Goal: Transaction & Acquisition: Book appointment/travel/reservation

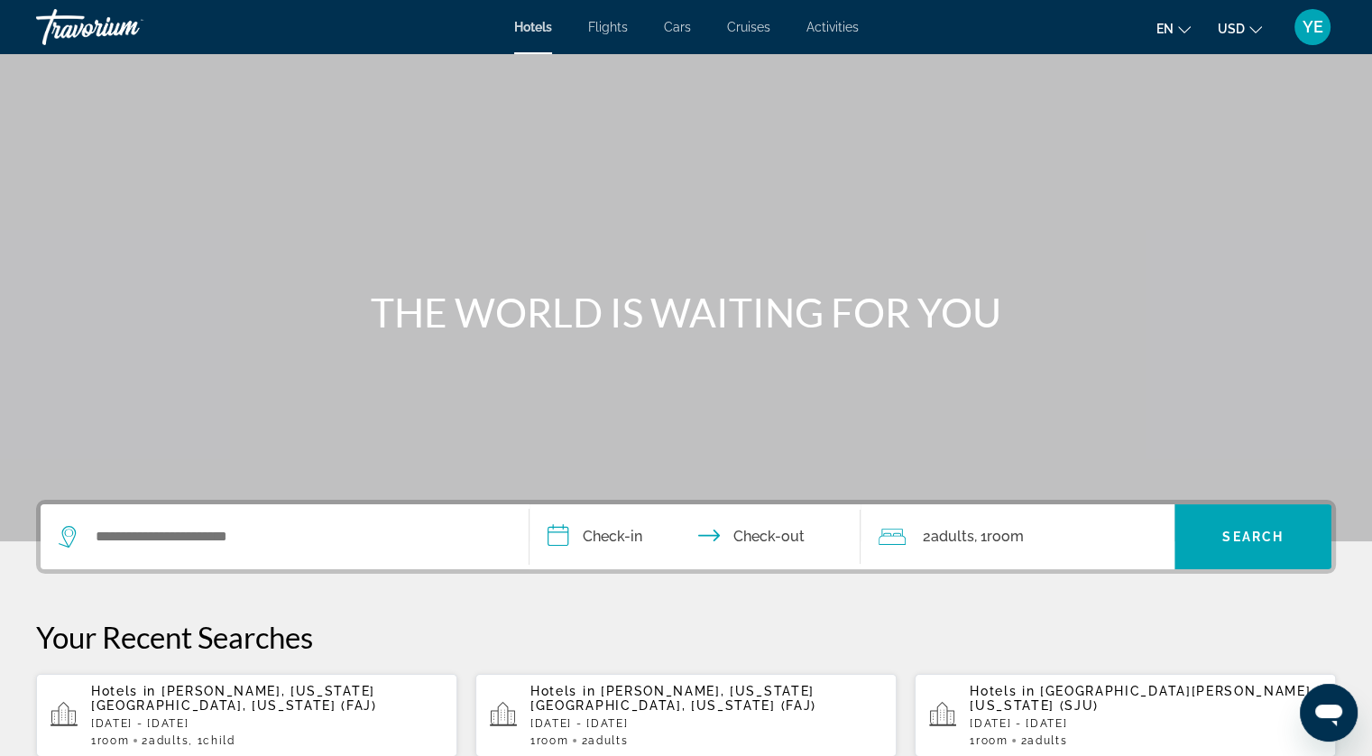
click at [296, 520] on div "Search widget" at bounding box center [285, 536] width 452 height 65
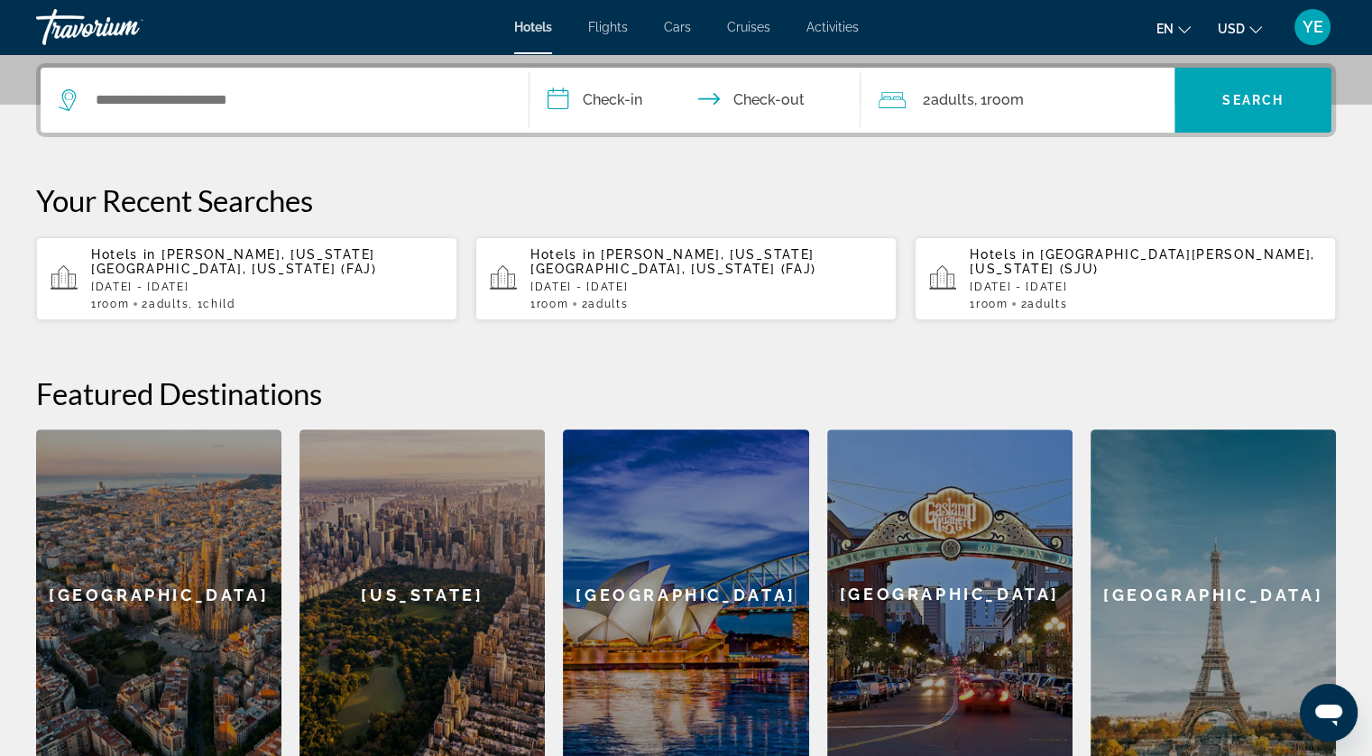
scroll to position [440, 0]
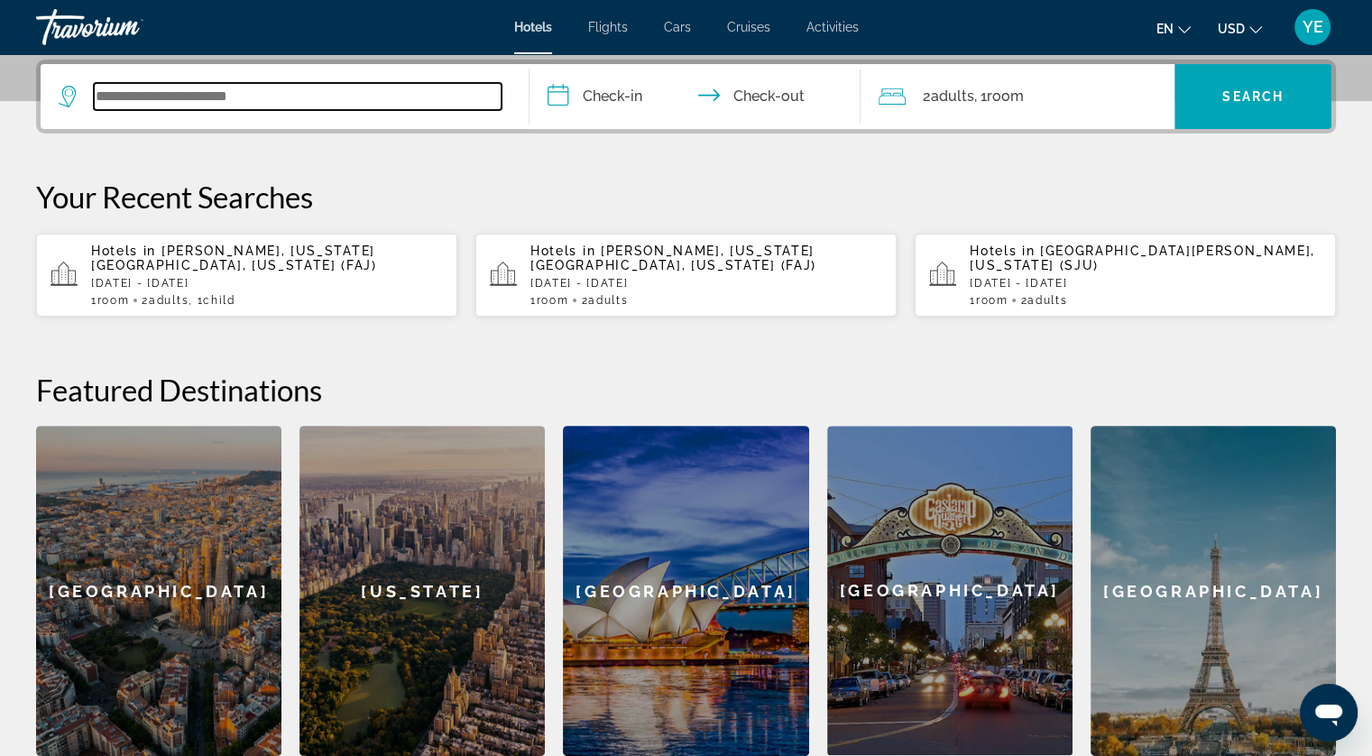
click at [253, 97] on input "Search widget" at bounding box center [298, 96] width 408 height 27
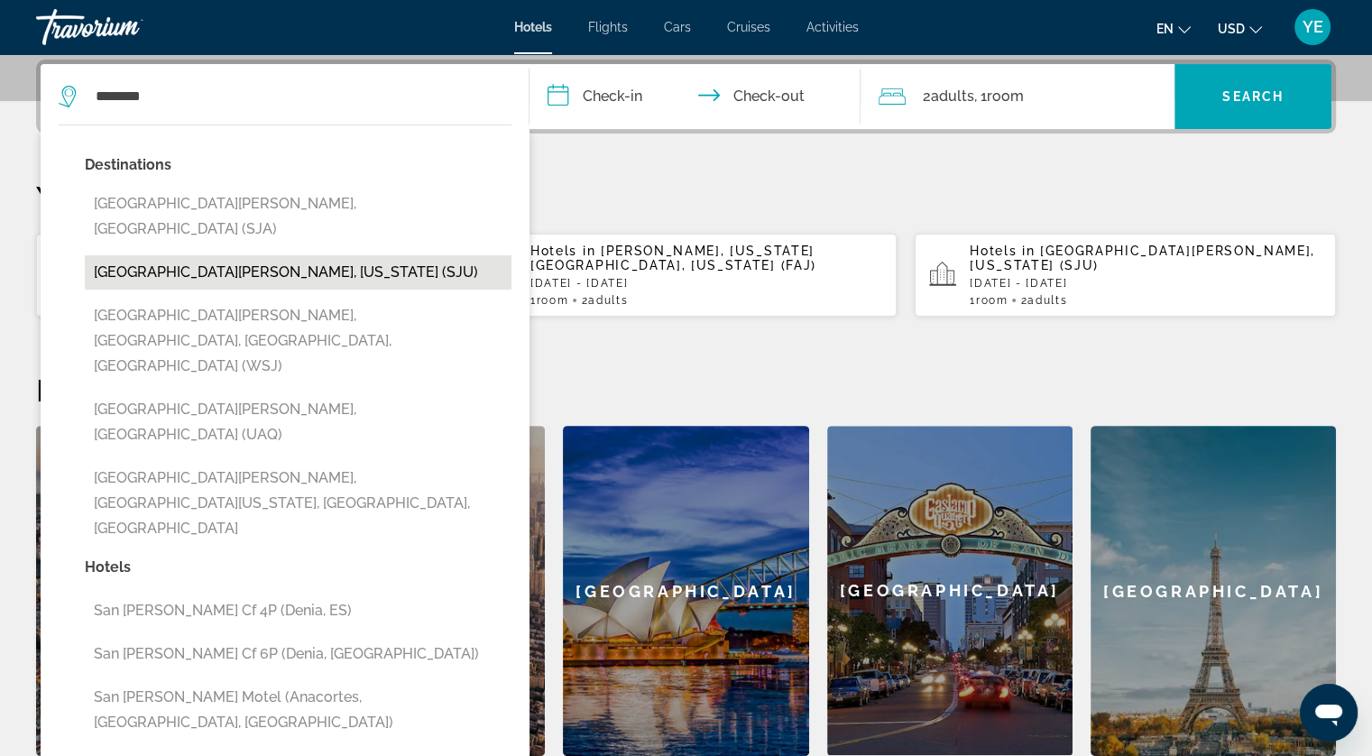
click at [244, 255] on button "[GEOGRAPHIC_DATA][PERSON_NAME], [US_STATE] (SJU)" at bounding box center [298, 272] width 427 height 34
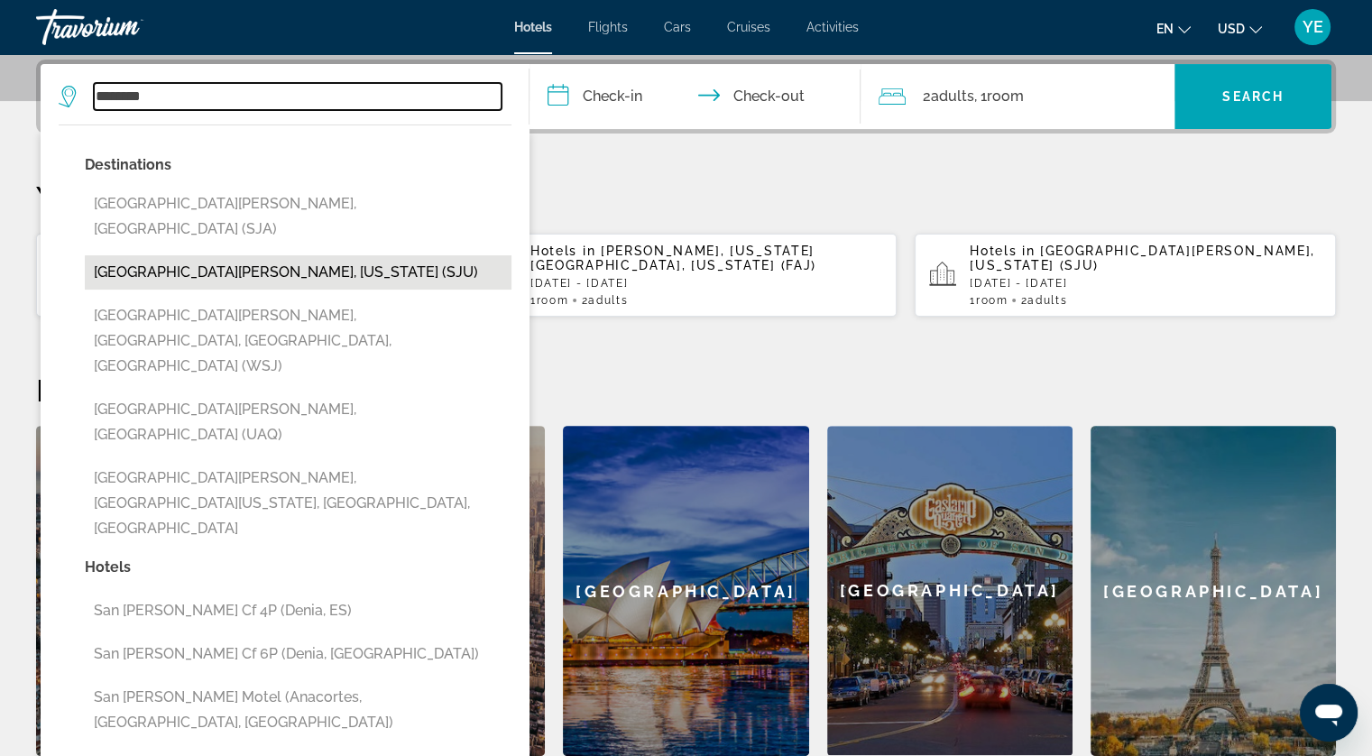
type input "**********"
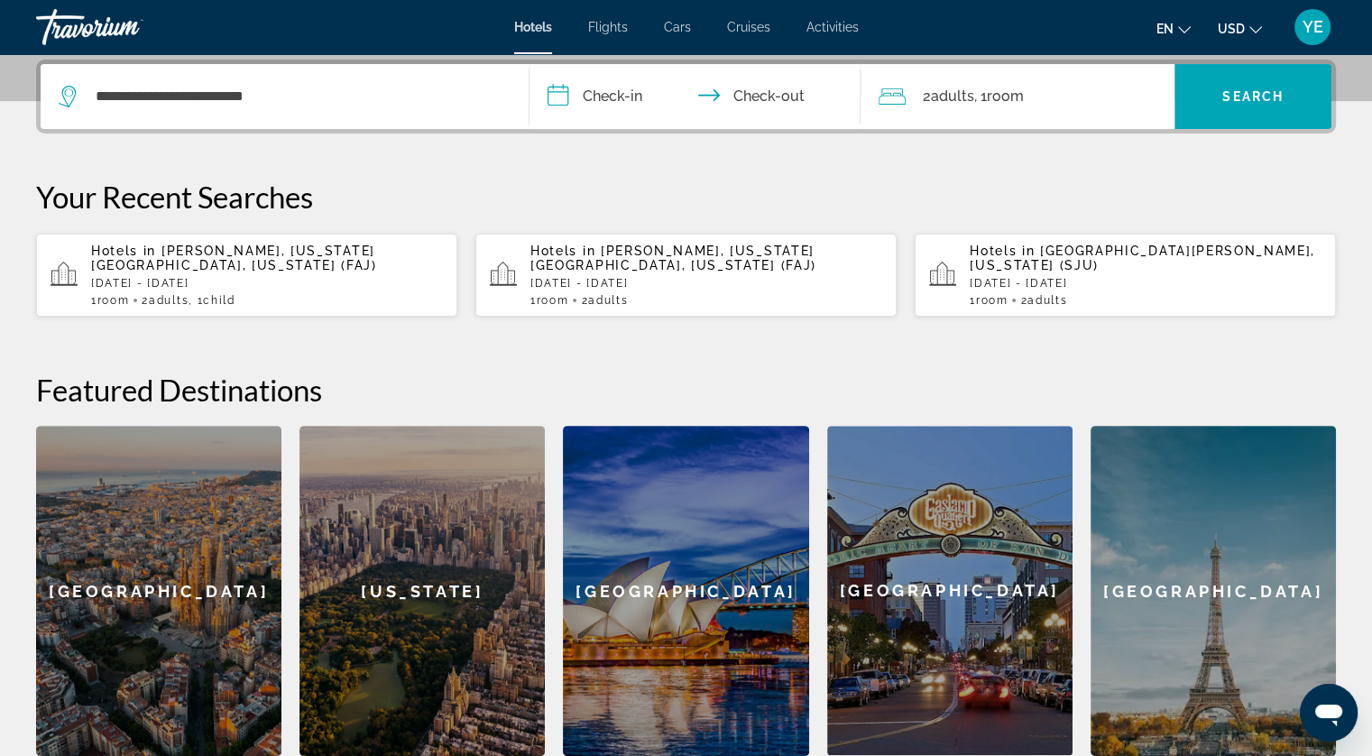
click at [631, 93] on input "**********" at bounding box center [698, 99] width 339 height 70
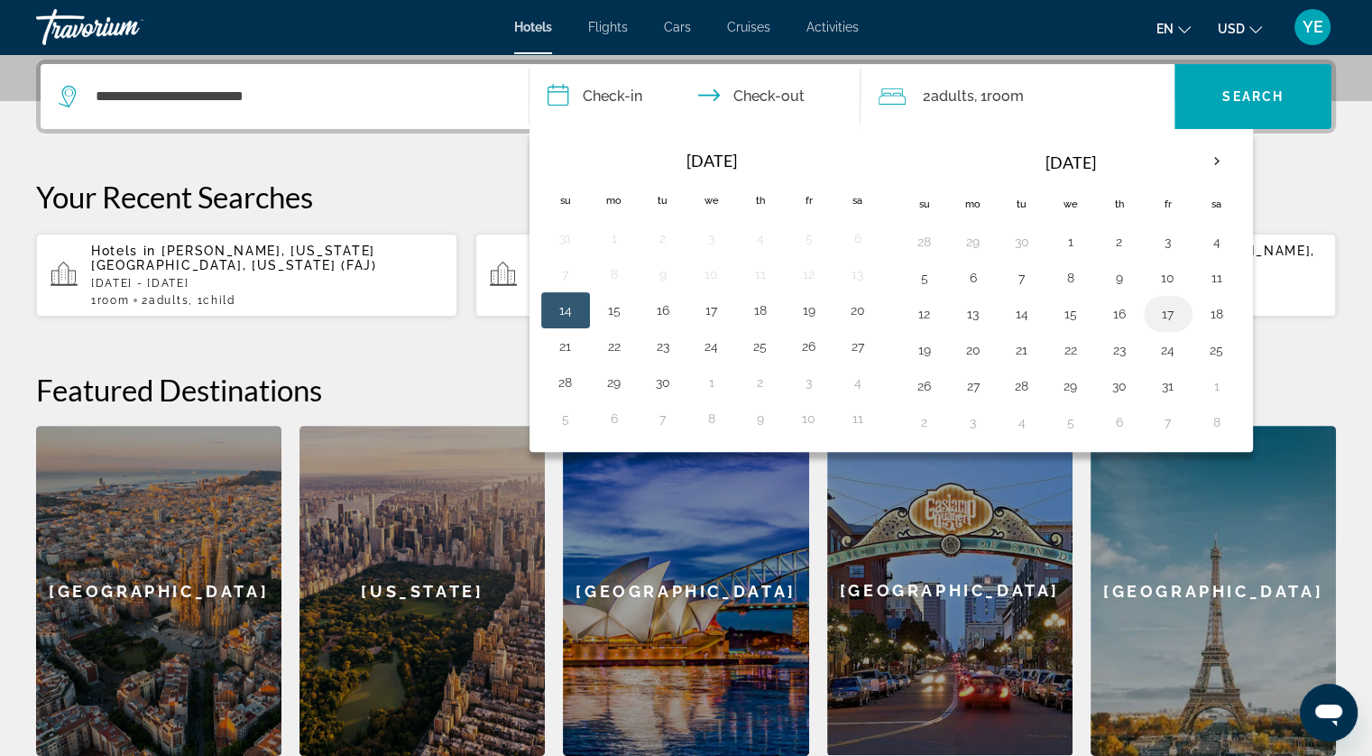
click at [1162, 308] on button "17" at bounding box center [1168, 313] width 29 height 25
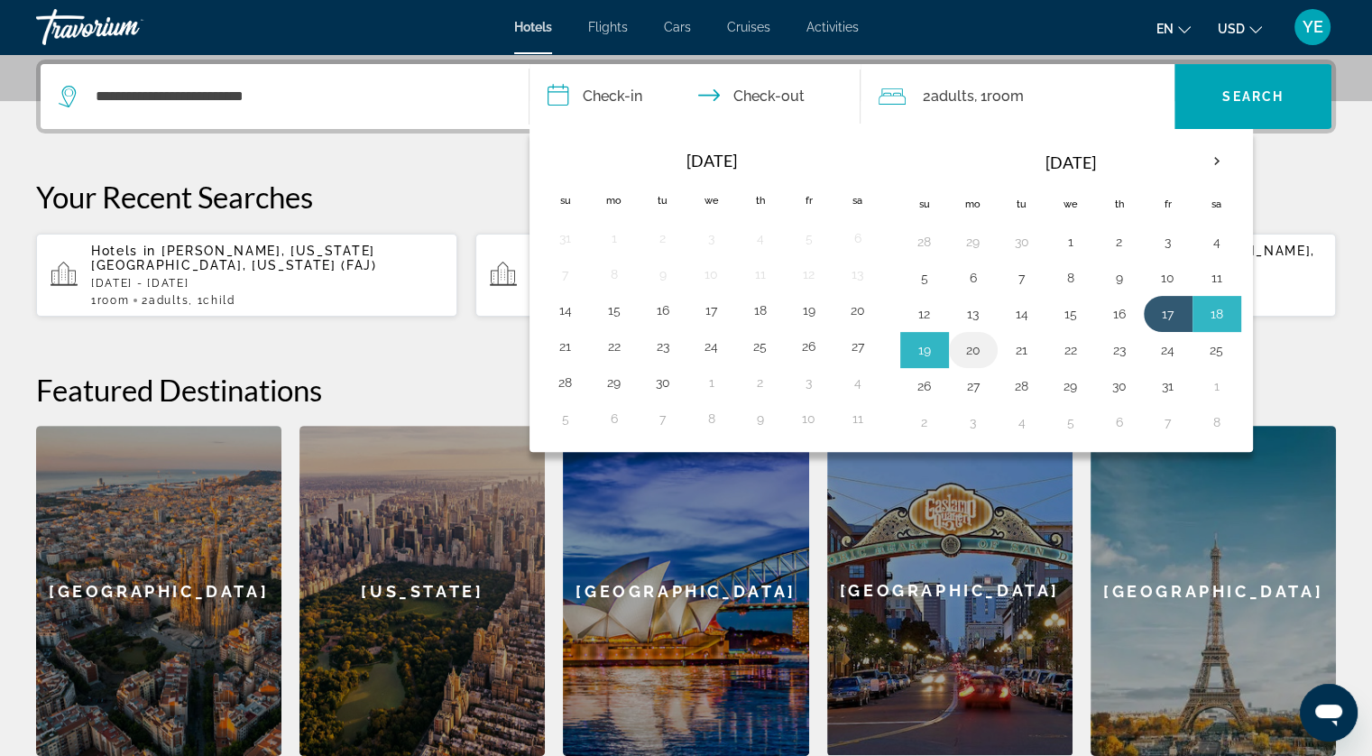
click at [970, 348] on button "20" at bounding box center [973, 349] width 29 height 25
type input "**********"
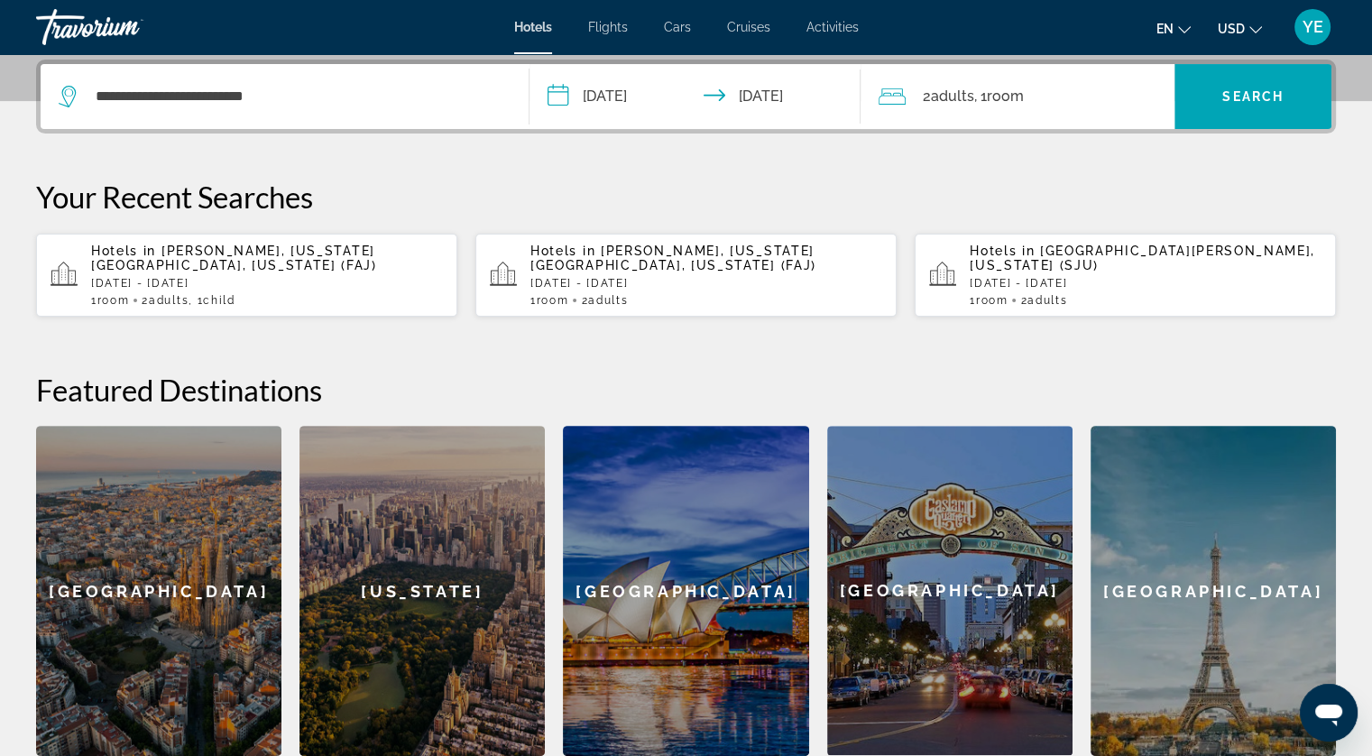
click at [1007, 100] on span "Room" at bounding box center [1004, 95] width 37 height 17
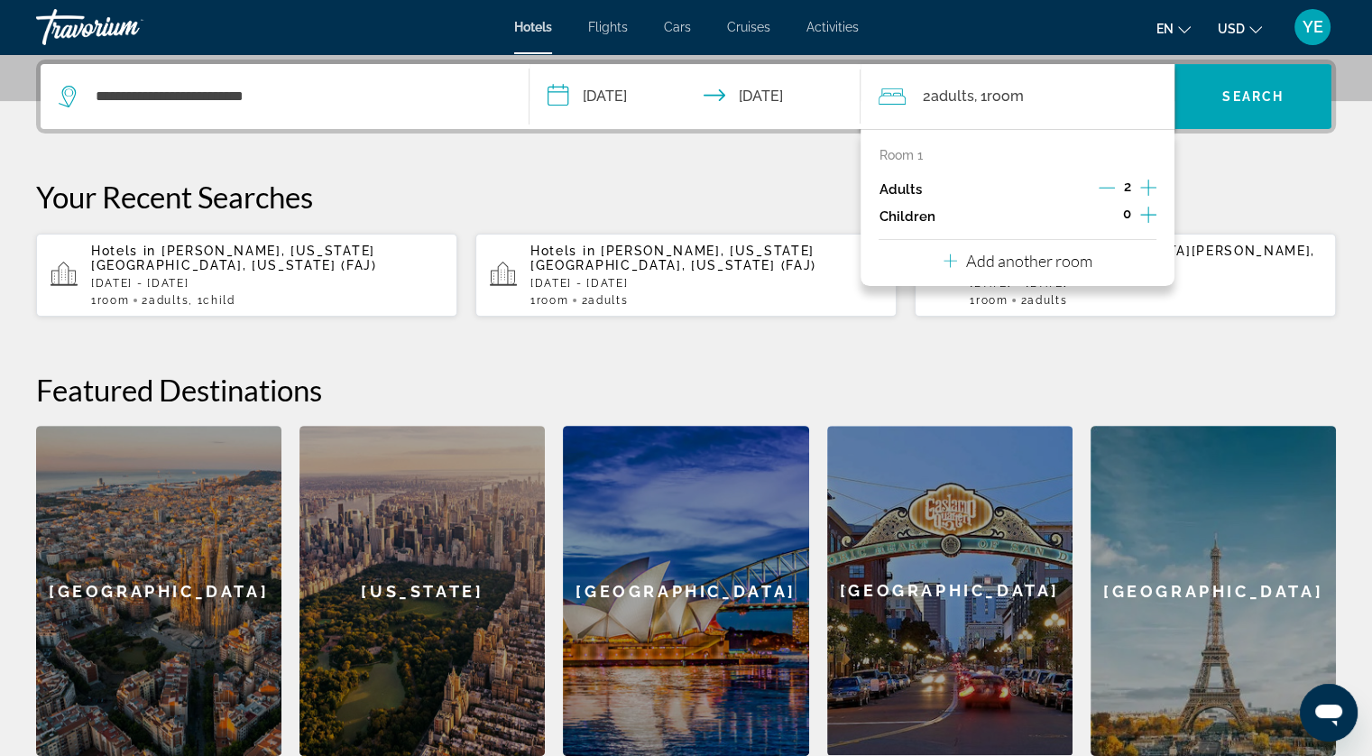
click at [1143, 212] on icon "Increment children" at bounding box center [1148, 215] width 16 height 22
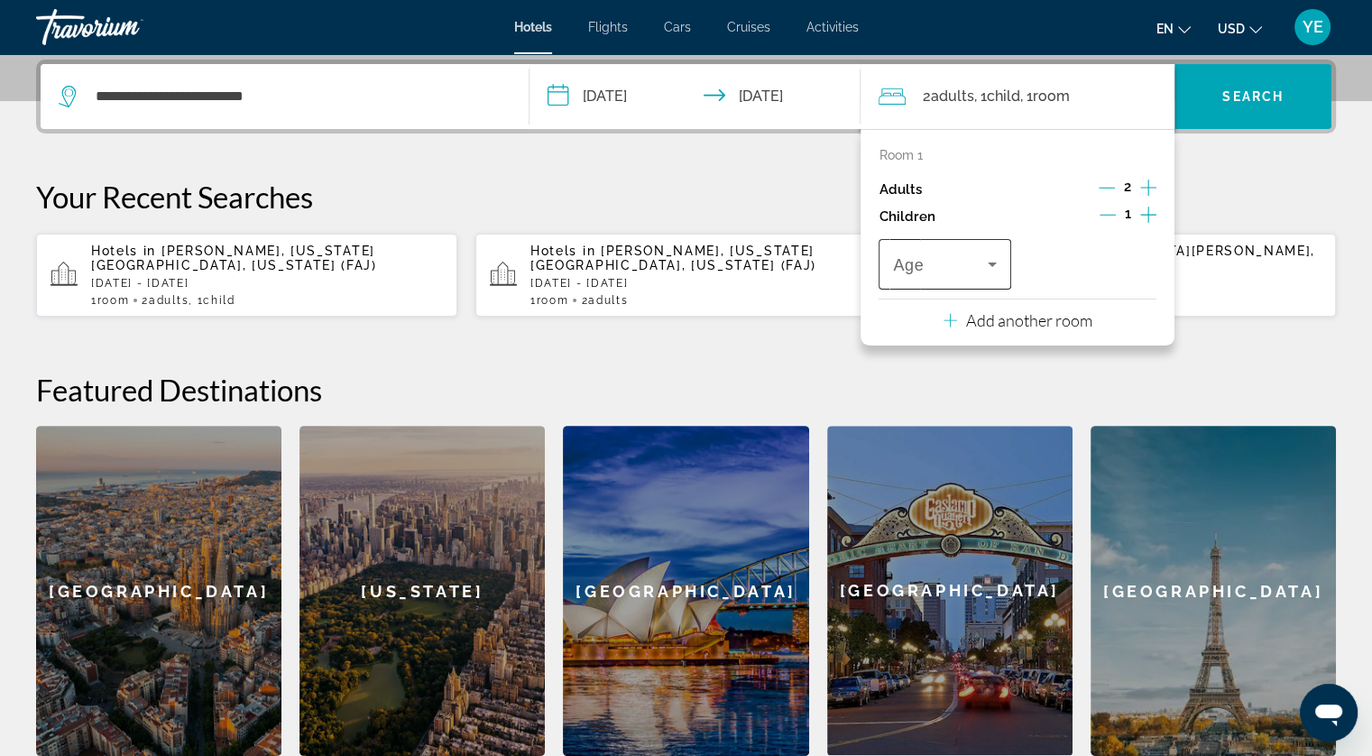
click at [947, 264] on span "Travelers: 2 adults, 1 child" at bounding box center [940, 264] width 94 height 22
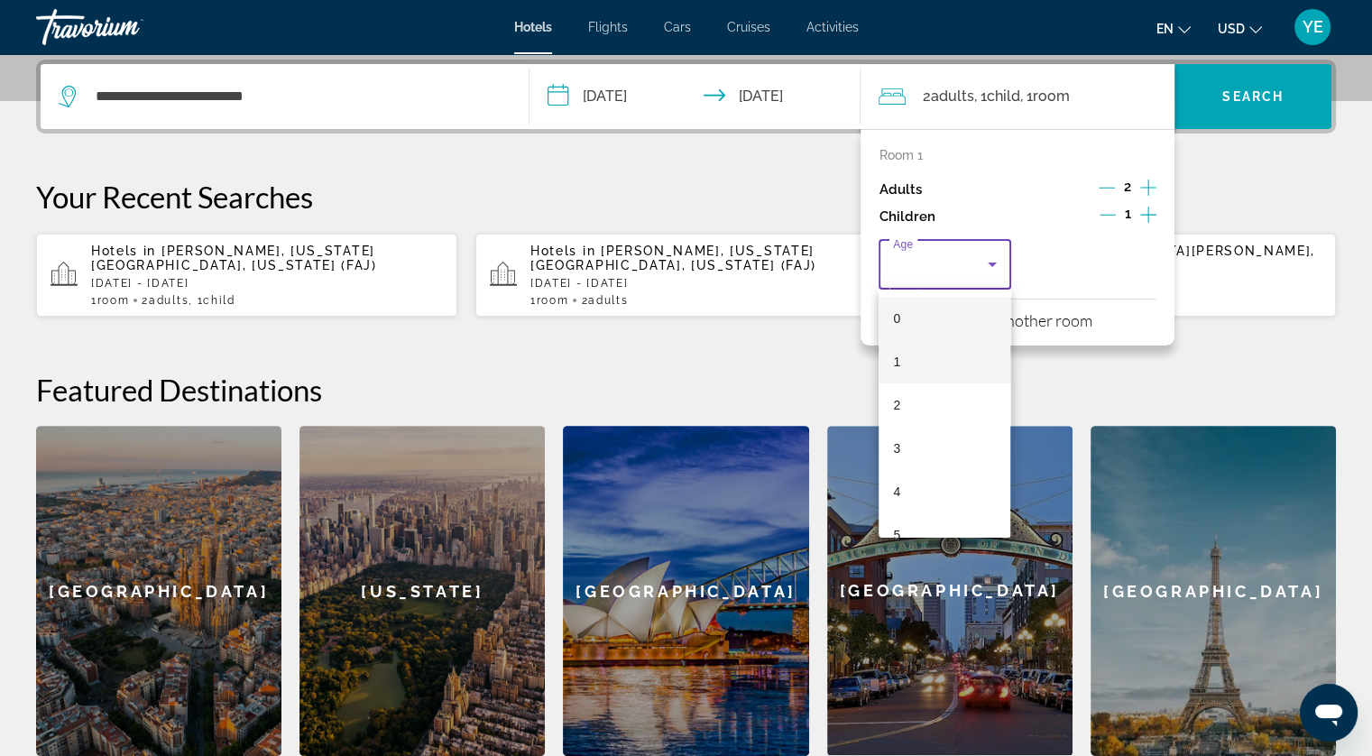
click at [903, 350] on mat-option "1" at bounding box center [945, 361] width 132 height 43
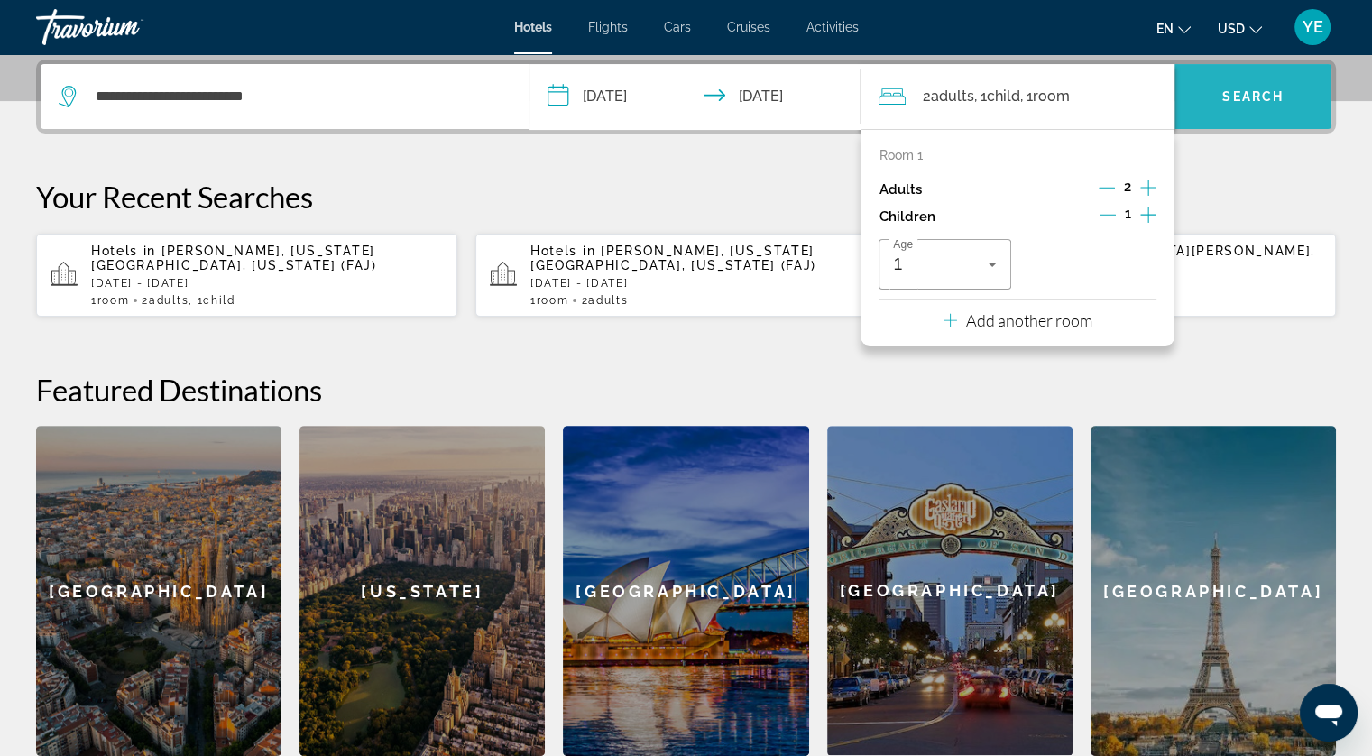
click at [1234, 98] on span "Search" at bounding box center [1252, 96] width 61 height 14
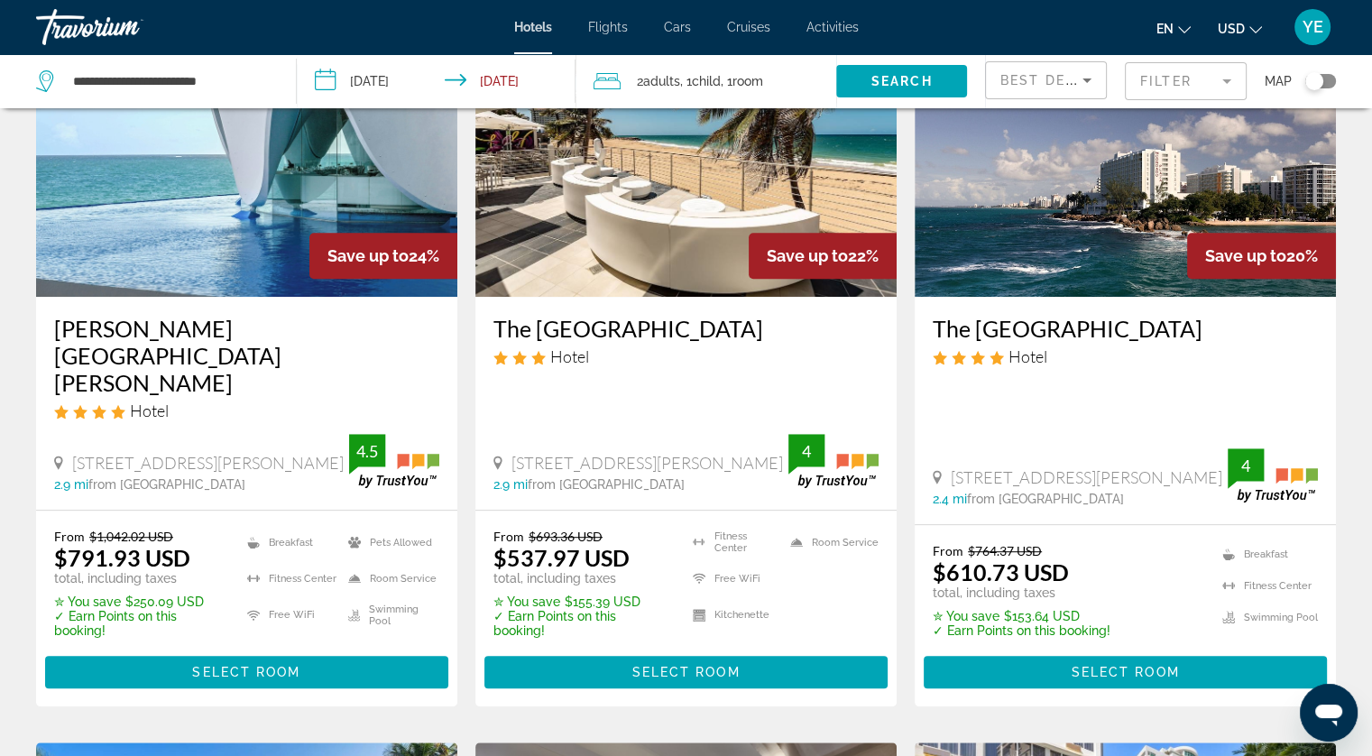
scroll to position [902, 0]
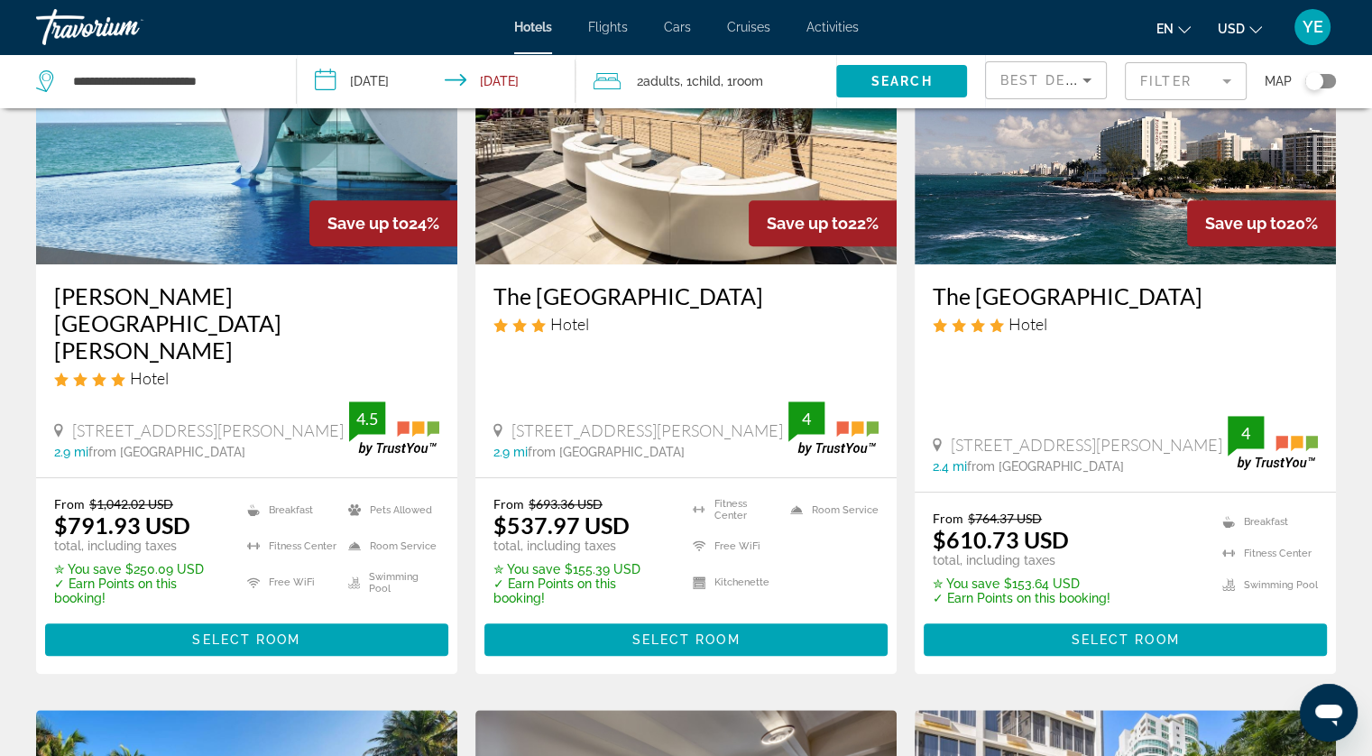
click at [1050, 183] on img "Main content" at bounding box center [1125, 120] width 421 height 289
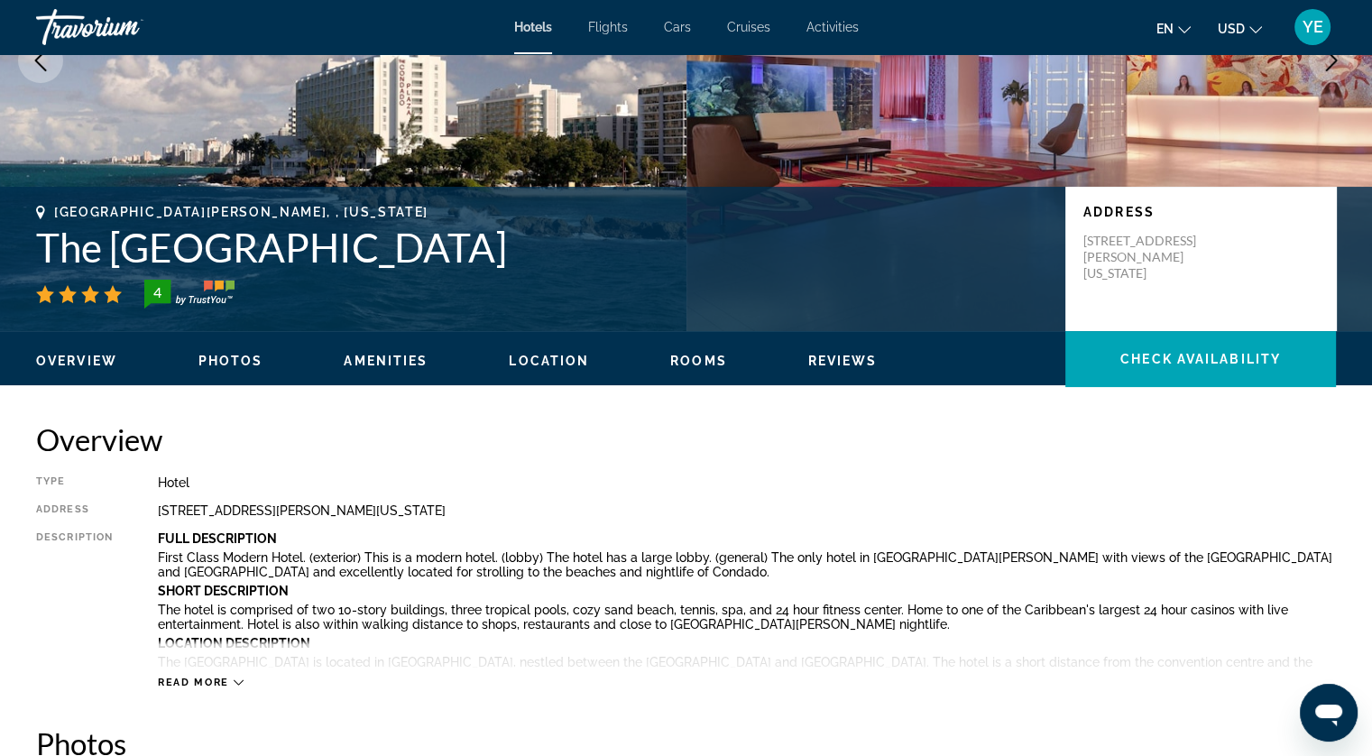
scroll to position [271, 0]
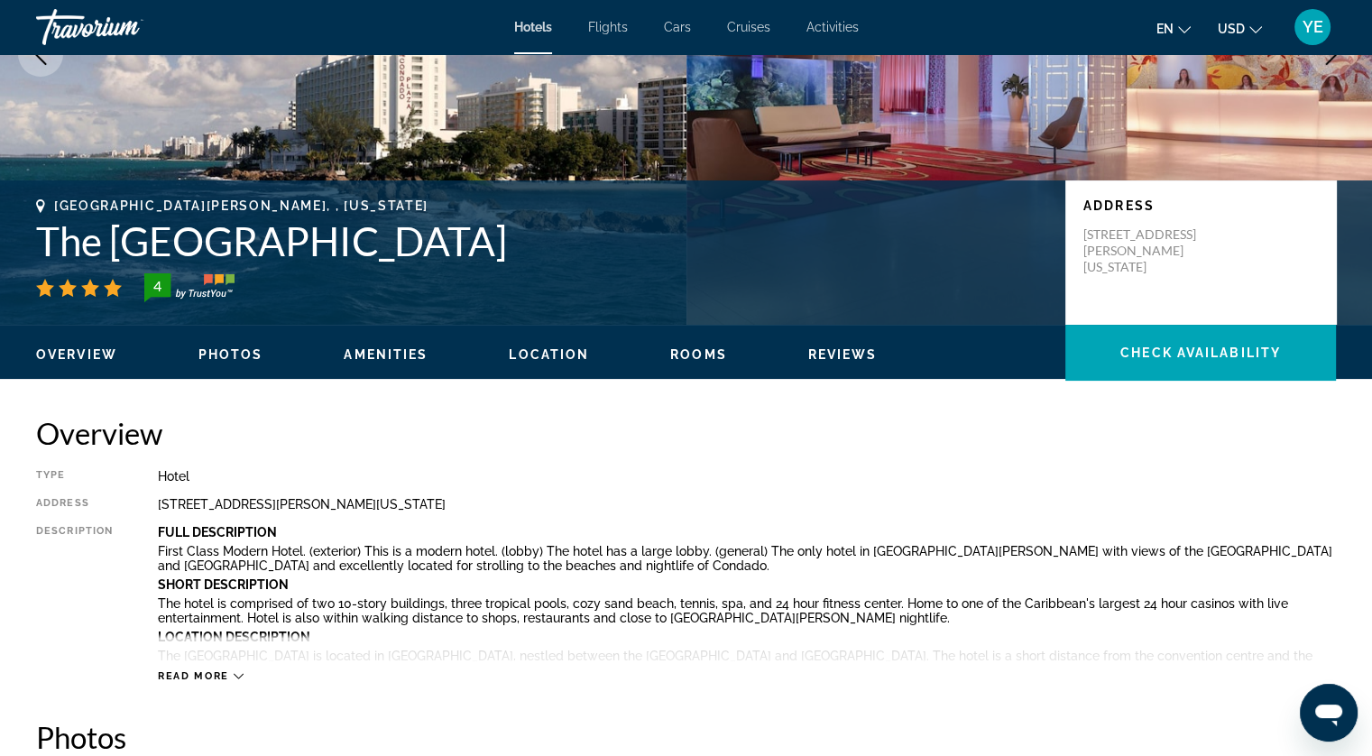
click at [246, 353] on span "Photos" at bounding box center [230, 354] width 65 height 14
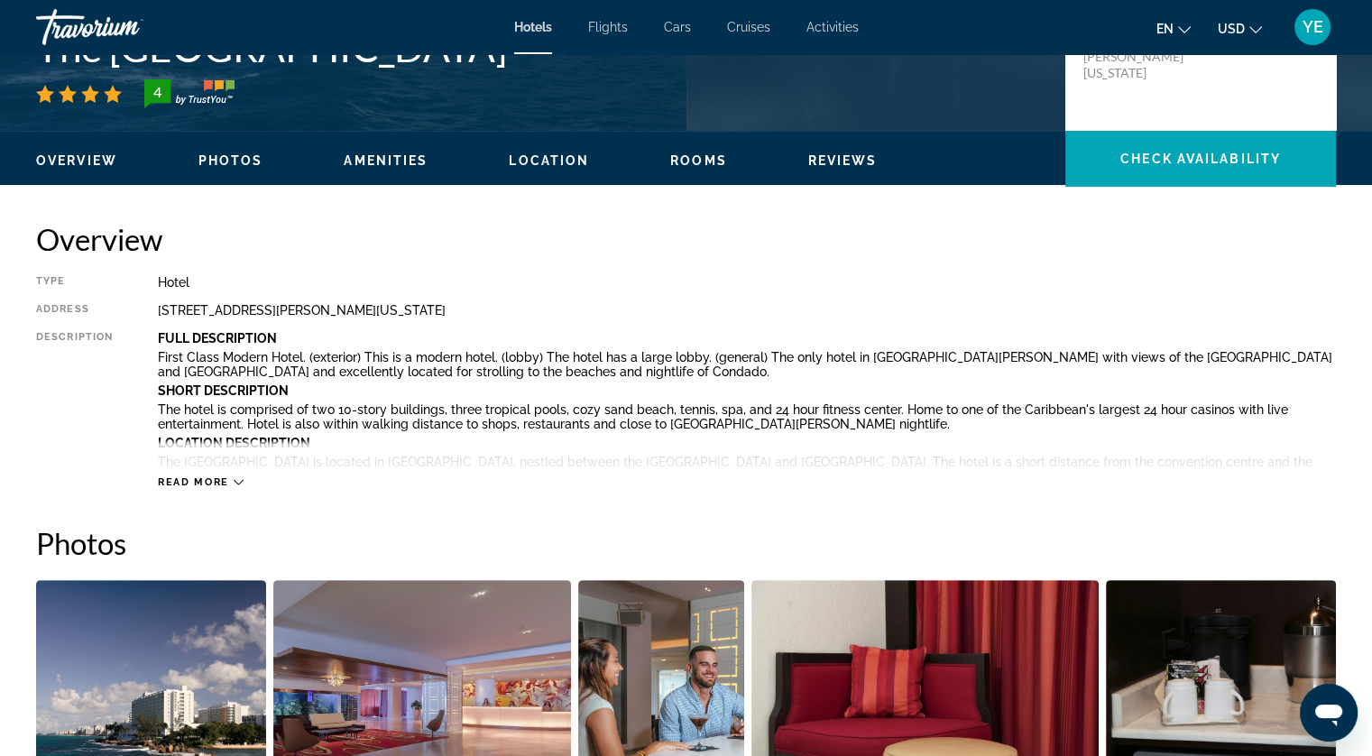
scroll to position [0, 0]
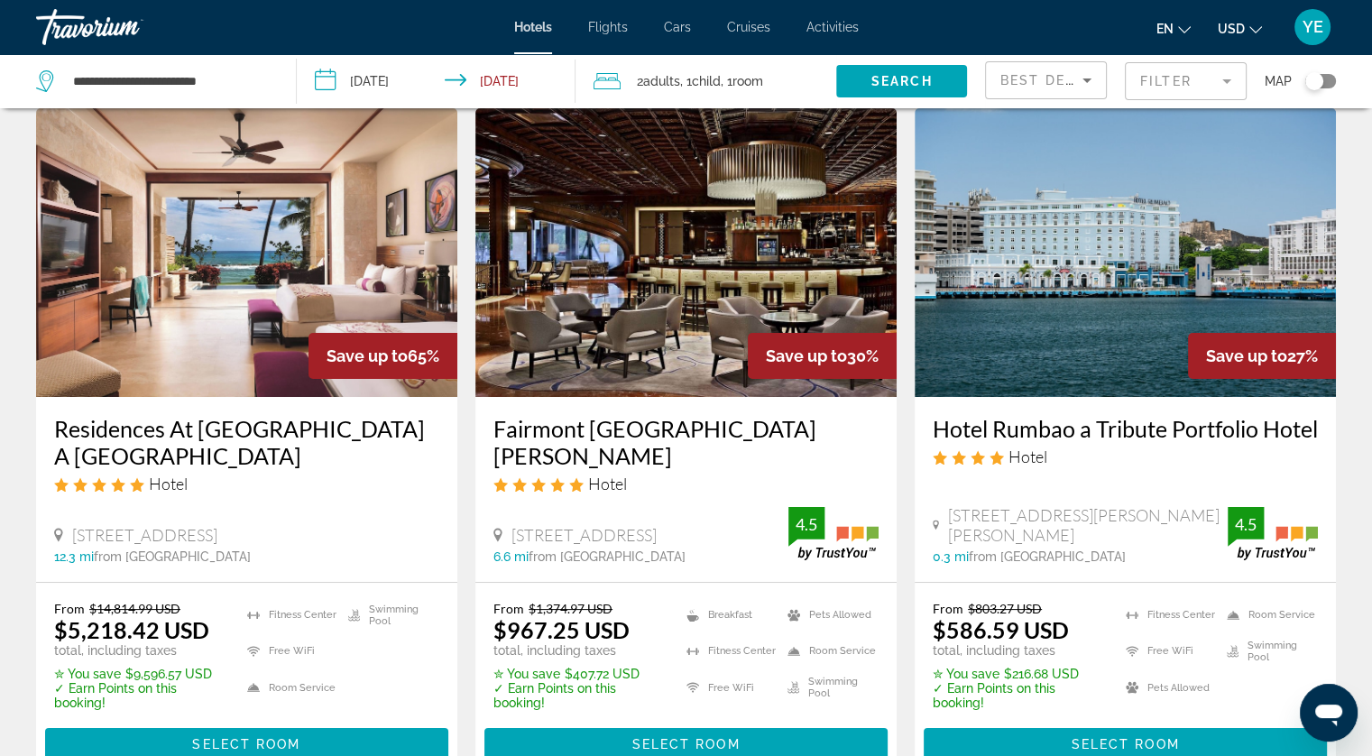
scroll to position [90, 0]
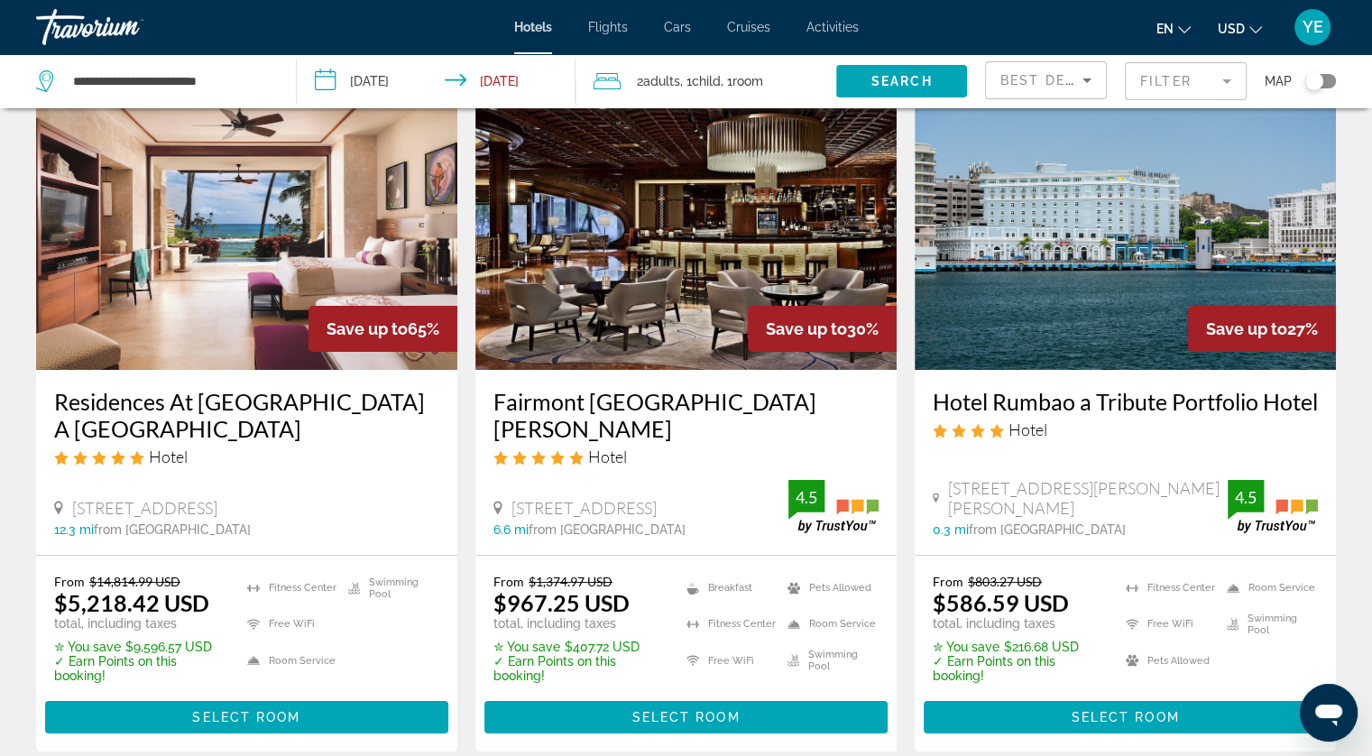
click at [666, 294] on img "Main content" at bounding box center [685, 225] width 421 height 289
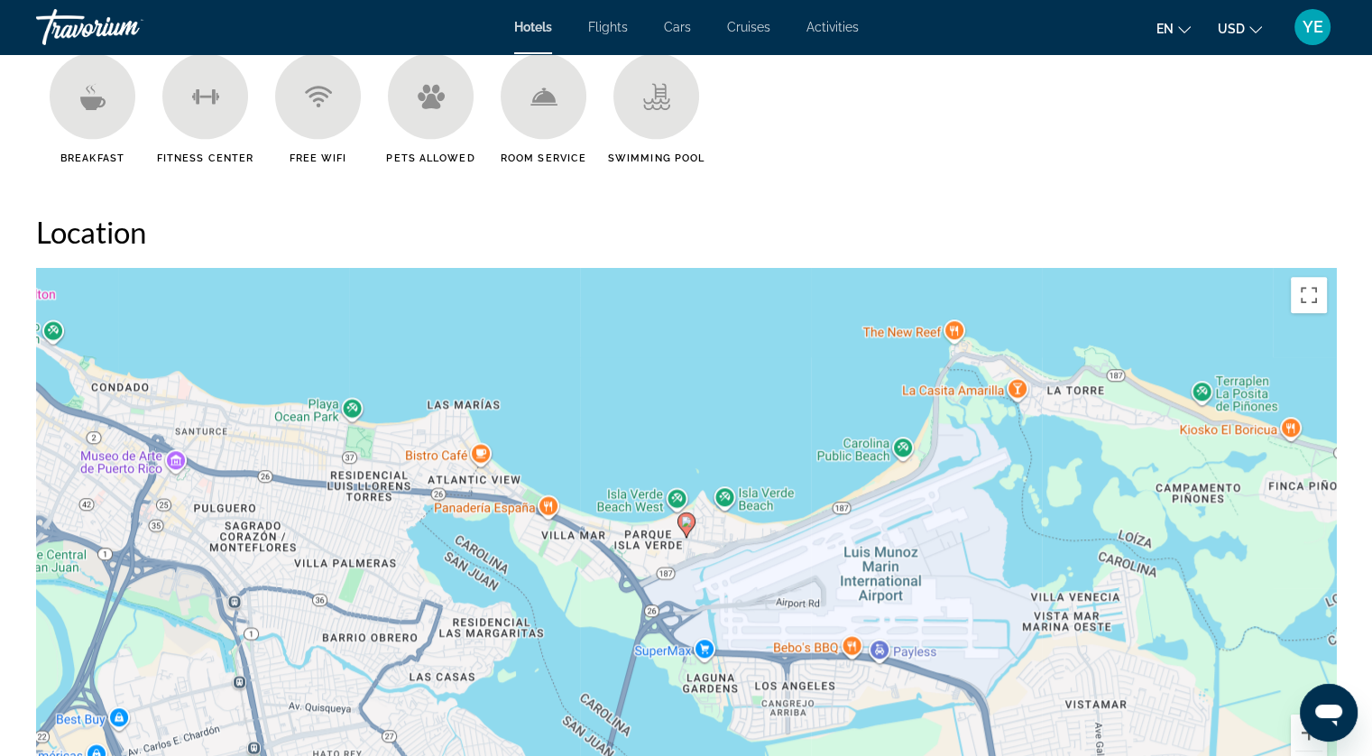
scroll to position [1624, 0]
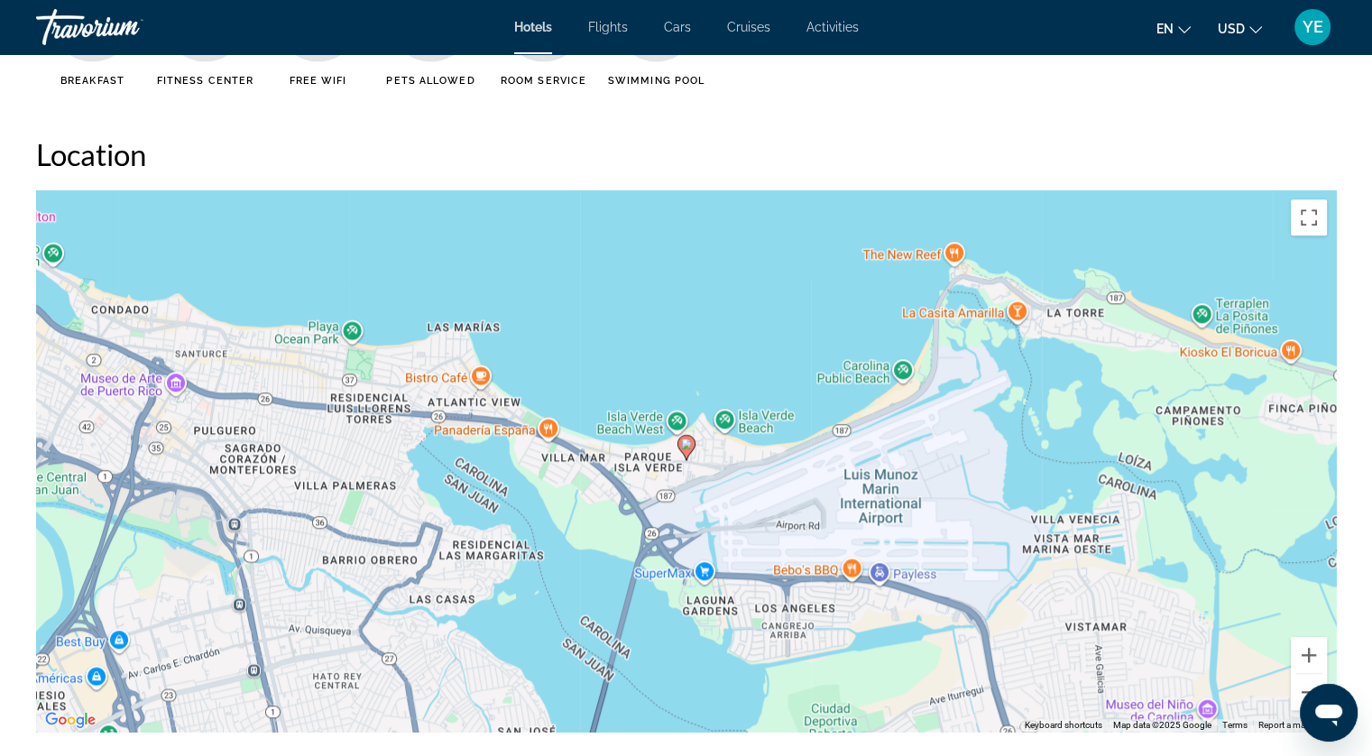
click at [1016, 312] on div "To activate drag with keyboard, press Alt + Enter. Once in keyboard drag state,…" at bounding box center [686, 460] width 1300 height 541
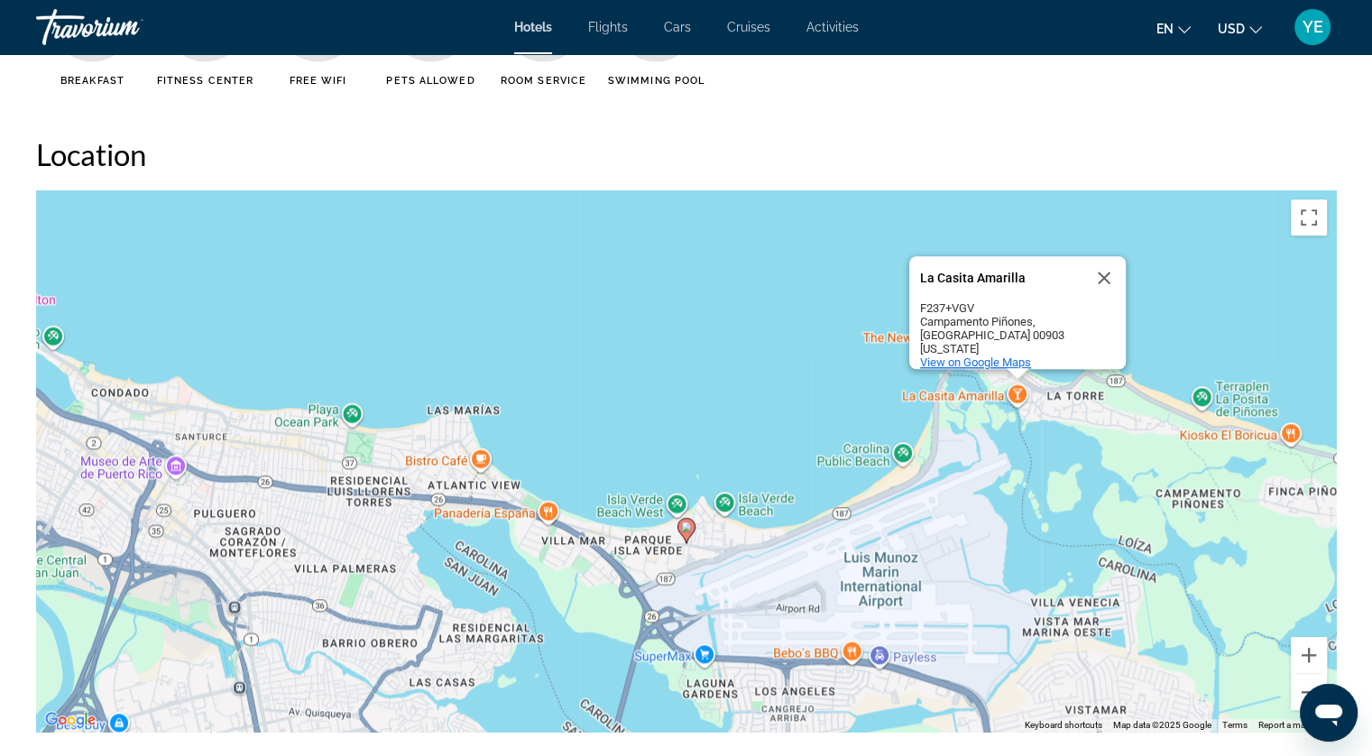
click at [975, 355] on span "View on Google Maps" at bounding box center [975, 362] width 111 height 14
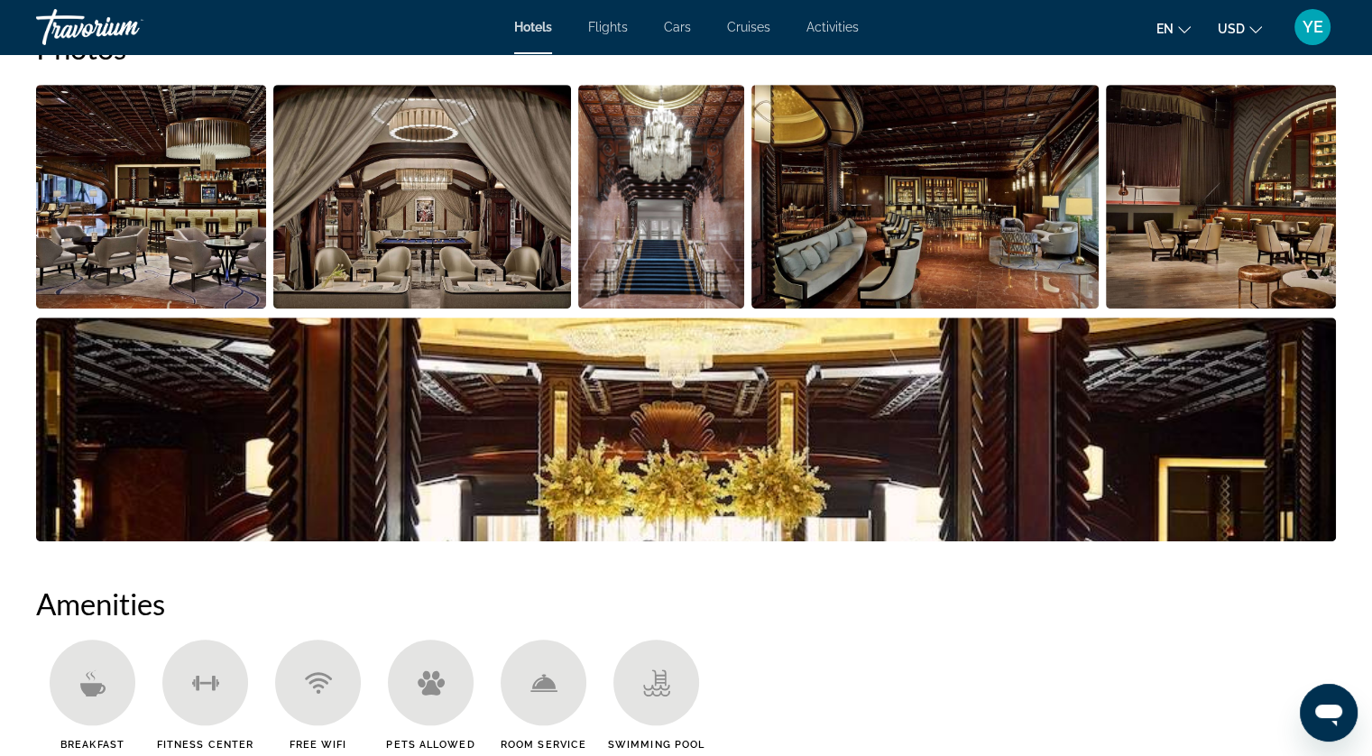
scroll to position [992, 0]
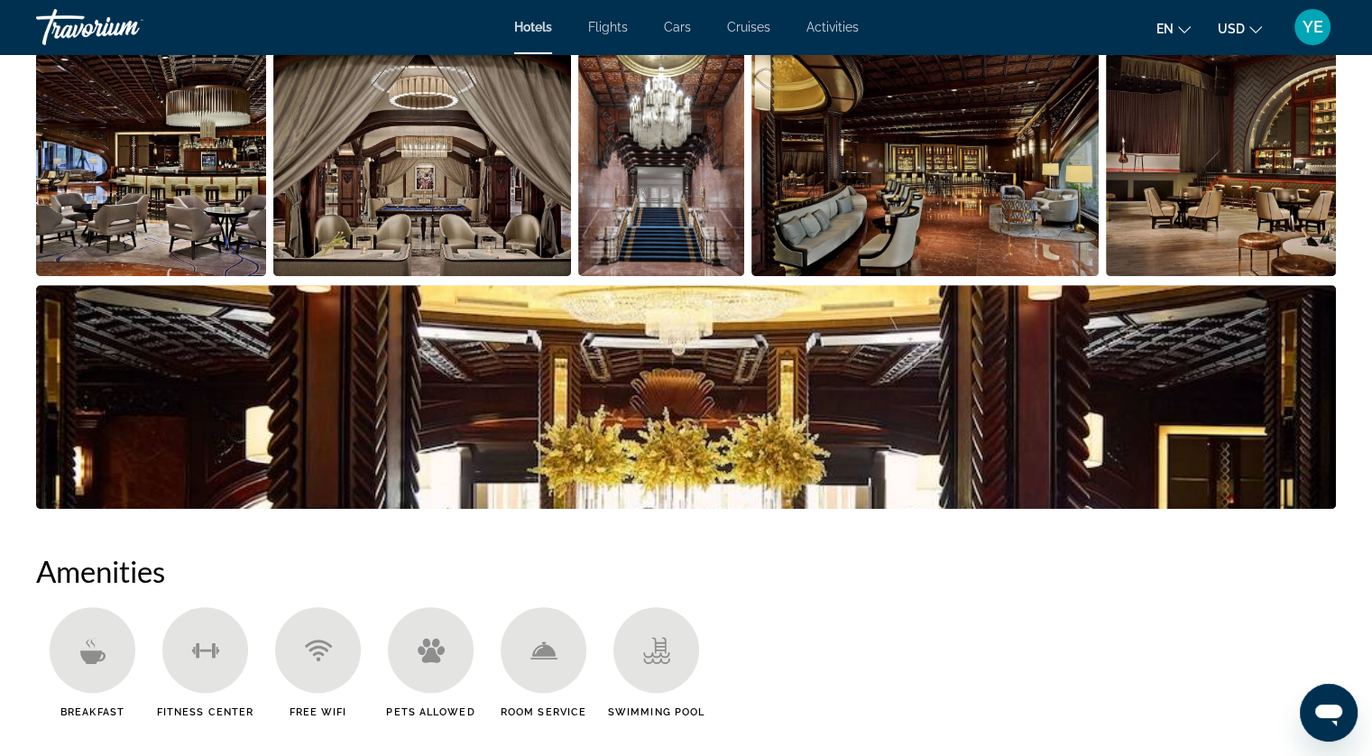
click at [195, 218] on img "Open full-screen image slider" at bounding box center [151, 164] width 230 height 224
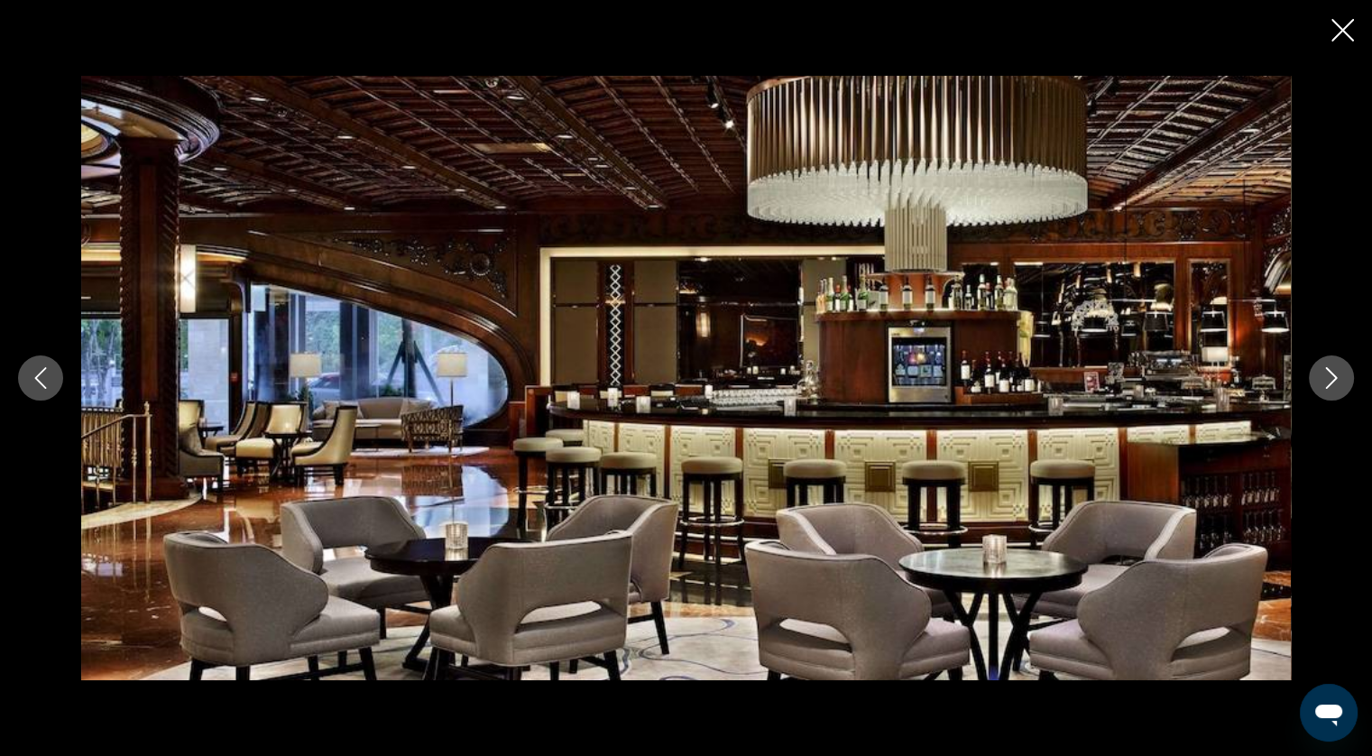
click at [1336, 378] on icon "Next image" at bounding box center [1332, 378] width 12 height 22
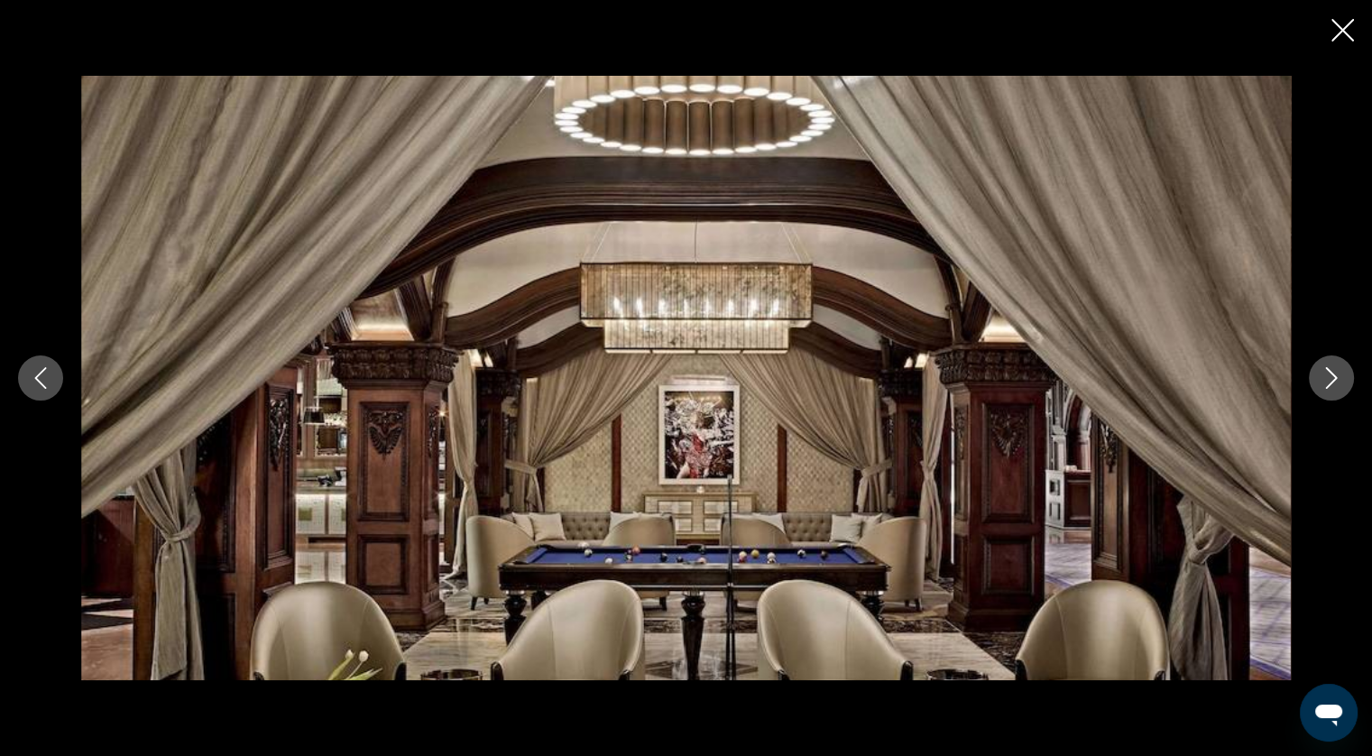
click at [1332, 378] on icon "Next image" at bounding box center [1332, 378] width 22 height 22
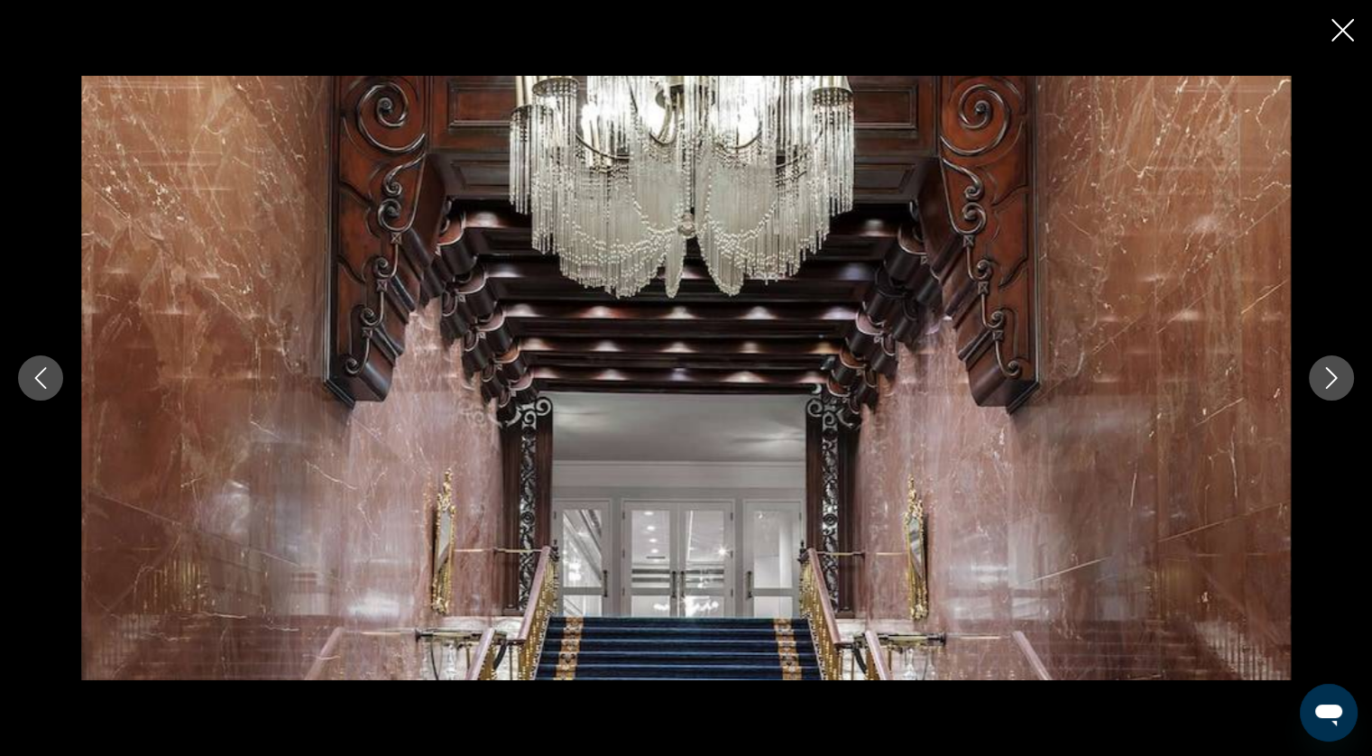
click at [1332, 378] on icon "Next image" at bounding box center [1332, 378] width 22 height 22
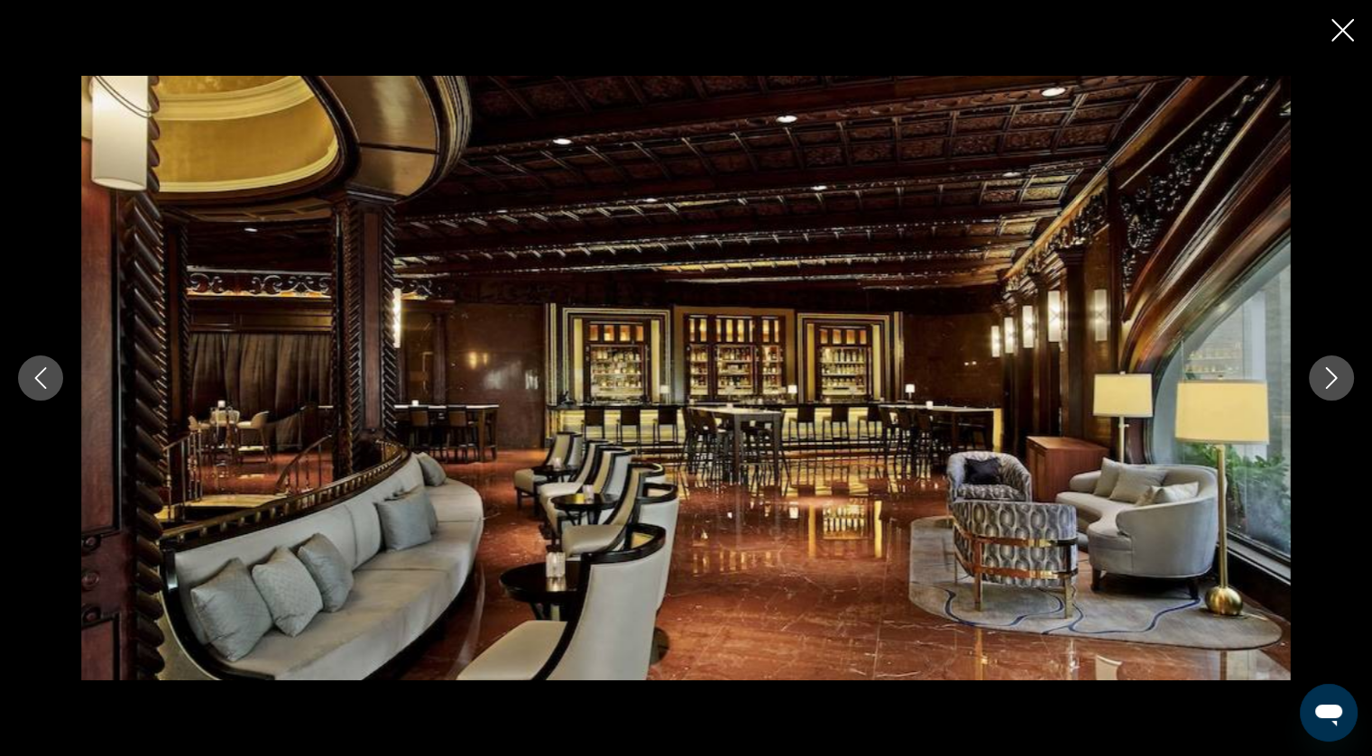
click at [1332, 378] on icon "Next image" at bounding box center [1332, 378] width 22 height 22
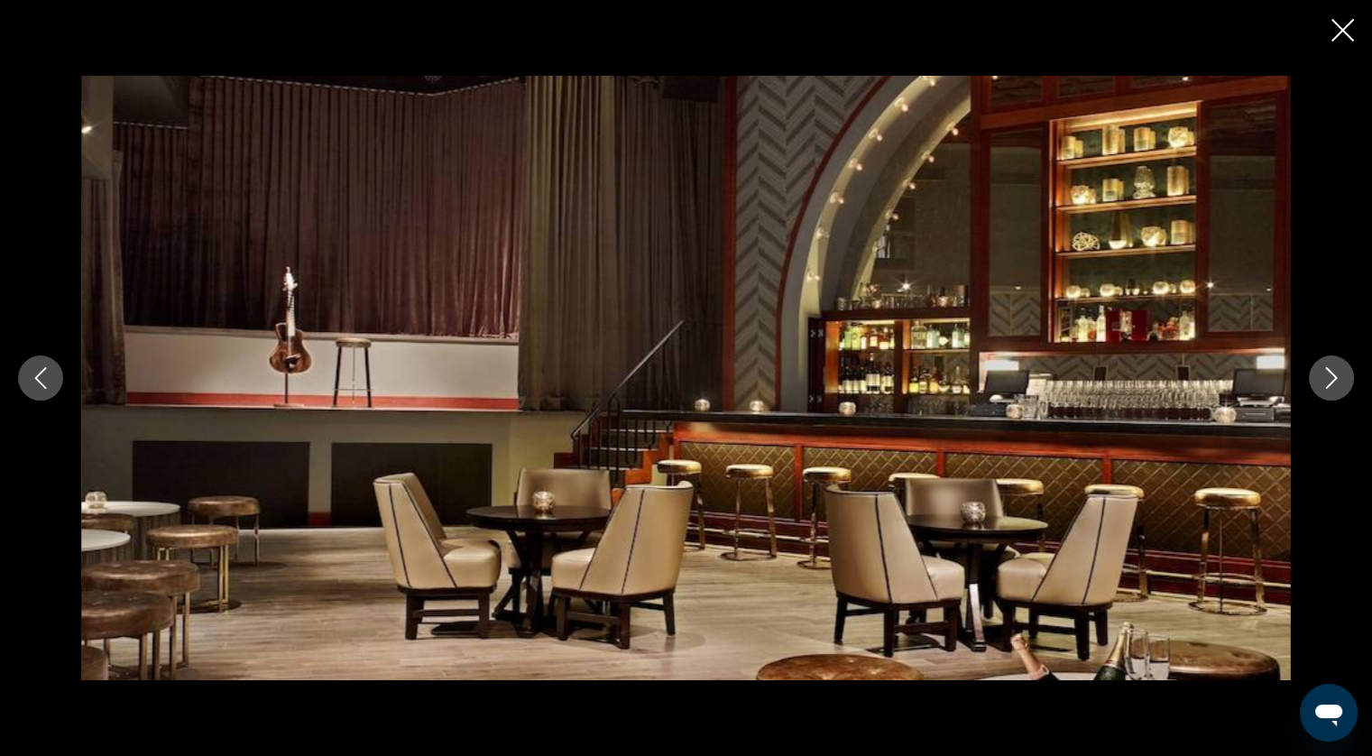
click at [1312, 372] on button "Next image" at bounding box center [1331, 377] width 45 height 45
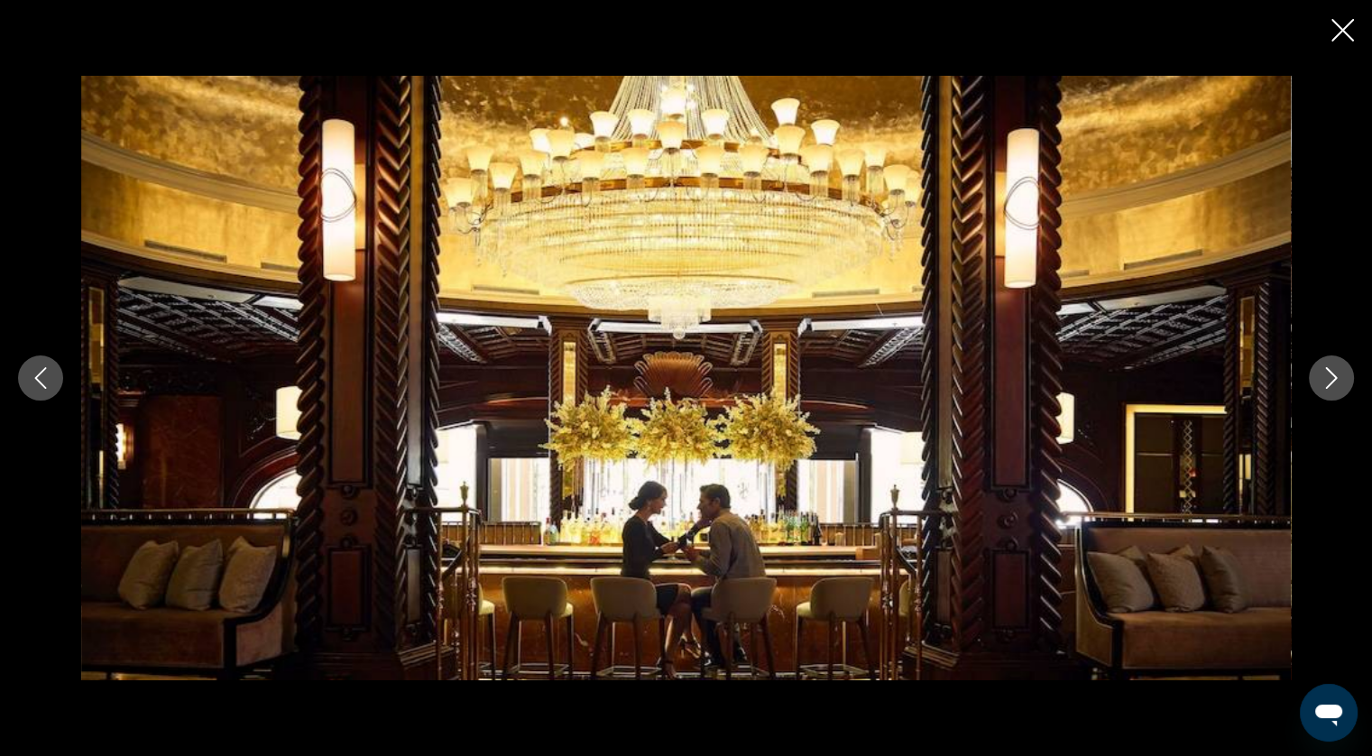
click at [30, 377] on icon "Previous image" at bounding box center [41, 378] width 22 height 22
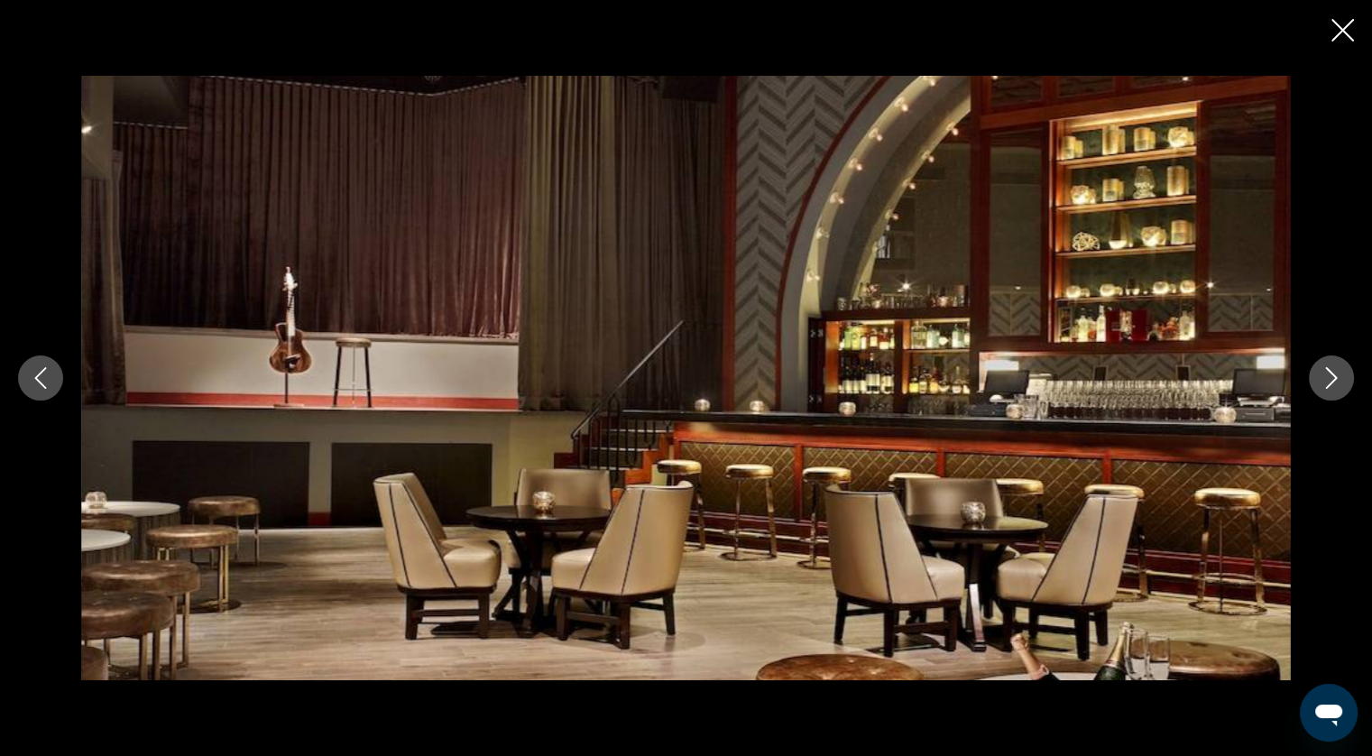
click at [1328, 369] on icon "Next image" at bounding box center [1332, 378] width 12 height 22
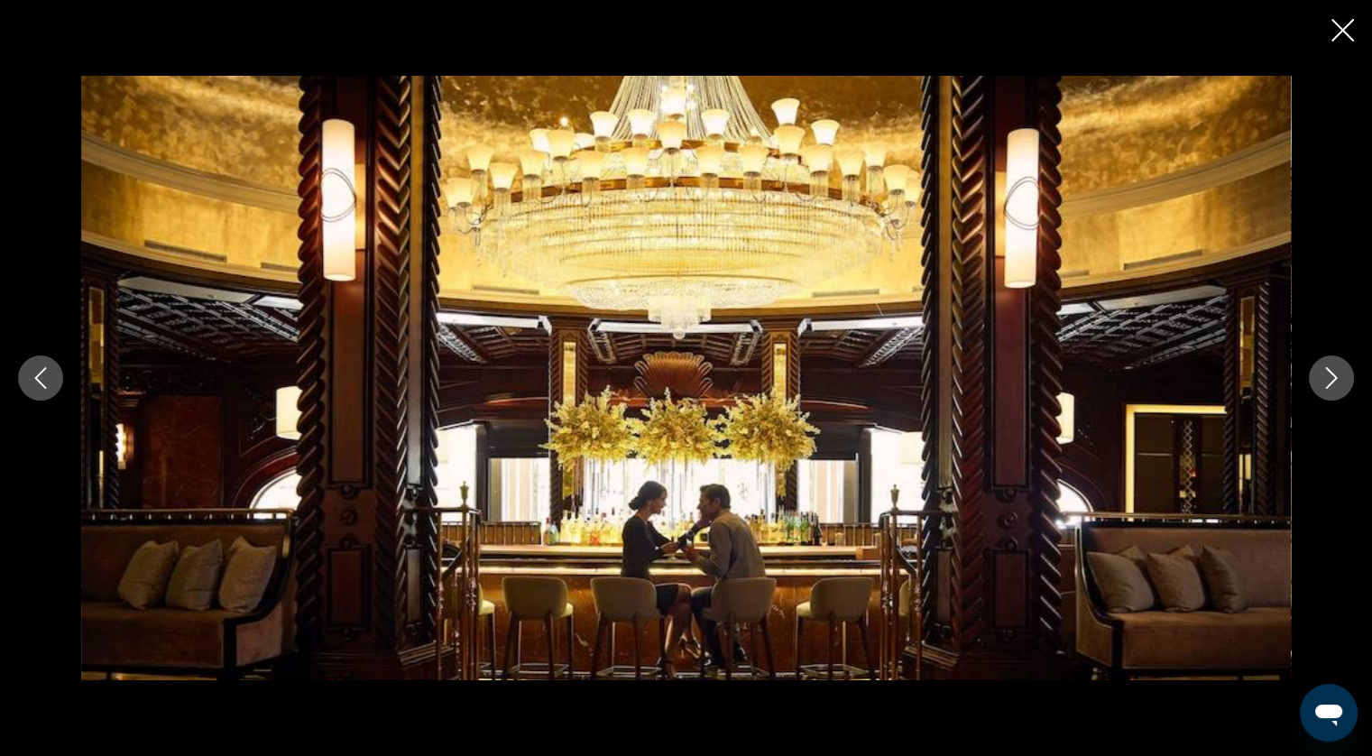
click at [1328, 369] on icon "Next image" at bounding box center [1332, 378] width 12 height 22
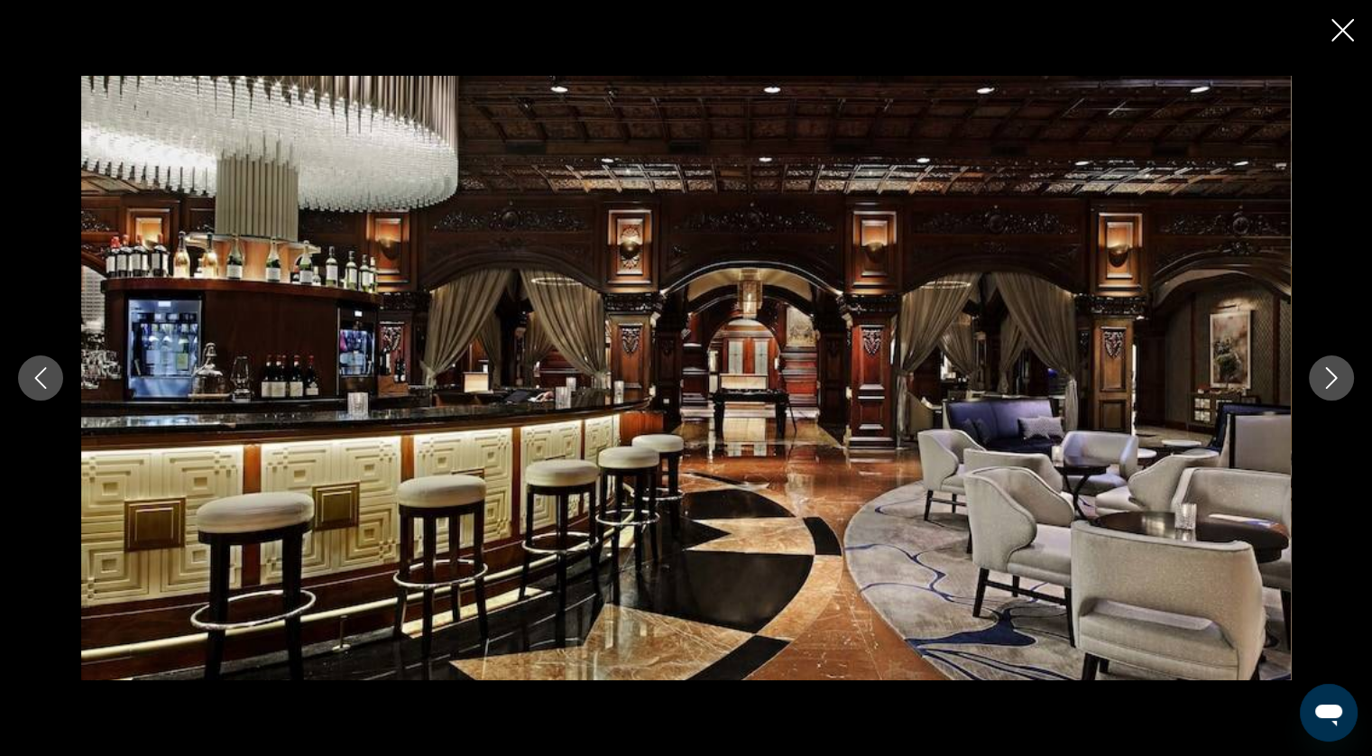
click at [1321, 374] on icon "Next image" at bounding box center [1332, 378] width 22 height 22
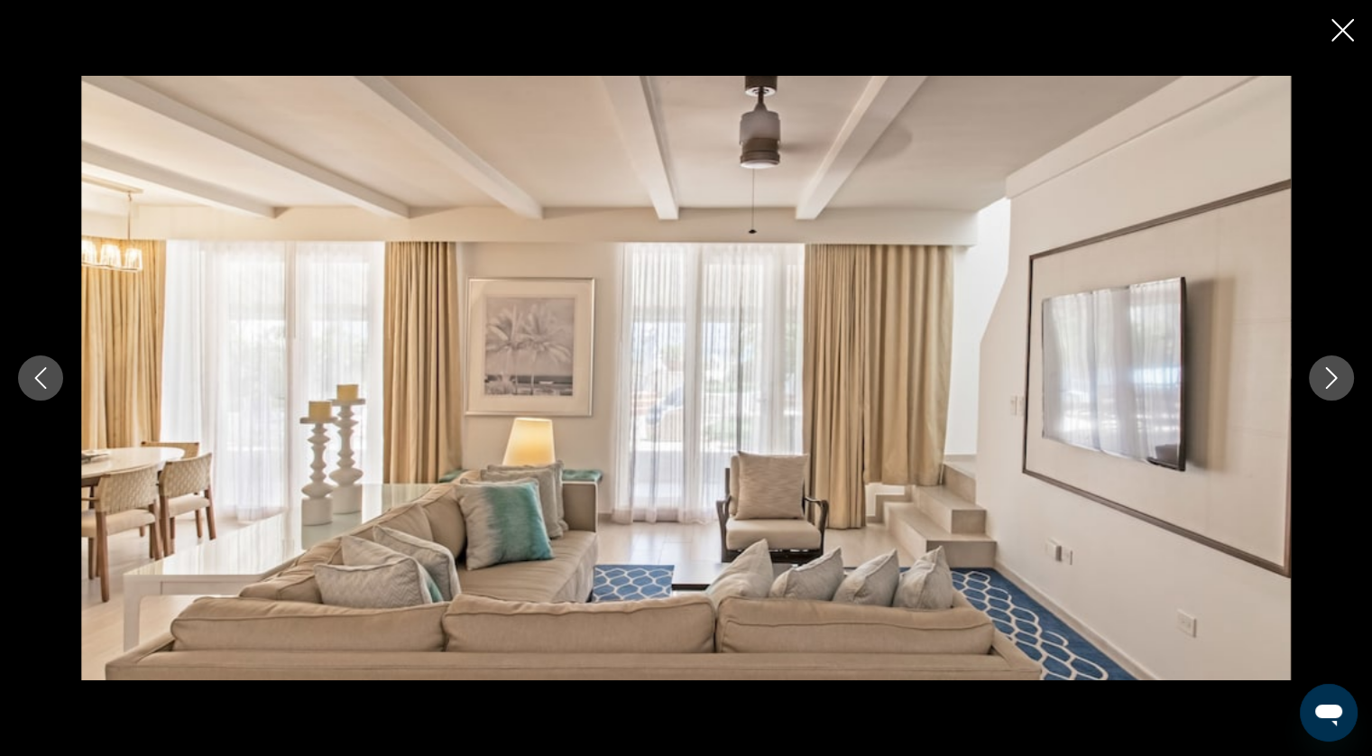
click at [1321, 374] on icon "Next image" at bounding box center [1332, 378] width 22 height 22
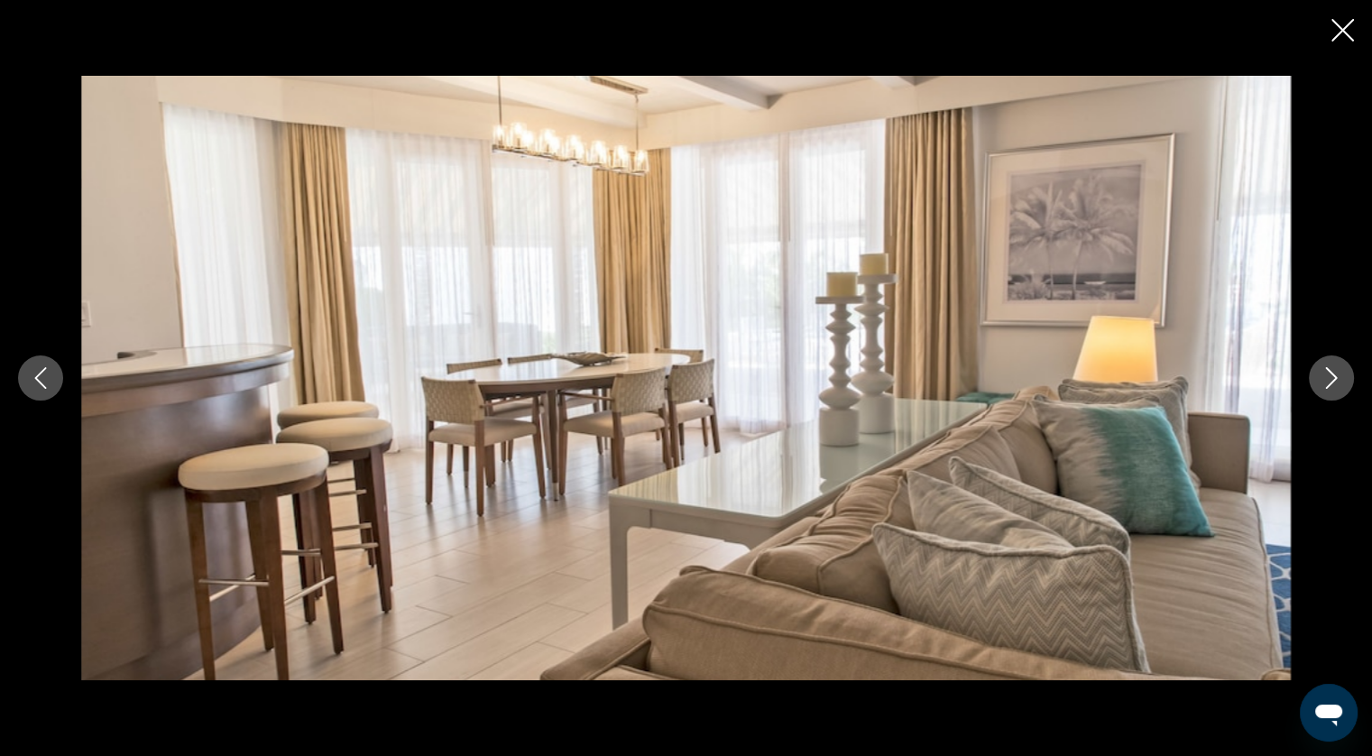
click at [1321, 374] on icon "Next image" at bounding box center [1332, 378] width 22 height 22
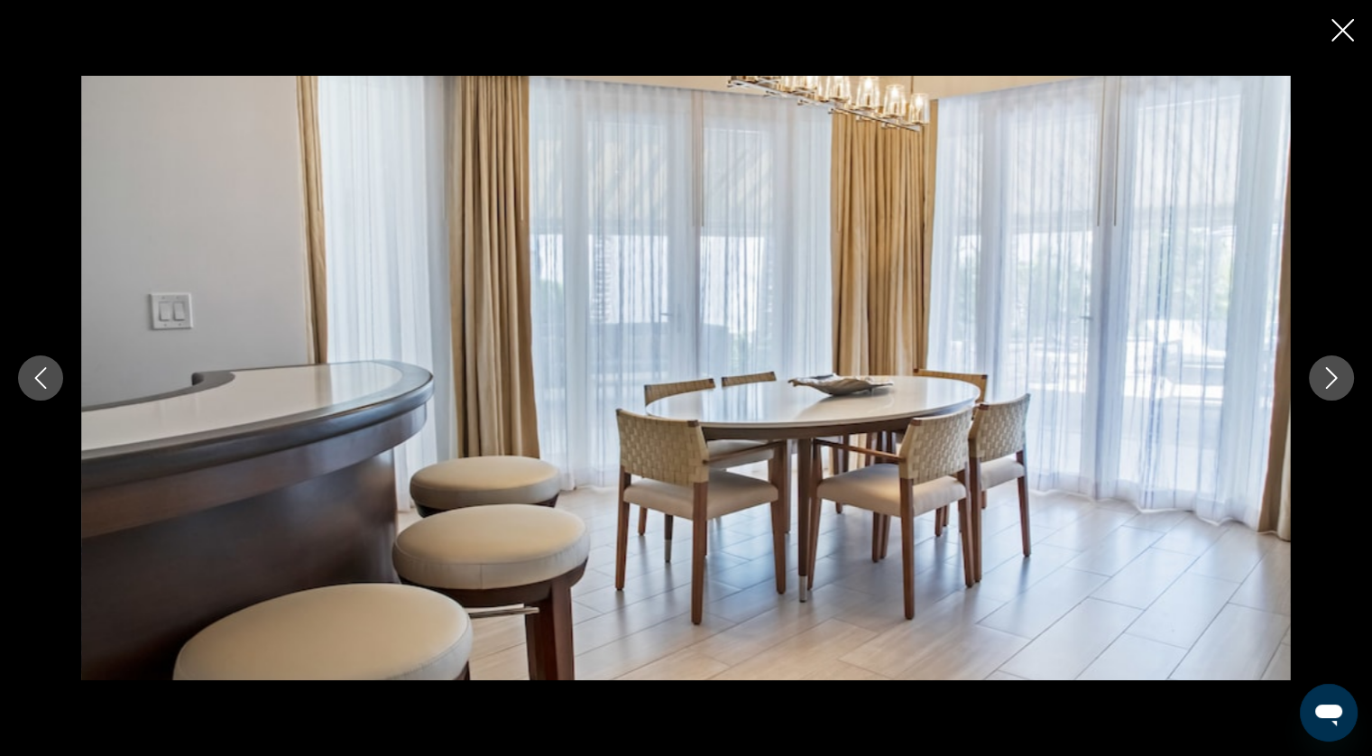
click at [1321, 374] on icon "Next image" at bounding box center [1332, 378] width 22 height 22
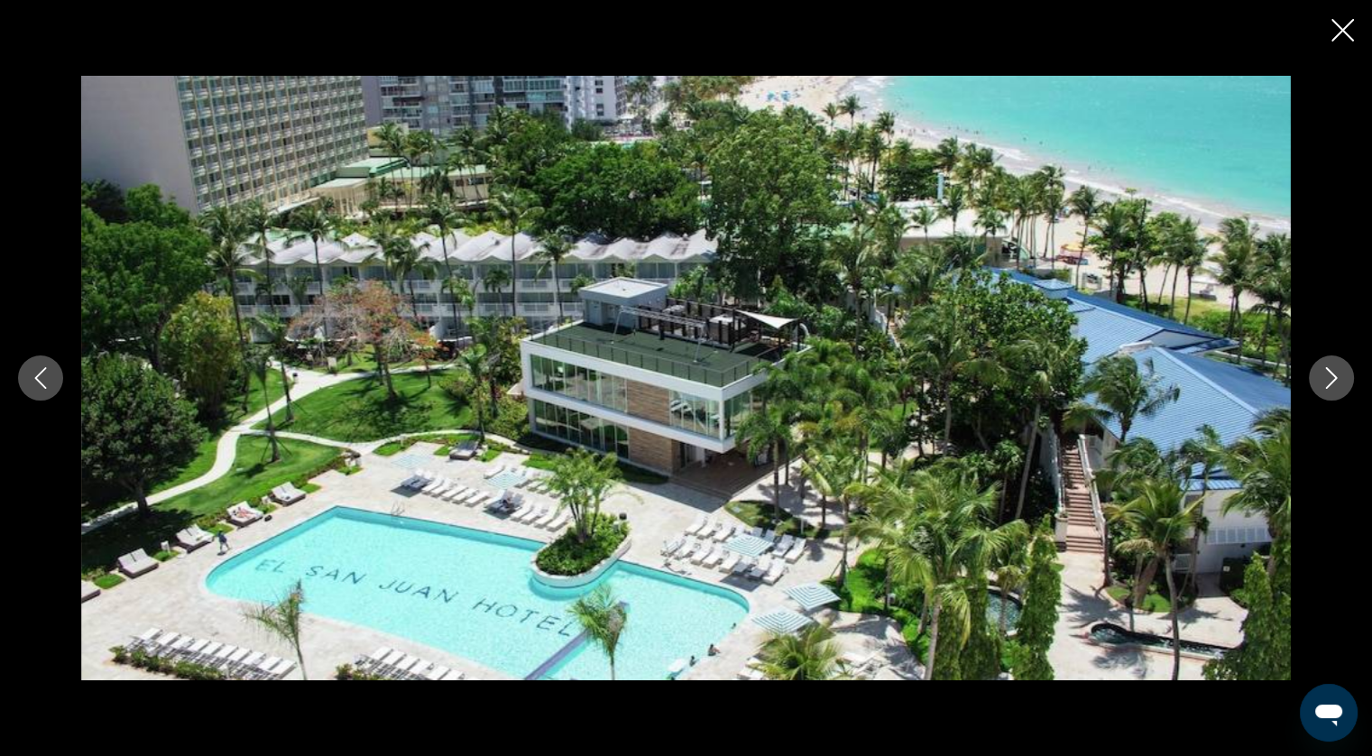
click at [1321, 374] on icon "Next image" at bounding box center [1332, 378] width 22 height 22
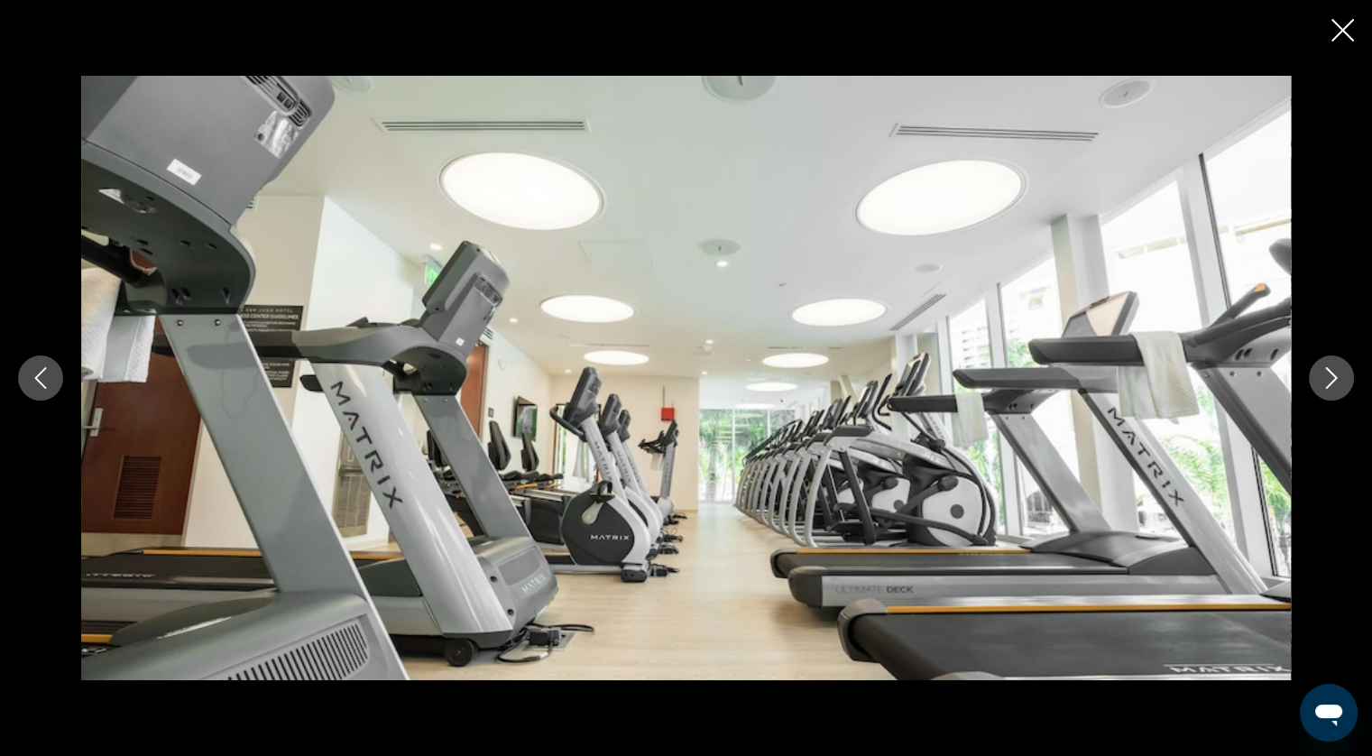
click at [1321, 374] on icon "Next image" at bounding box center [1332, 378] width 22 height 22
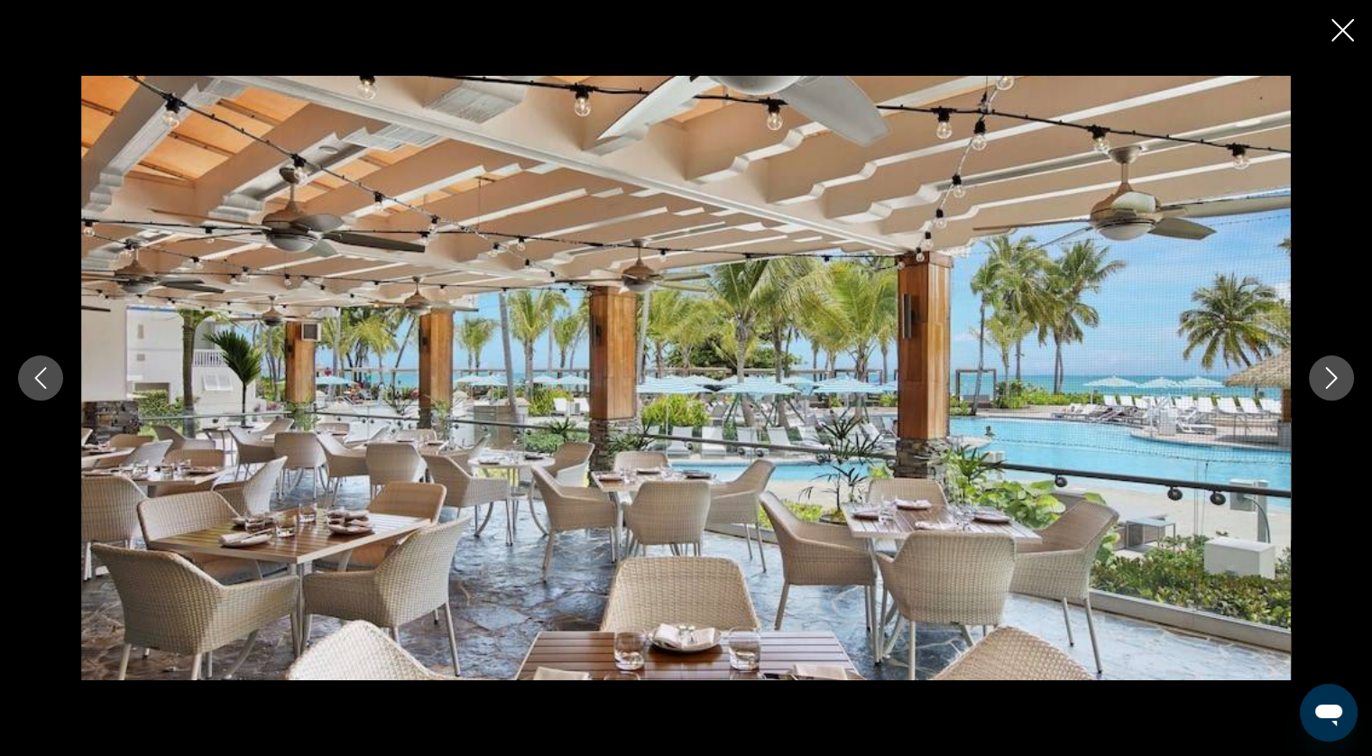
click at [1321, 374] on icon "Next image" at bounding box center [1332, 378] width 22 height 22
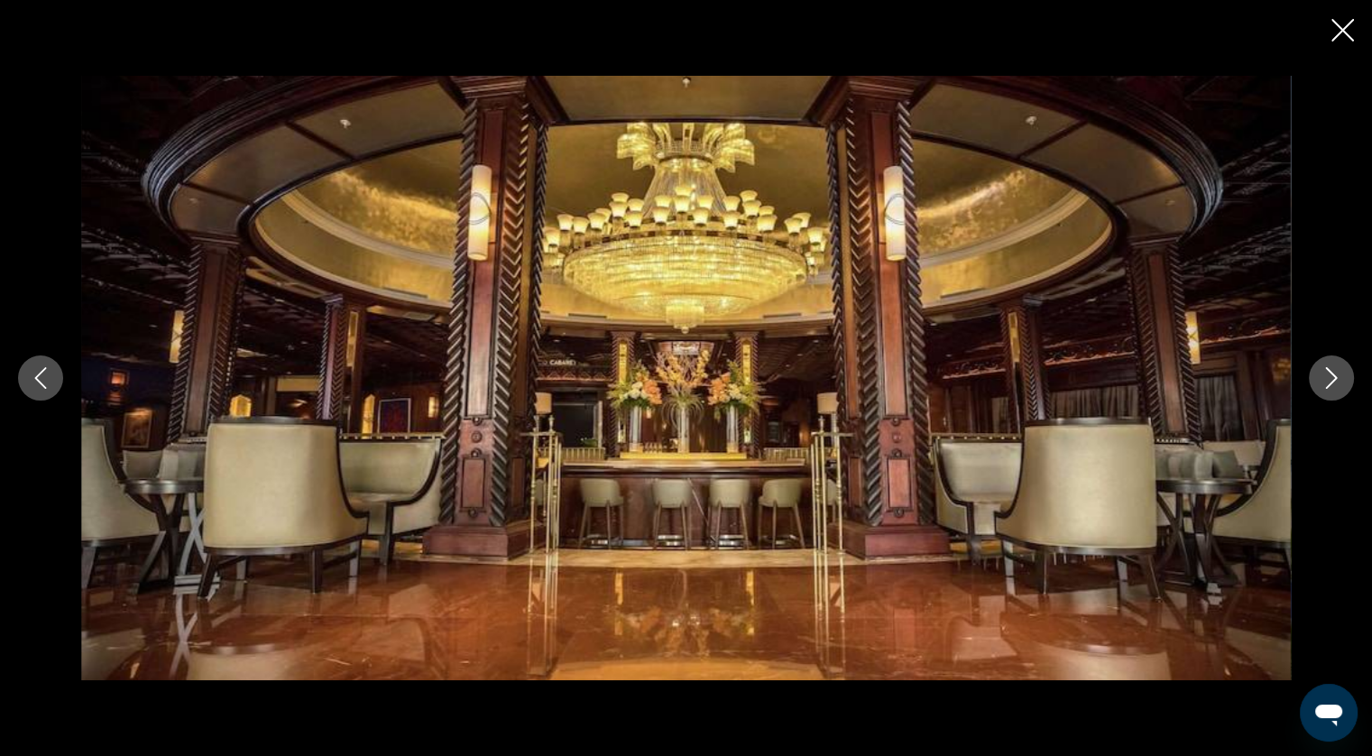
click at [1321, 374] on icon "Next image" at bounding box center [1332, 378] width 22 height 22
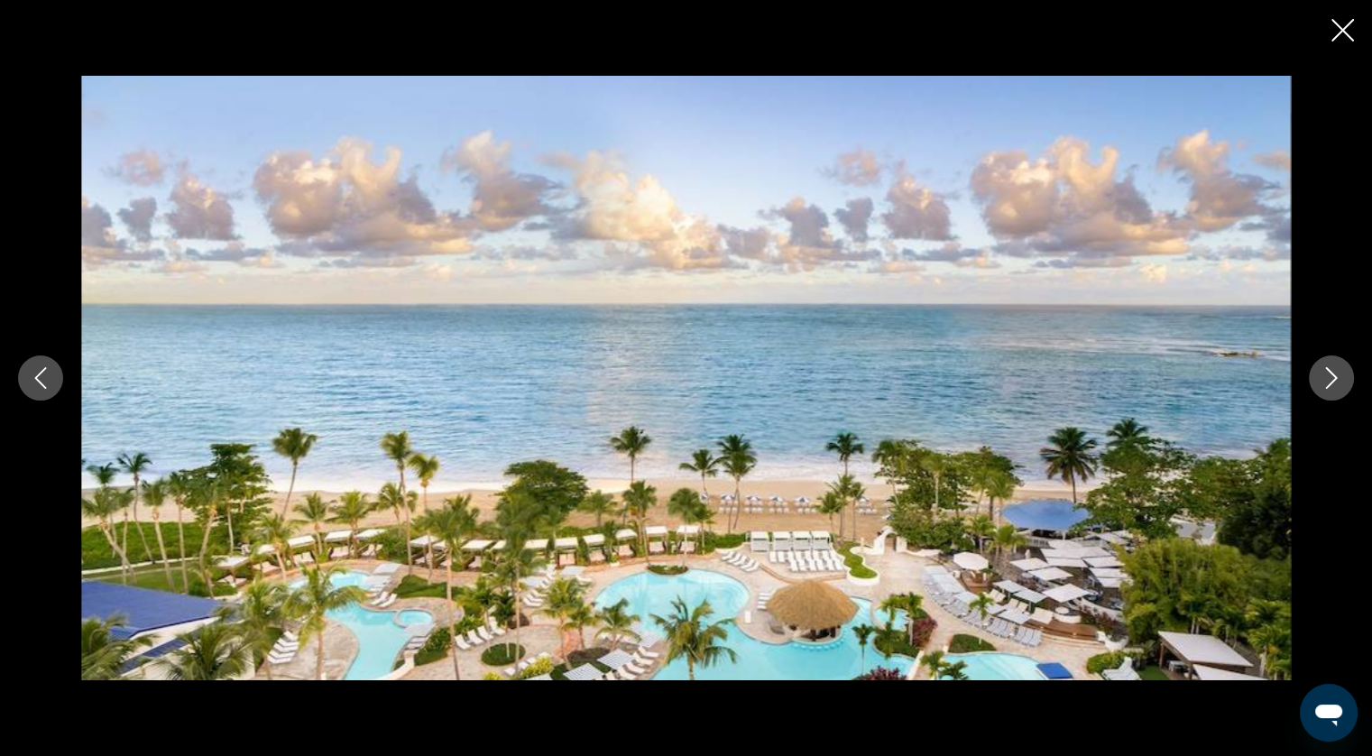
click at [1321, 374] on icon "Next image" at bounding box center [1332, 378] width 22 height 22
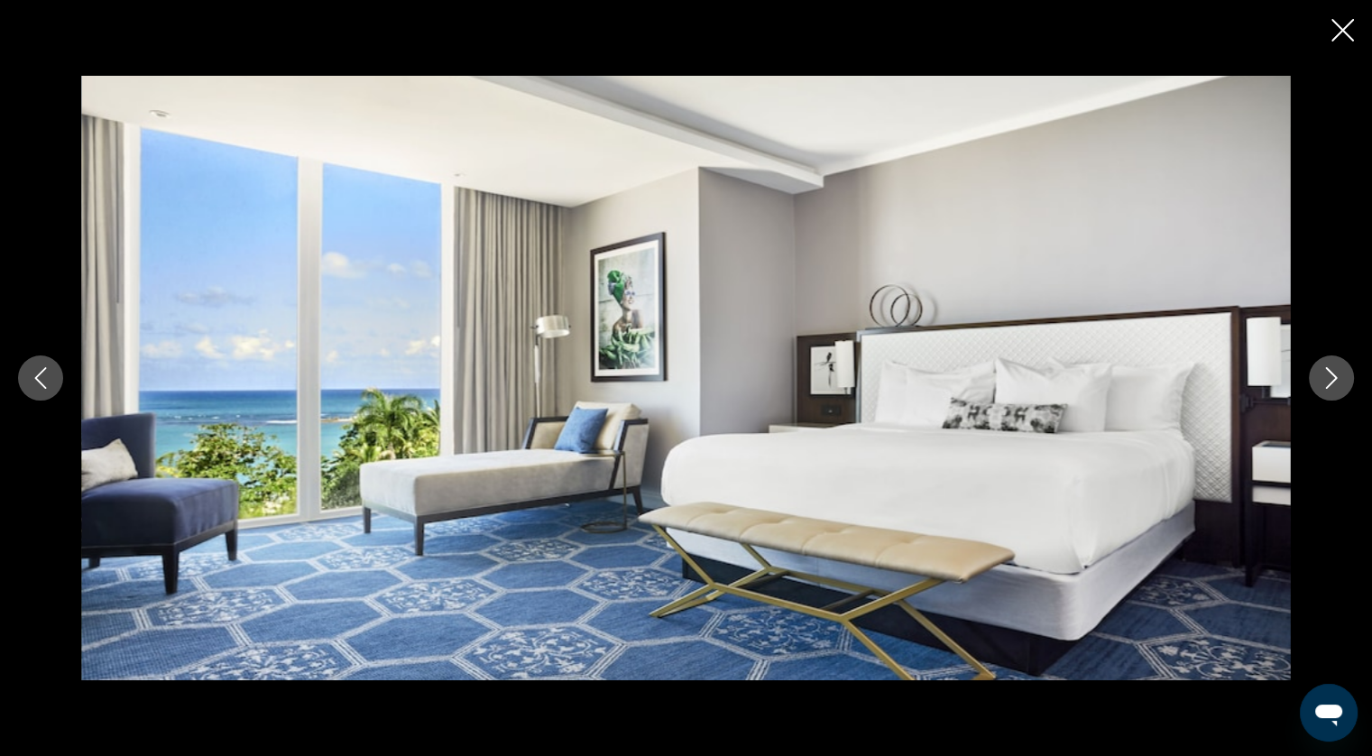
click at [1321, 374] on icon "Next image" at bounding box center [1332, 378] width 22 height 22
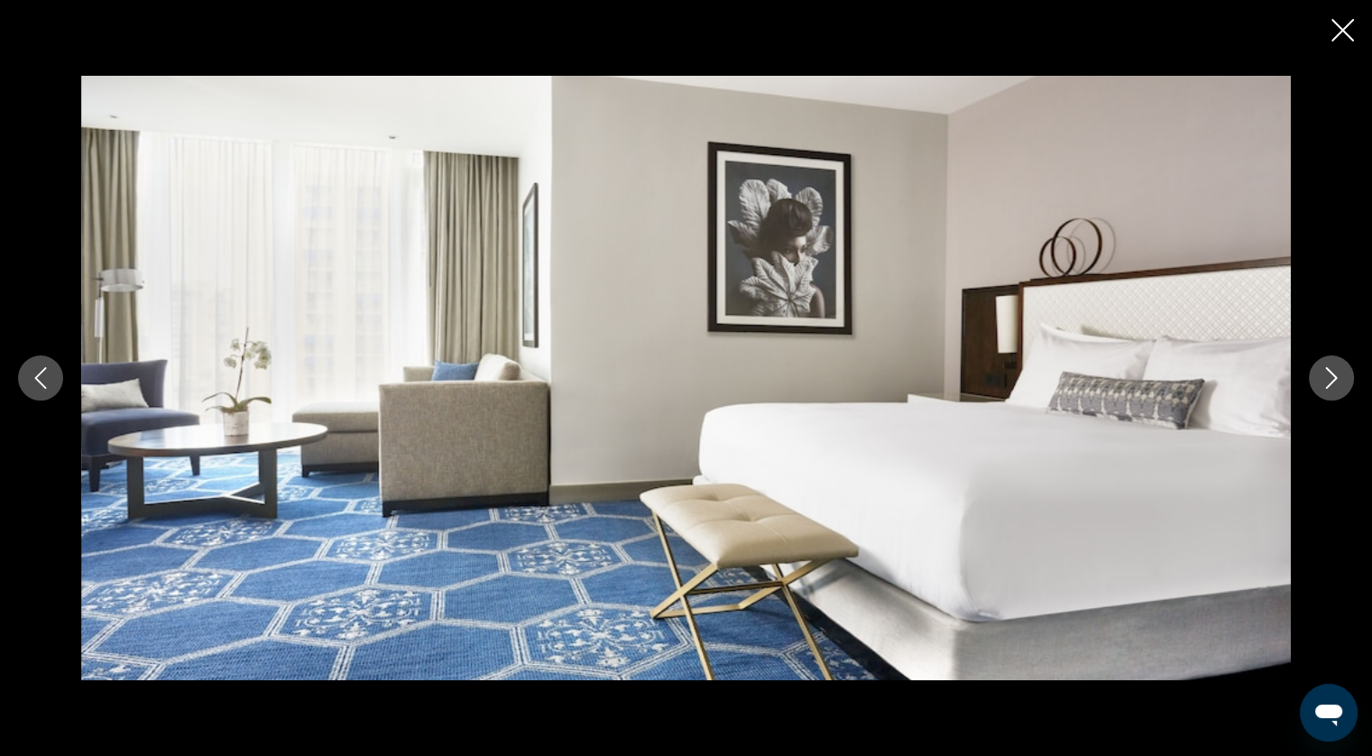
click at [1321, 375] on icon "Next image" at bounding box center [1332, 378] width 22 height 22
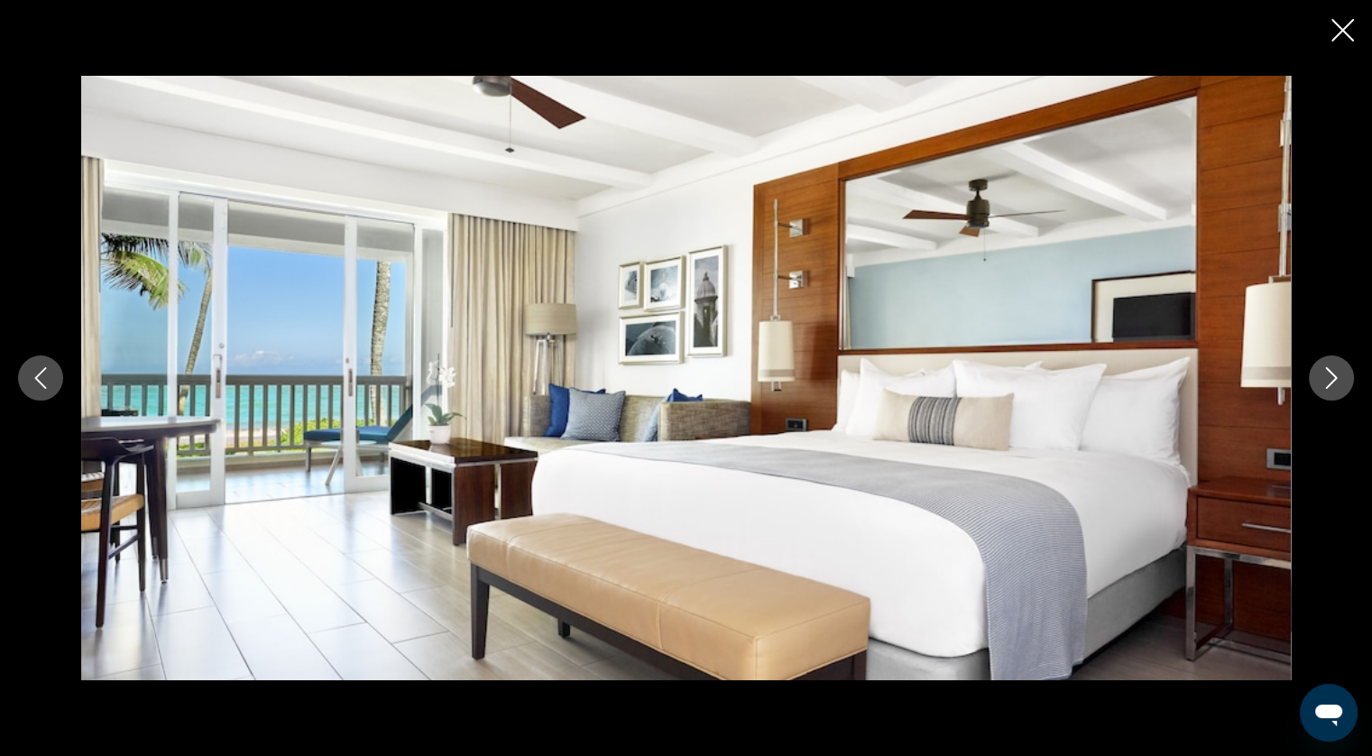
click at [1321, 375] on icon "Next image" at bounding box center [1332, 378] width 22 height 22
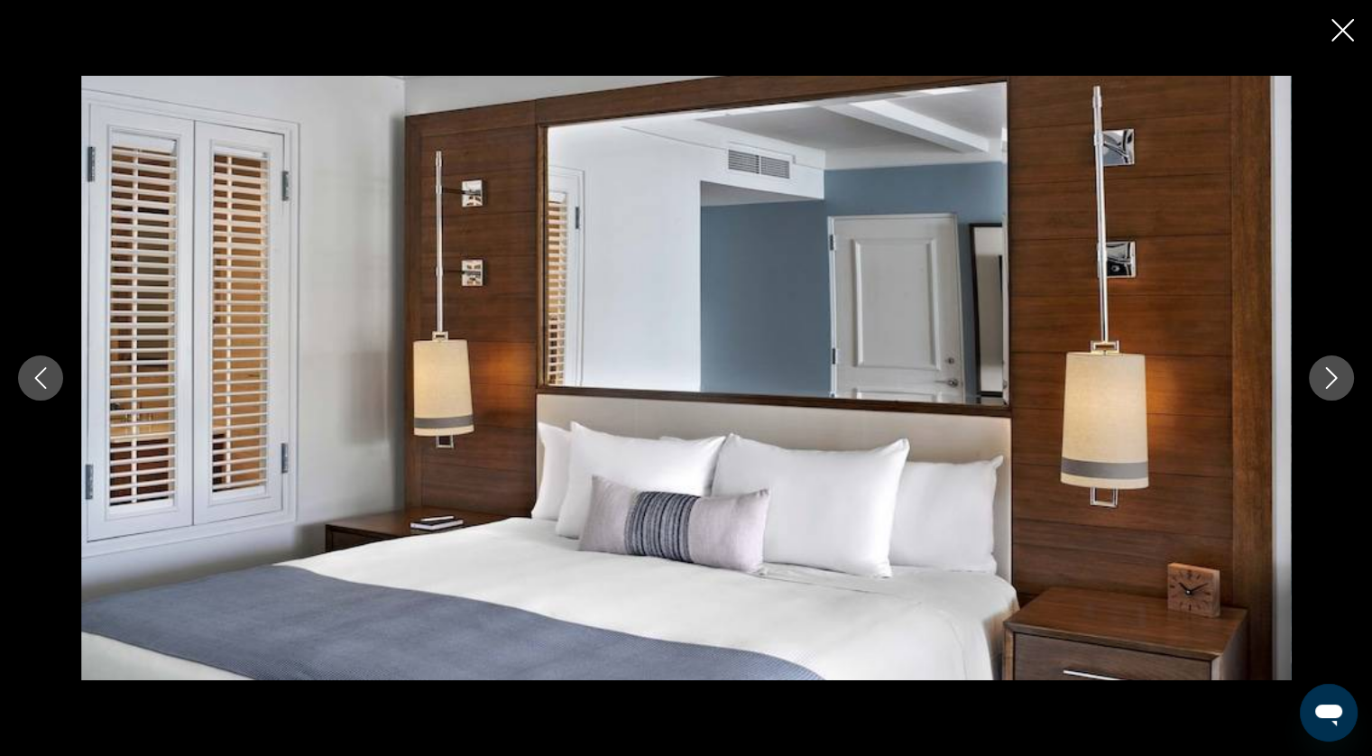
click at [1321, 376] on icon "Next image" at bounding box center [1332, 378] width 22 height 22
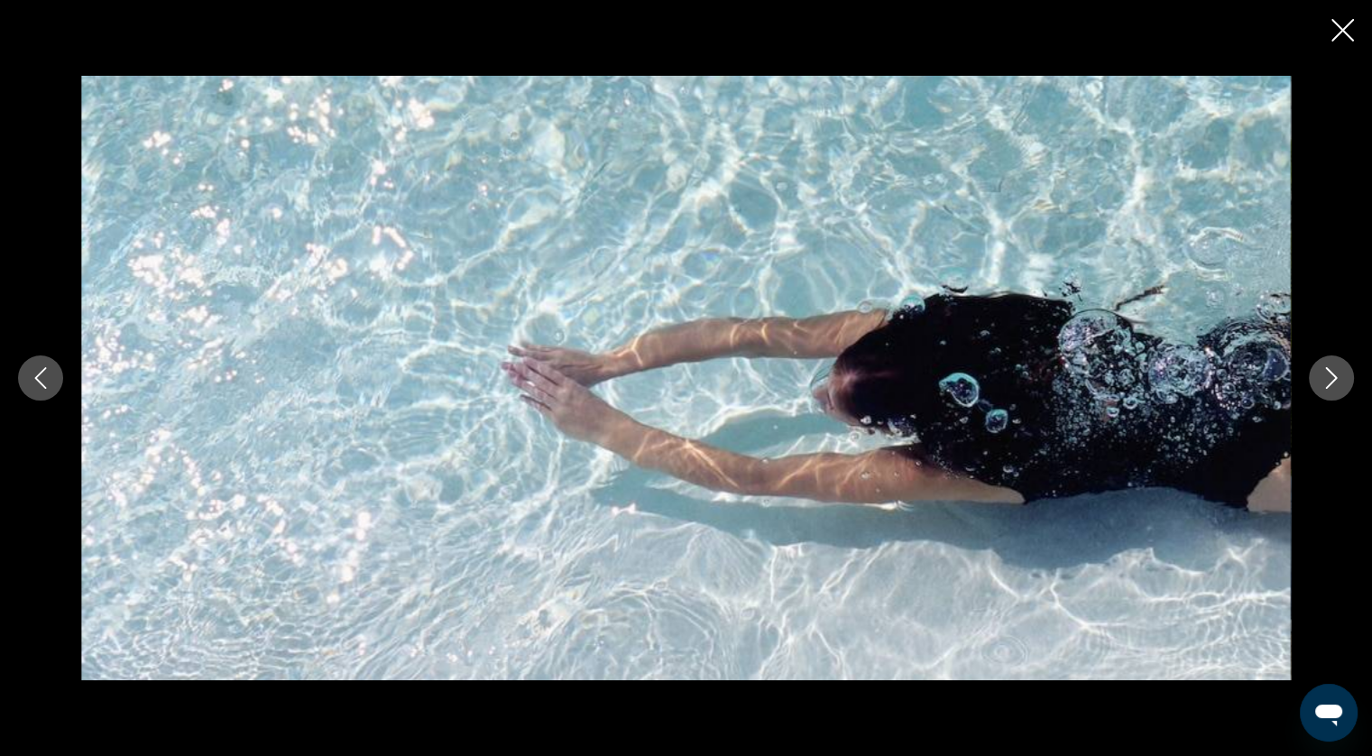
click at [1321, 376] on icon "Next image" at bounding box center [1332, 378] width 22 height 22
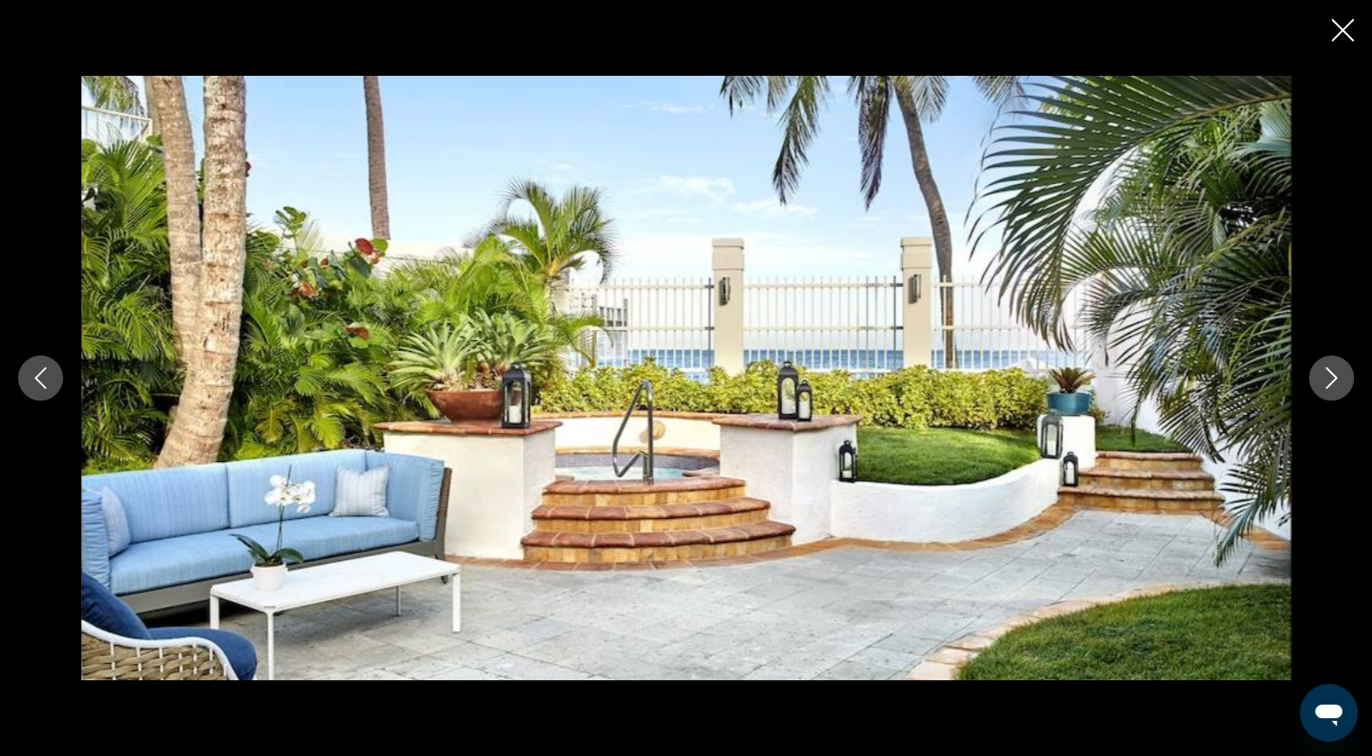
click at [1321, 376] on icon "Next image" at bounding box center [1332, 378] width 22 height 22
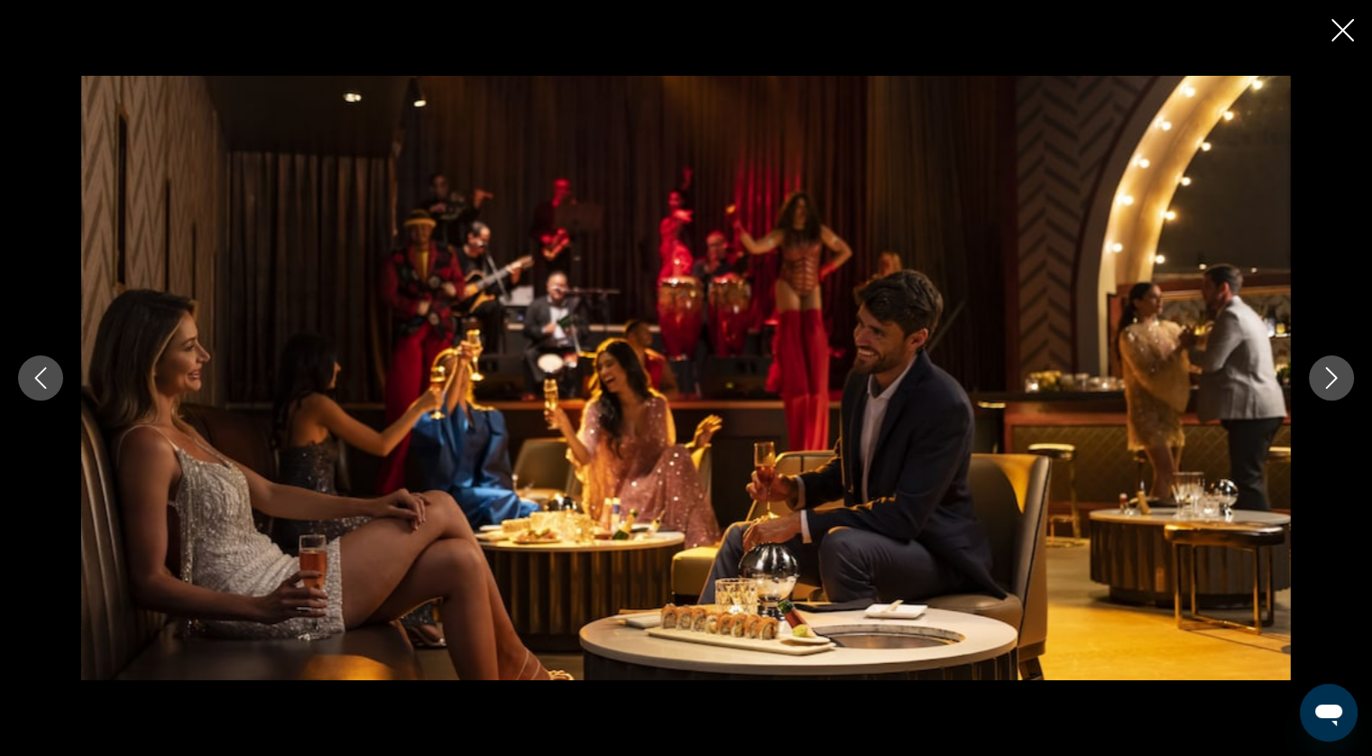
click at [1321, 376] on icon "Next image" at bounding box center [1332, 378] width 22 height 22
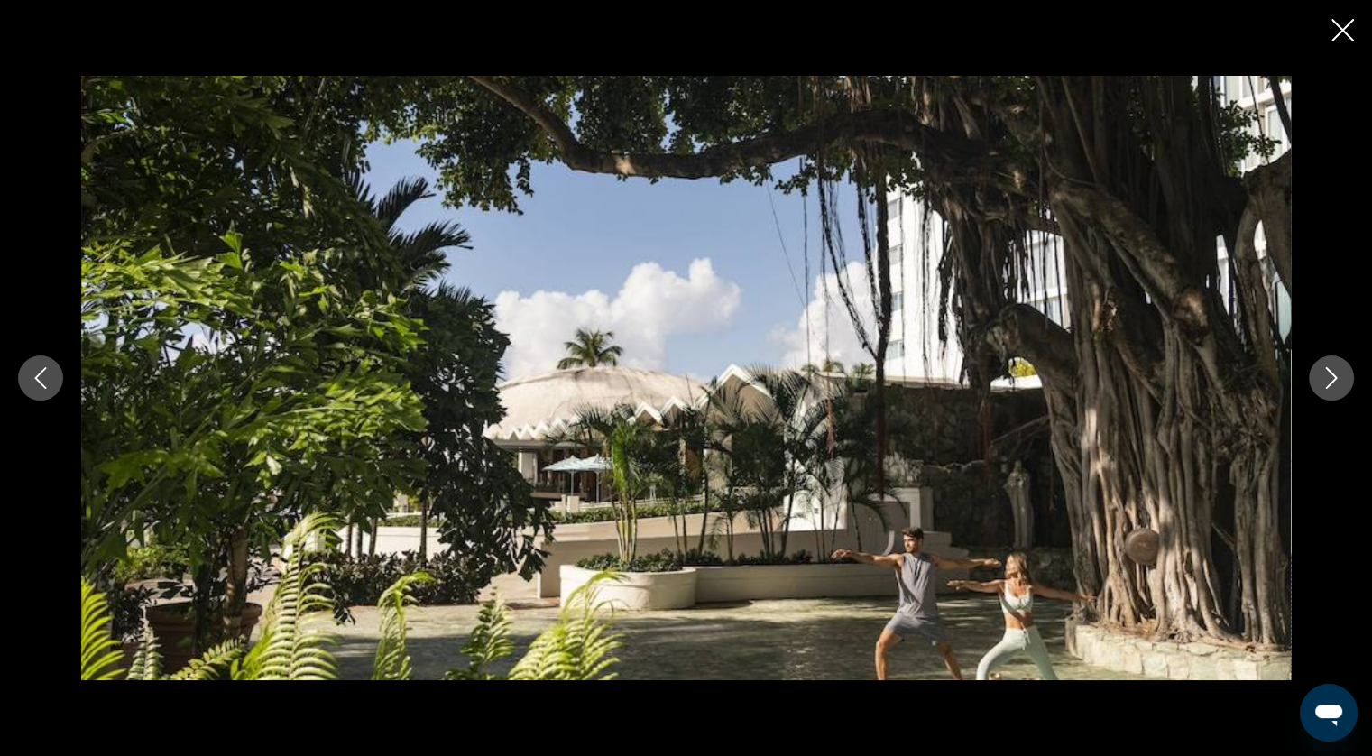
click at [1321, 376] on icon "Next image" at bounding box center [1332, 378] width 22 height 22
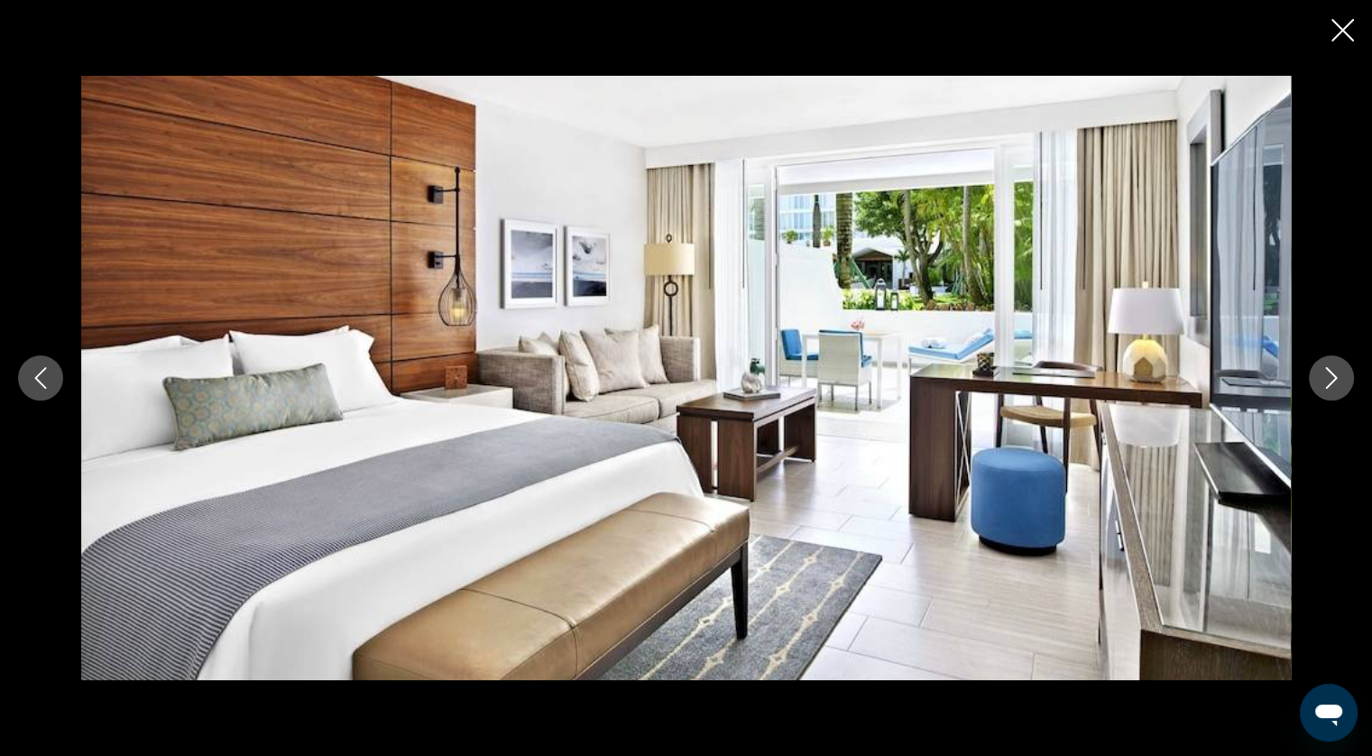
click at [1321, 376] on icon "Next image" at bounding box center [1332, 378] width 22 height 22
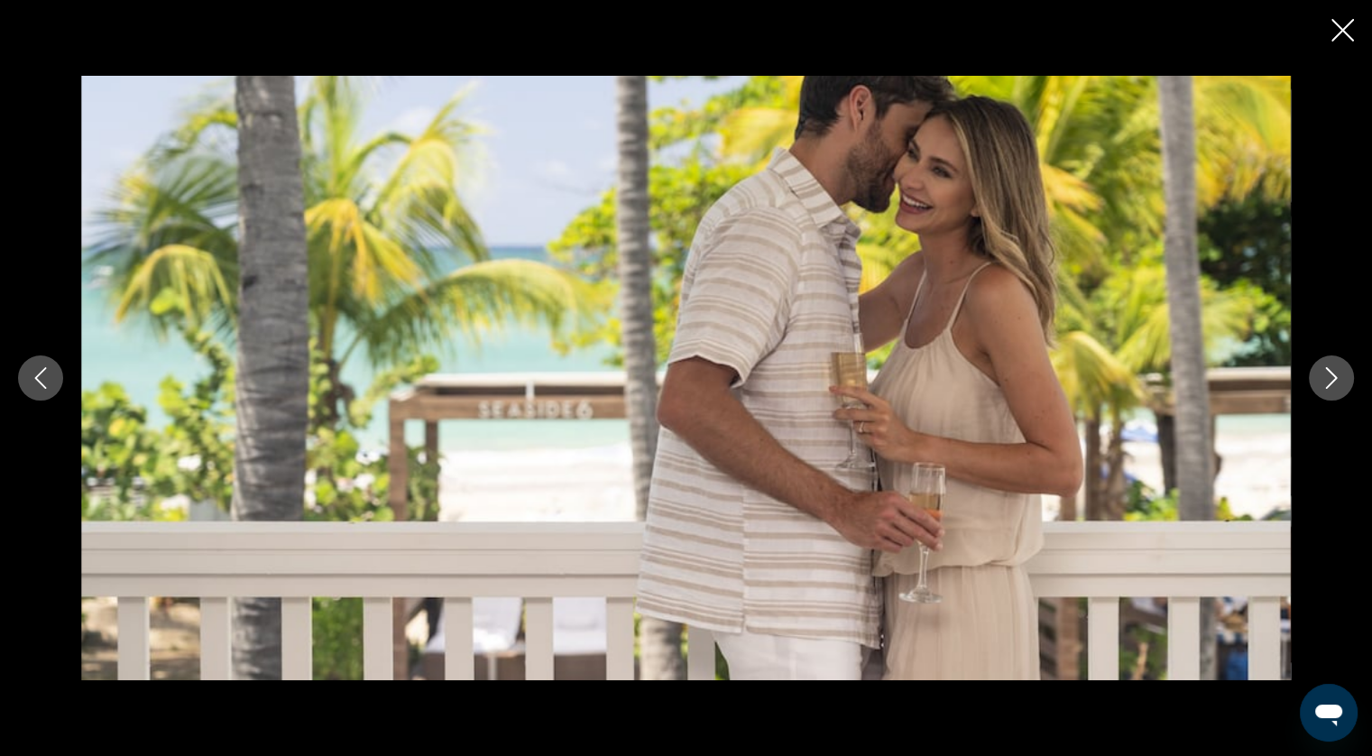
click at [1321, 376] on icon "Next image" at bounding box center [1332, 378] width 22 height 22
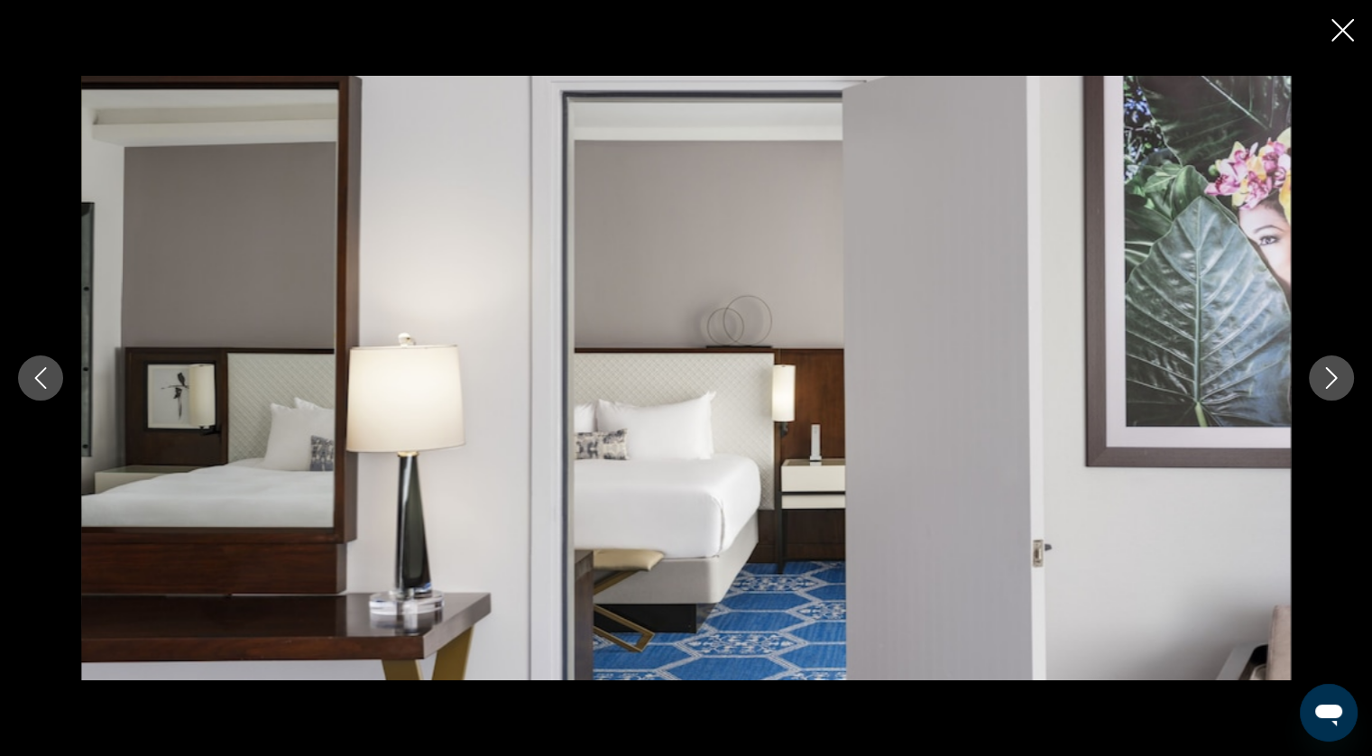
click at [1321, 376] on icon "Next image" at bounding box center [1332, 378] width 22 height 22
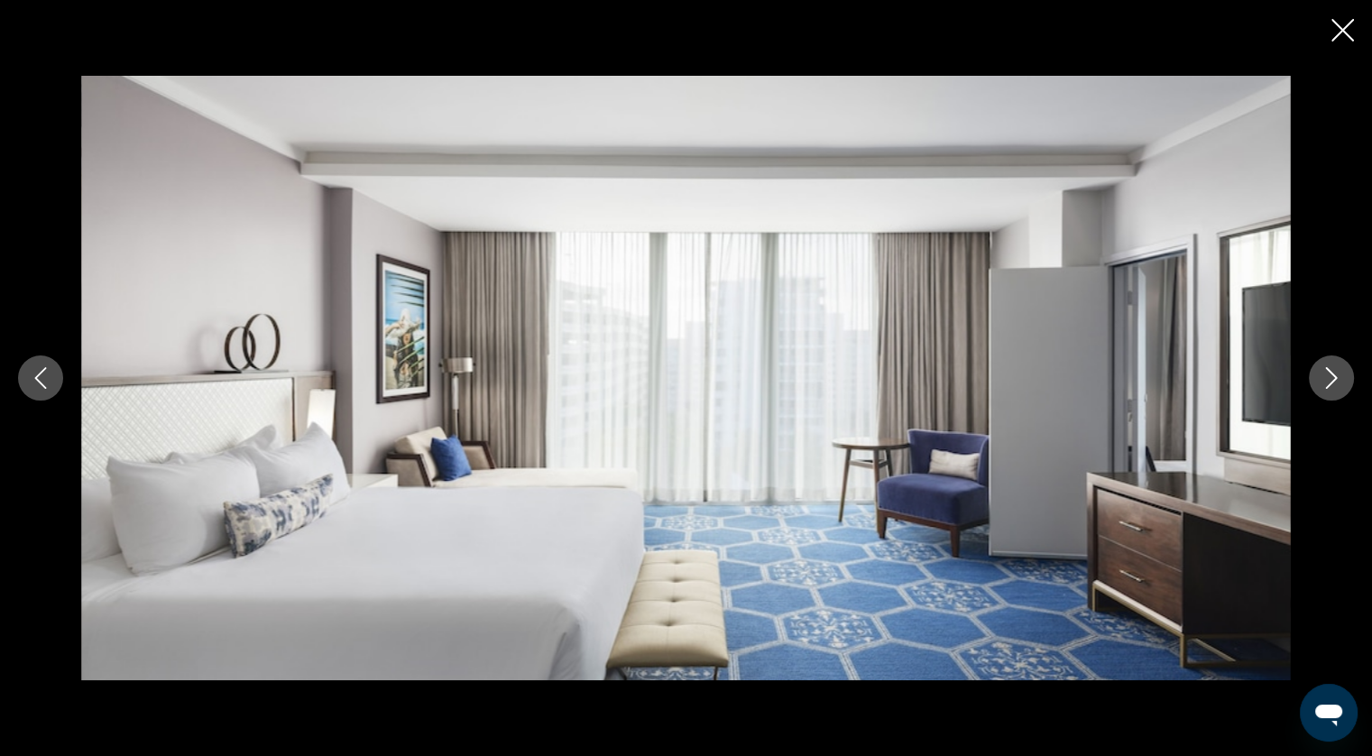
click at [1321, 376] on icon "Next image" at bounding box center [1332, 378] width 22 height 22
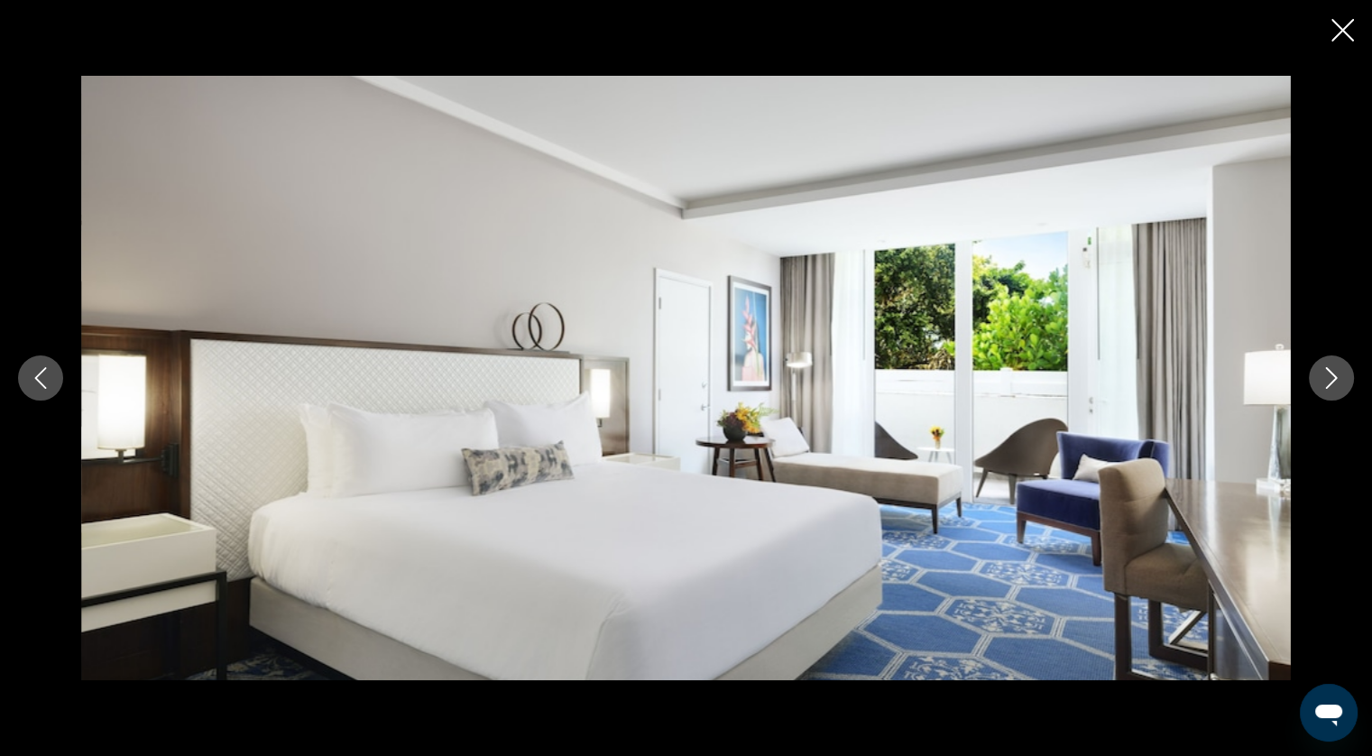
click at [1321, 376] on icon "Next image" at bounding box center [1332, 378] width 22 height 22
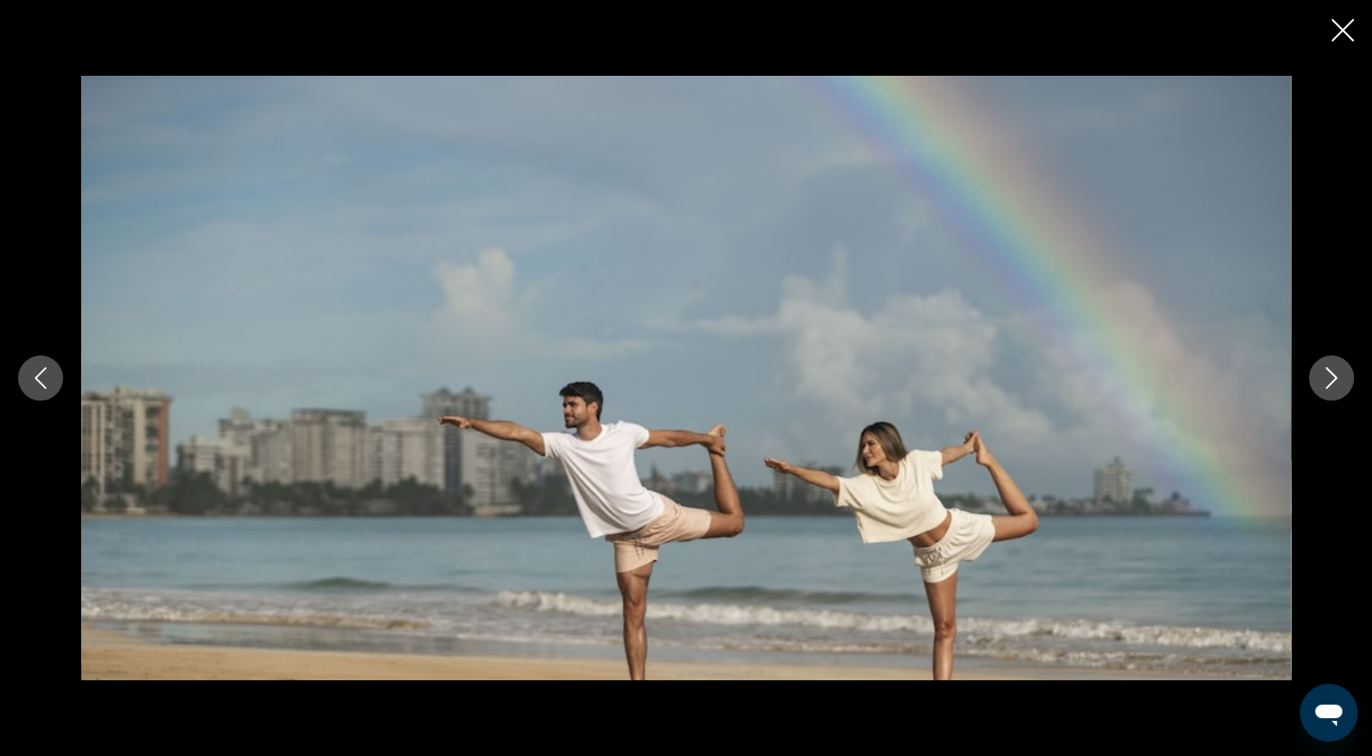
click at [1321, 376] on icon "Next image" at bounding box center [1332, 378] width 22 height 22
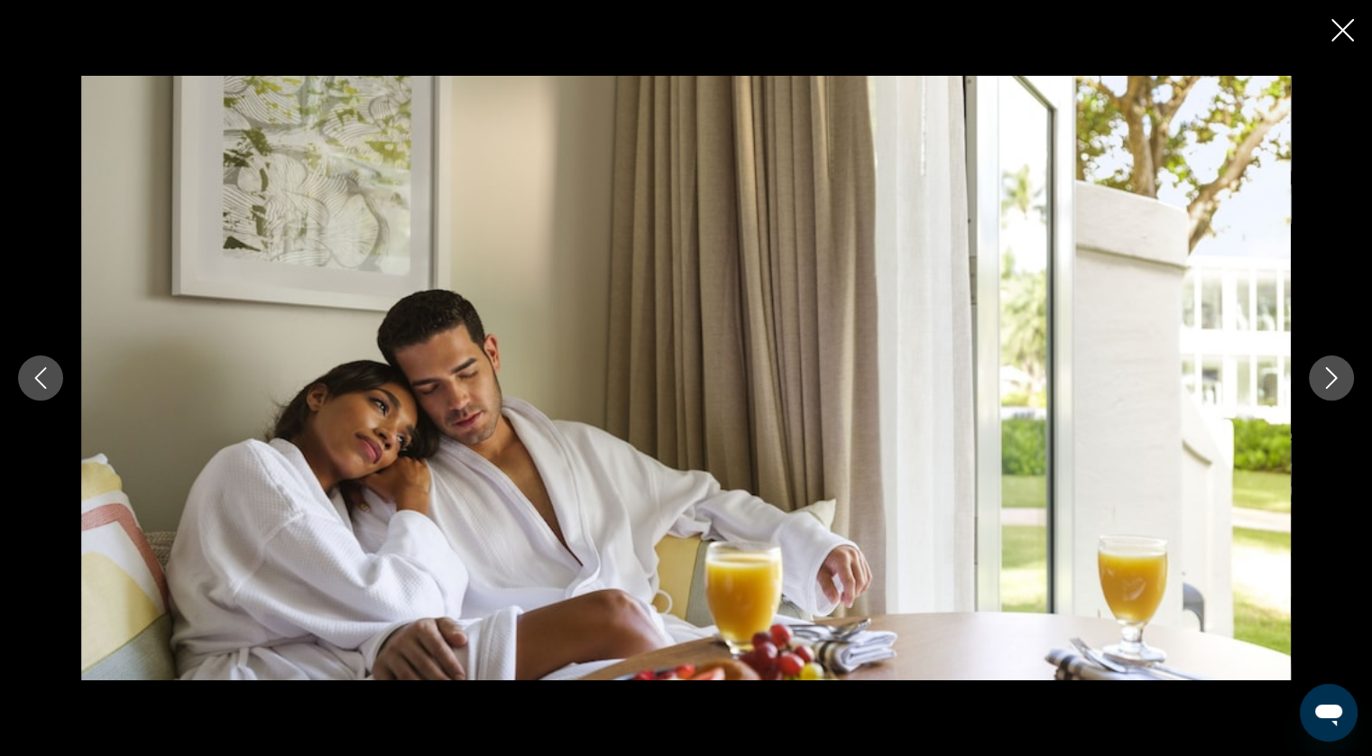
click at [1321, 376] on icon "Next image" at bounding box center [1332, 378] width 22 height 22
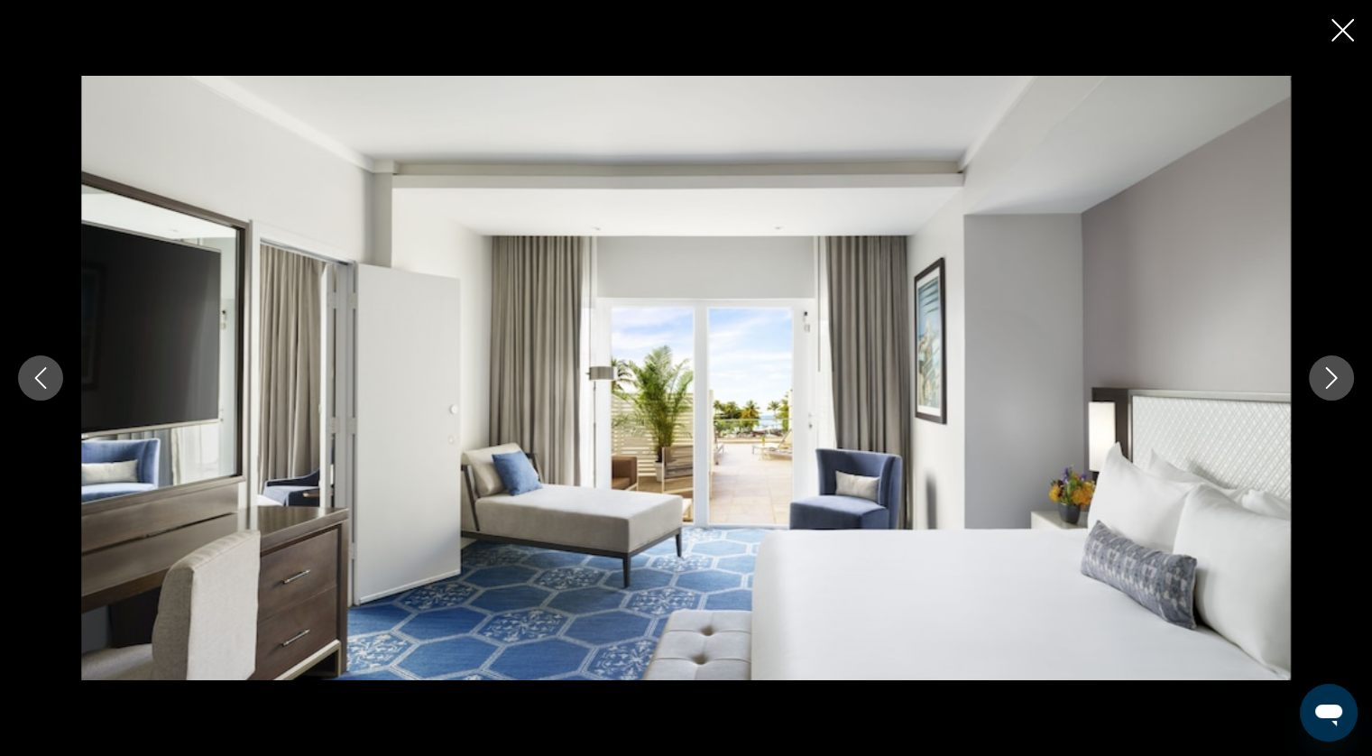
click at [1321, 376] on icon "Next image" at bounding box center [1332, 378] width 22 height 22
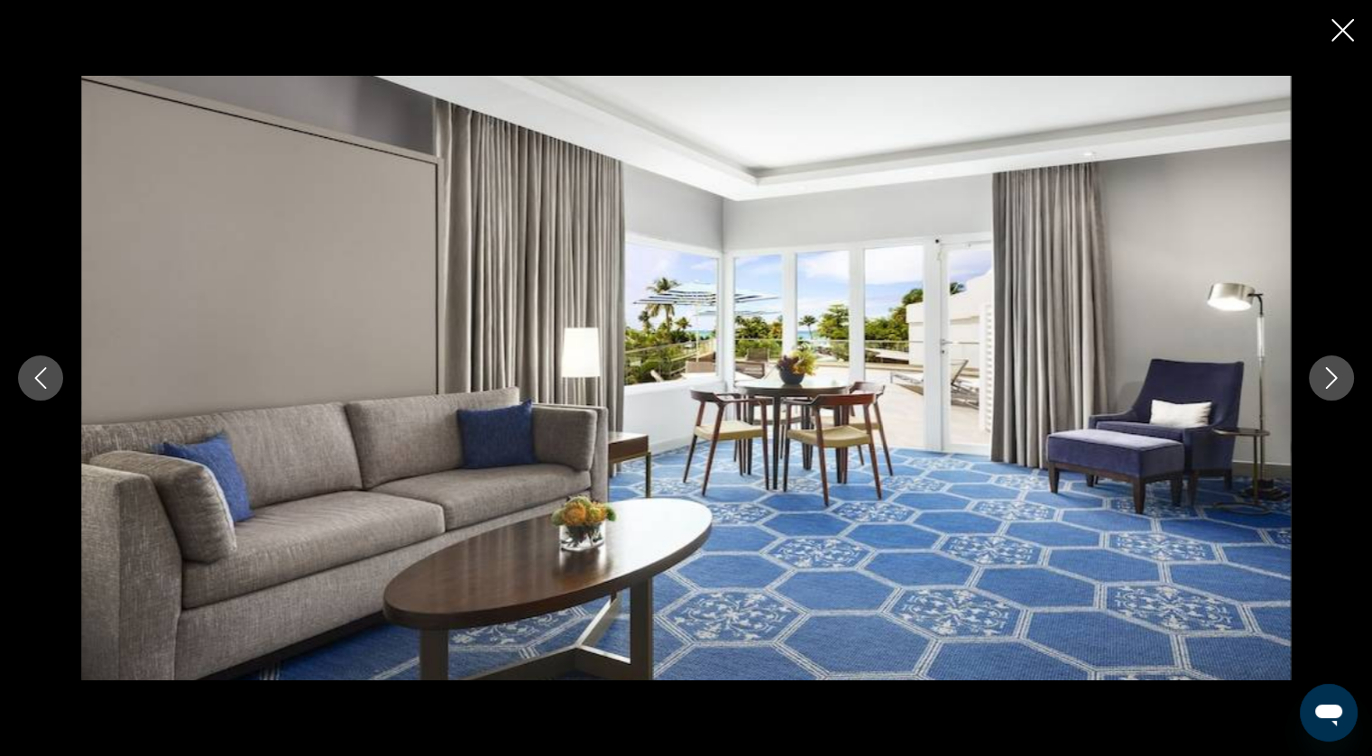
click at [1321, 376] on icon "Next image" at bounding box center [1332, 378] width 22 height 22
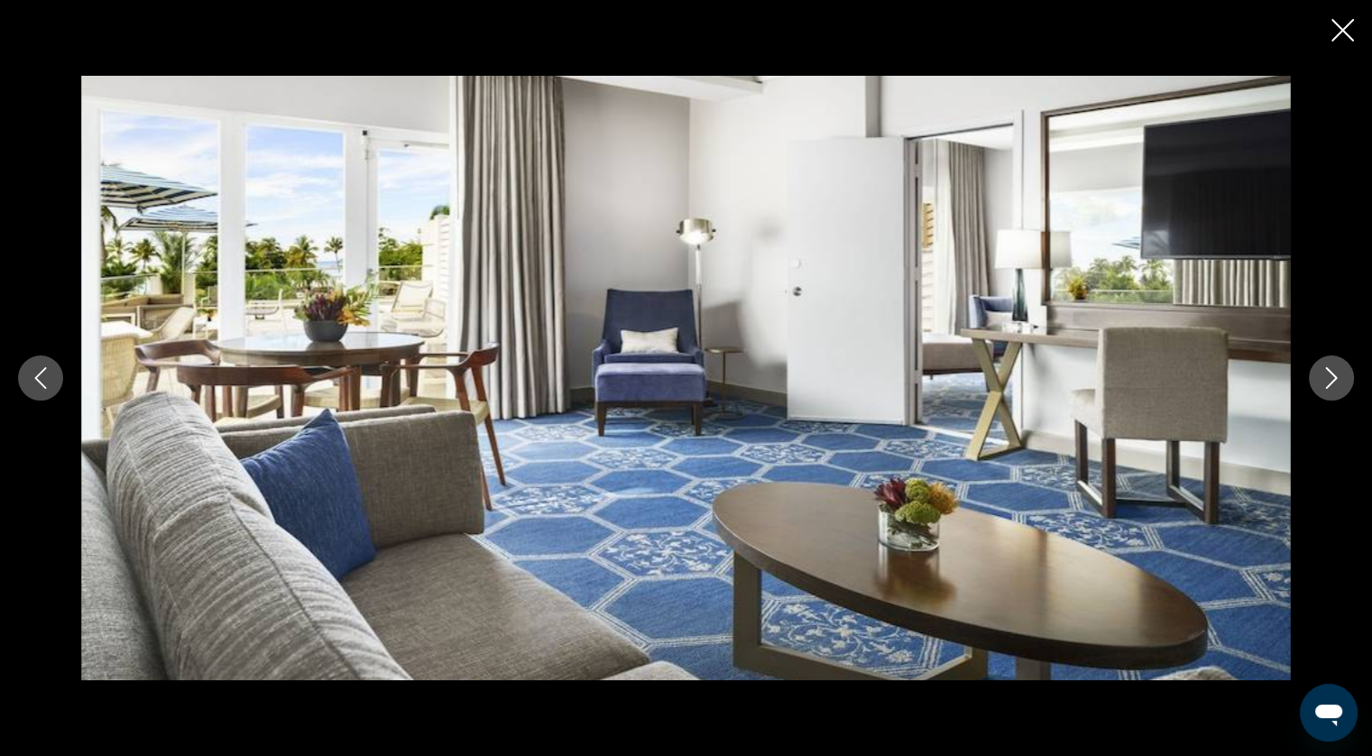
click at [1321, 376] on icon "Next image" at bounding box center [1332, 378] width 22 height 22
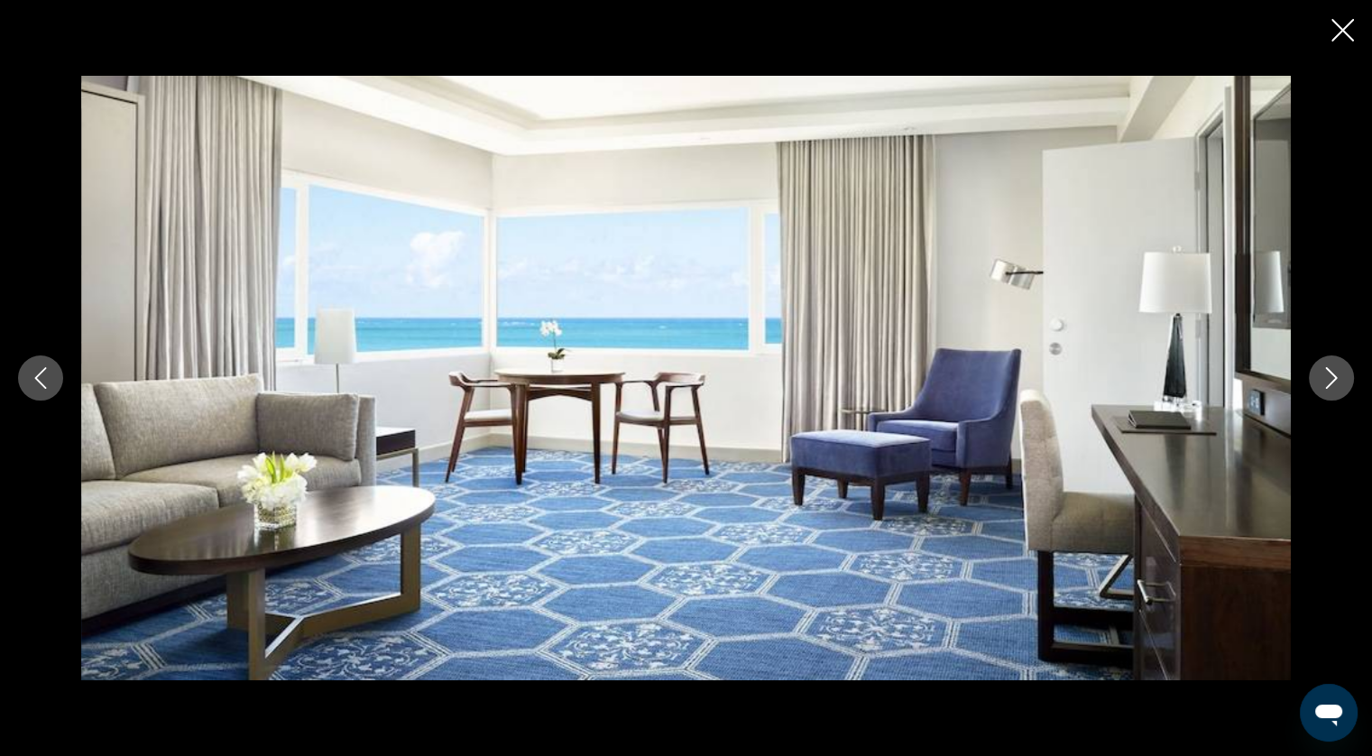
click at [1321, 376] on icon "Next image" at bounding box center [1332, 378] width 22 height 22
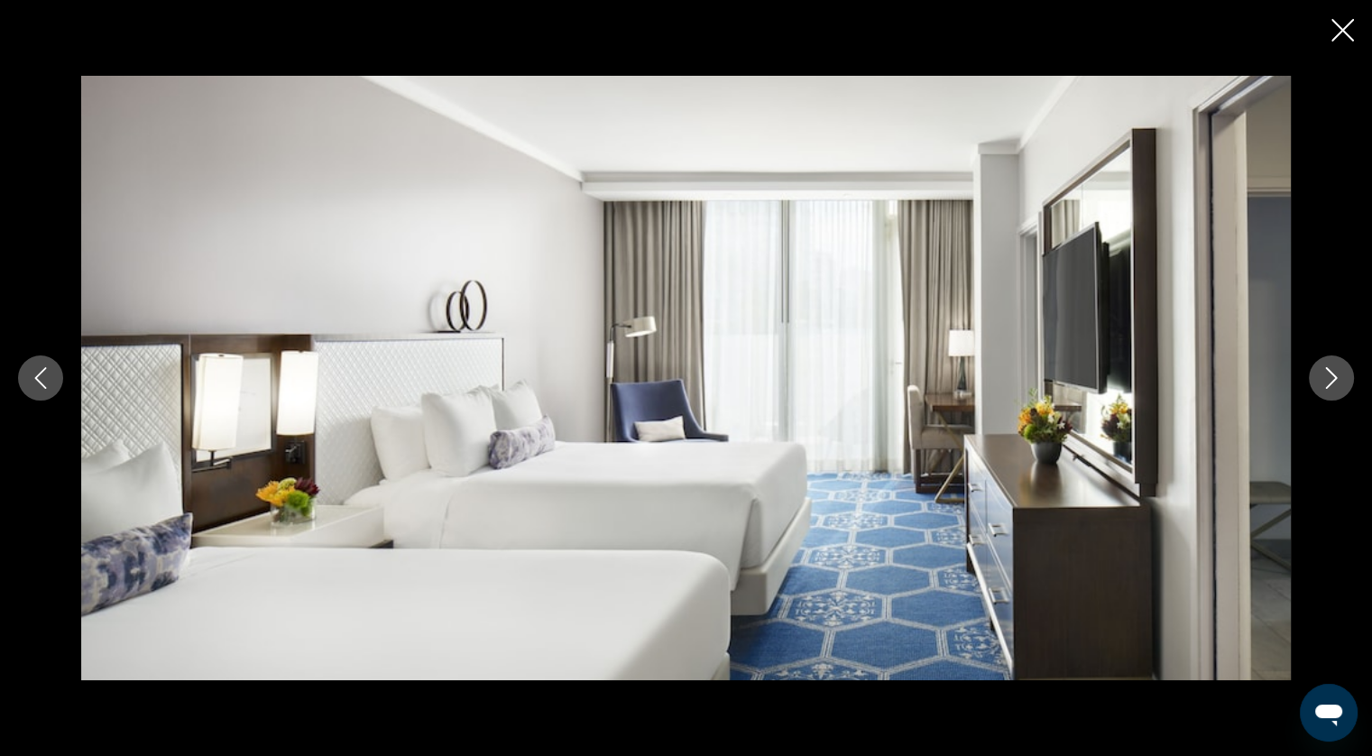
click at [1321, 376] on icon "Next image" at bounding box center [1332, 378] width 22 height 22
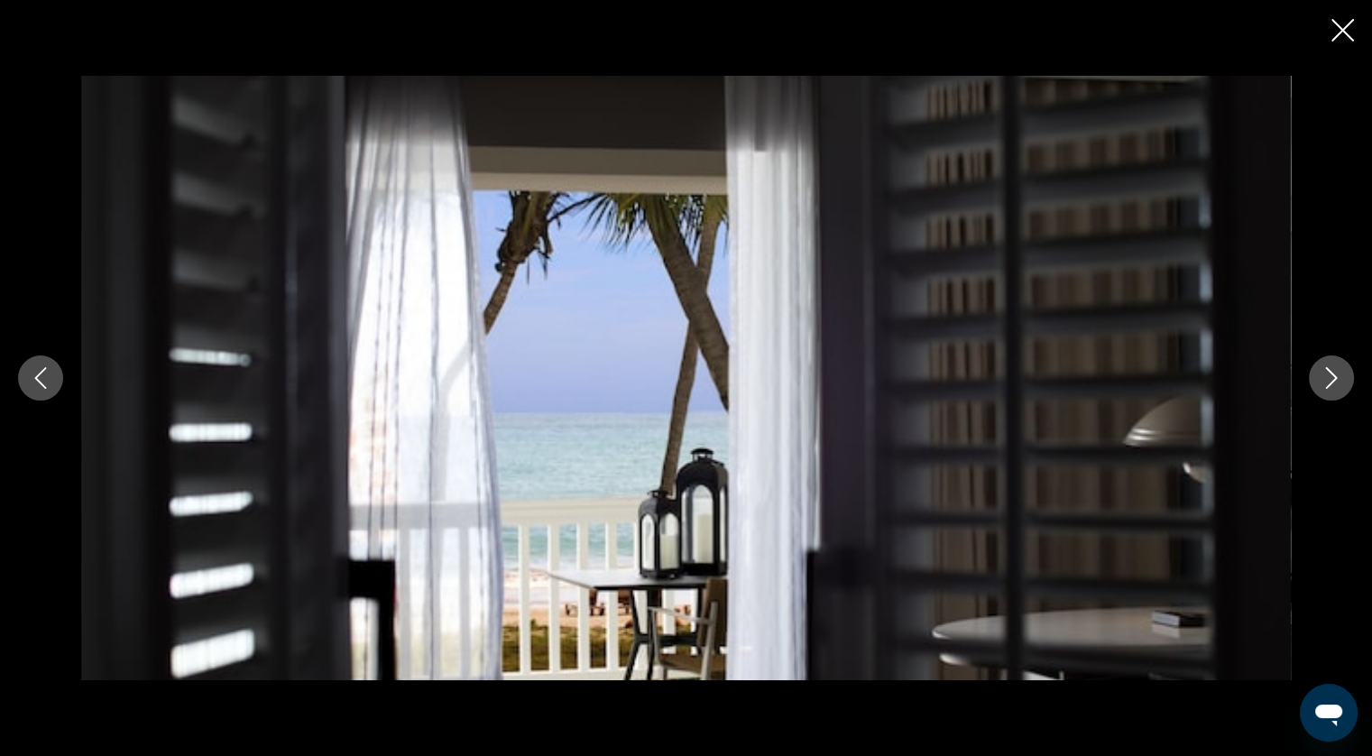
click at [1321, 374] on icon "Next image" at bounding box center [1332, 378] width 22 height 22
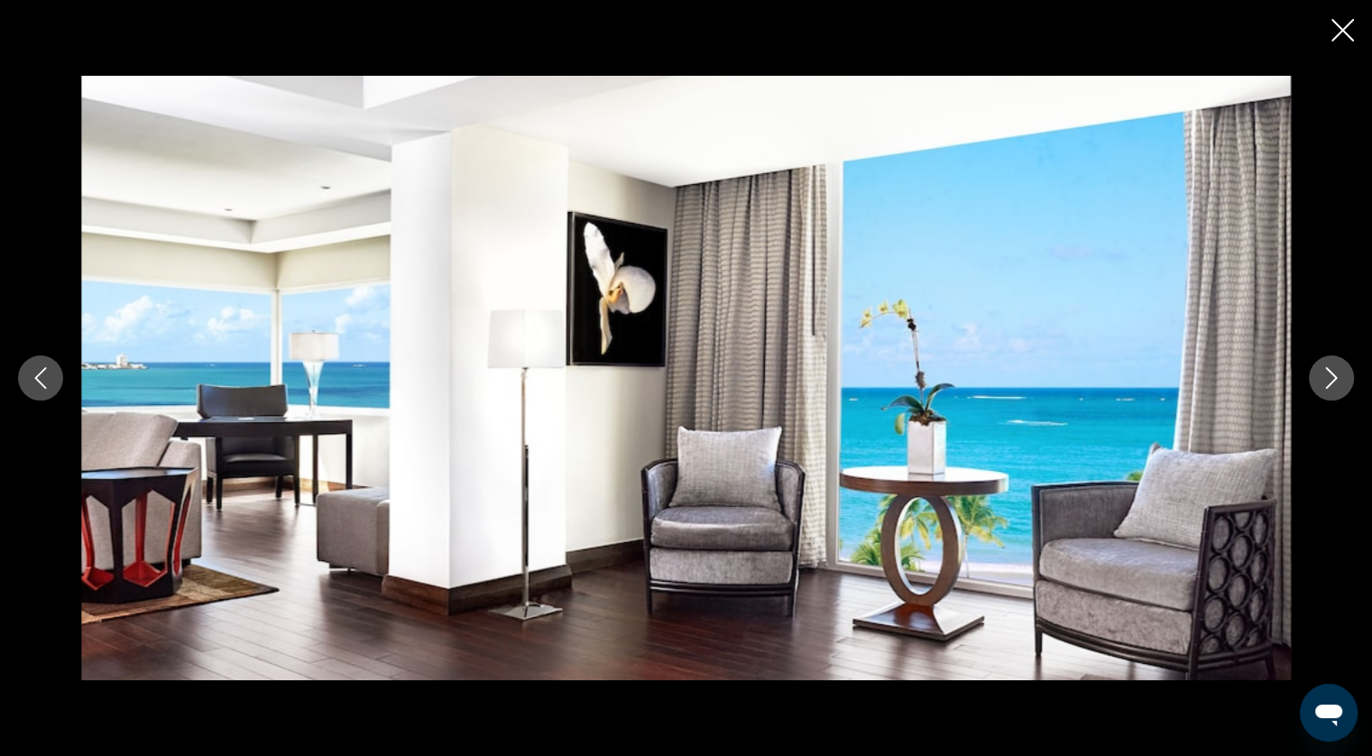
click at [1328, 381] on icon "Next image" at bounding box center [1332, 378] width 22 height 22
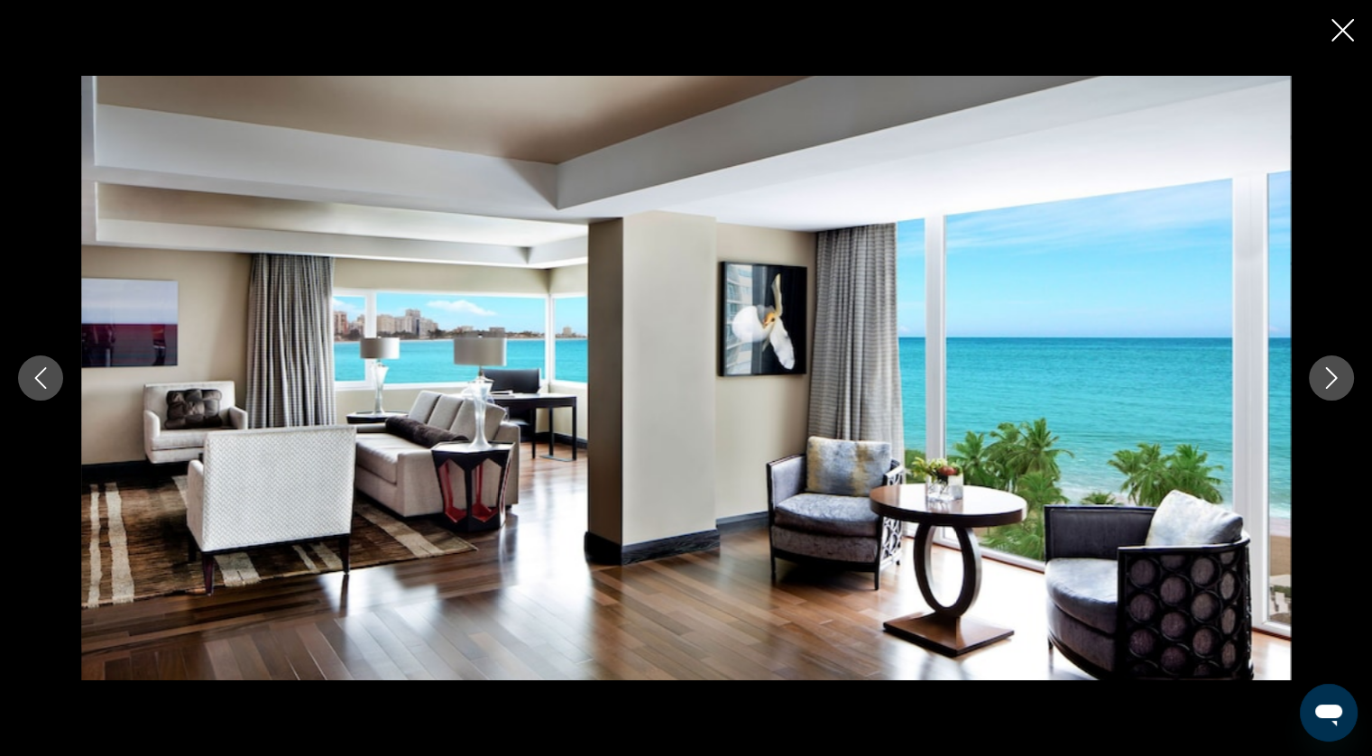
click at [1327, 380] on icon "Next image" at bounding box center [1332, 378] width 22 height 22
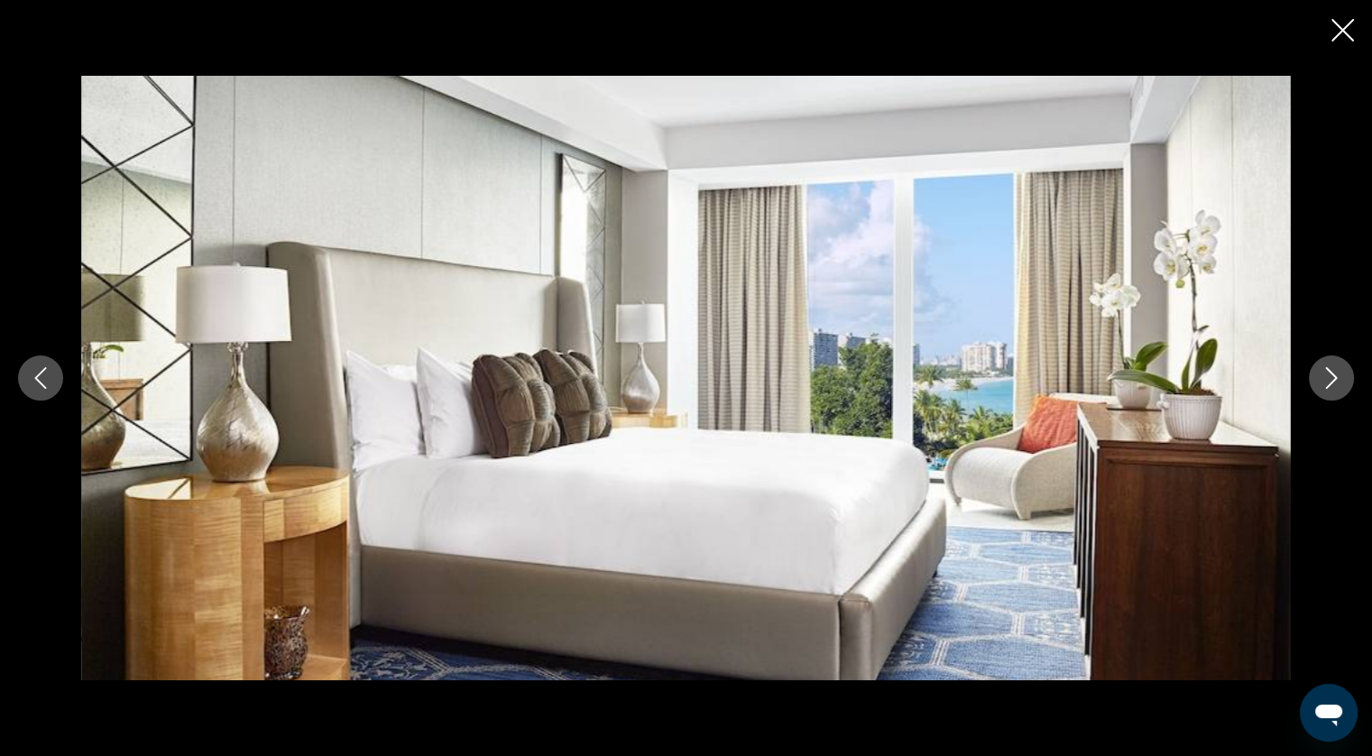
click at [1327, 380] on icon "Next image" at bounding box center [1332, 378] width 22 height 22
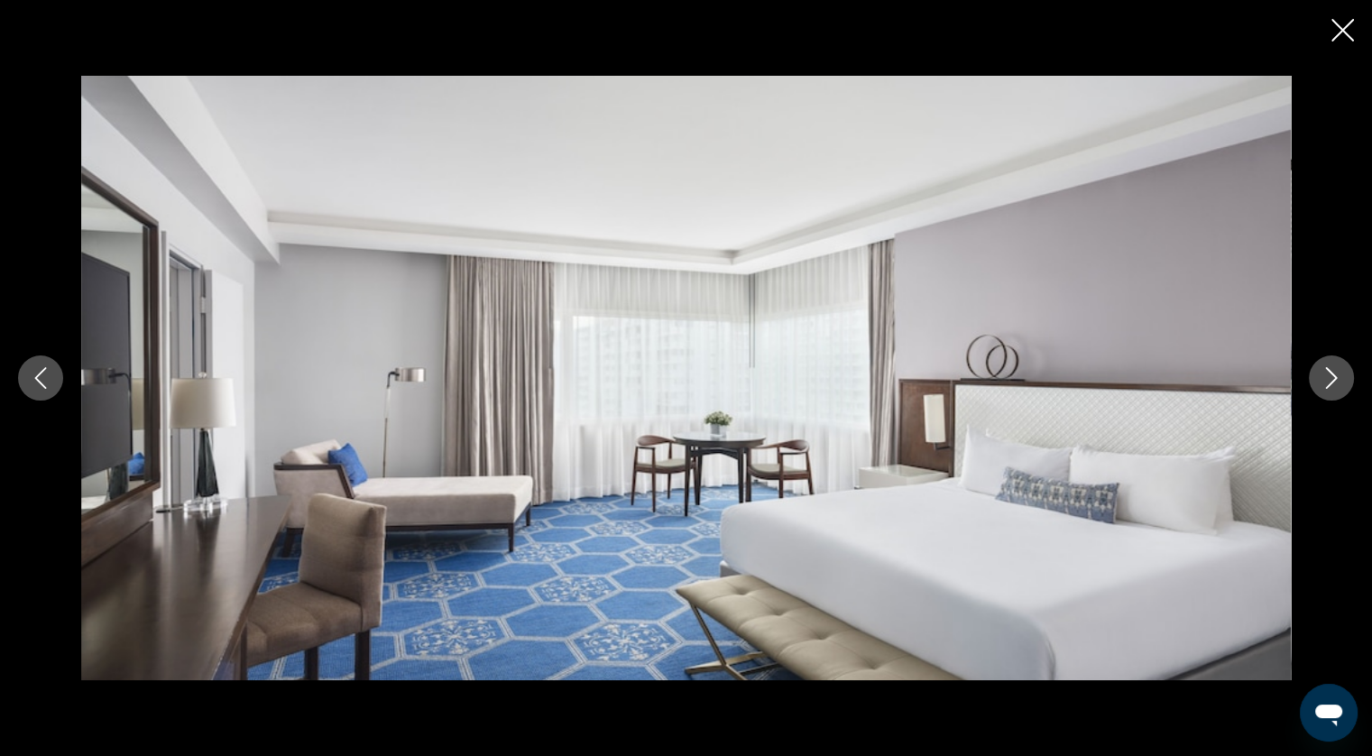
click at [1327, 380] on icon "Next image" at bounding box center [1332, 378] width 22 height 22
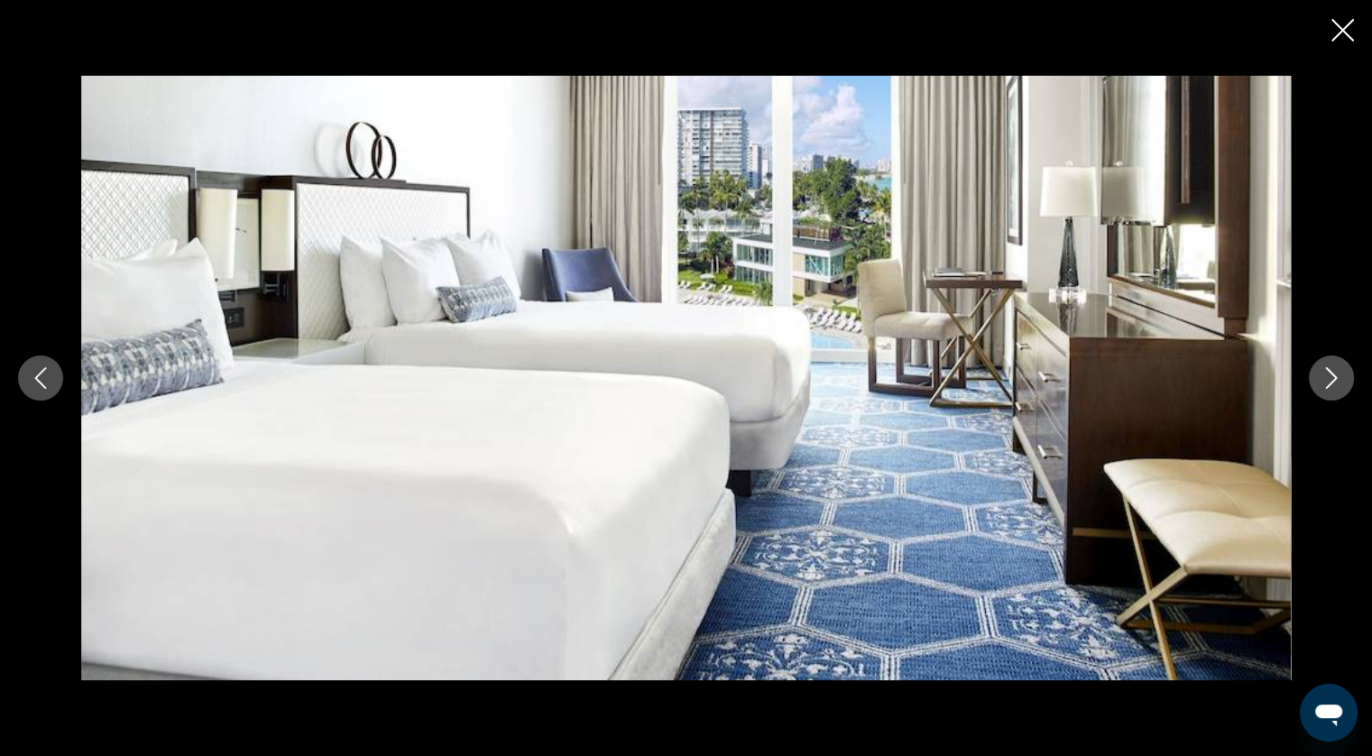
click at [1327, 380] on icon "Next image" at bounding box center [1332, 378] width 22 height 22
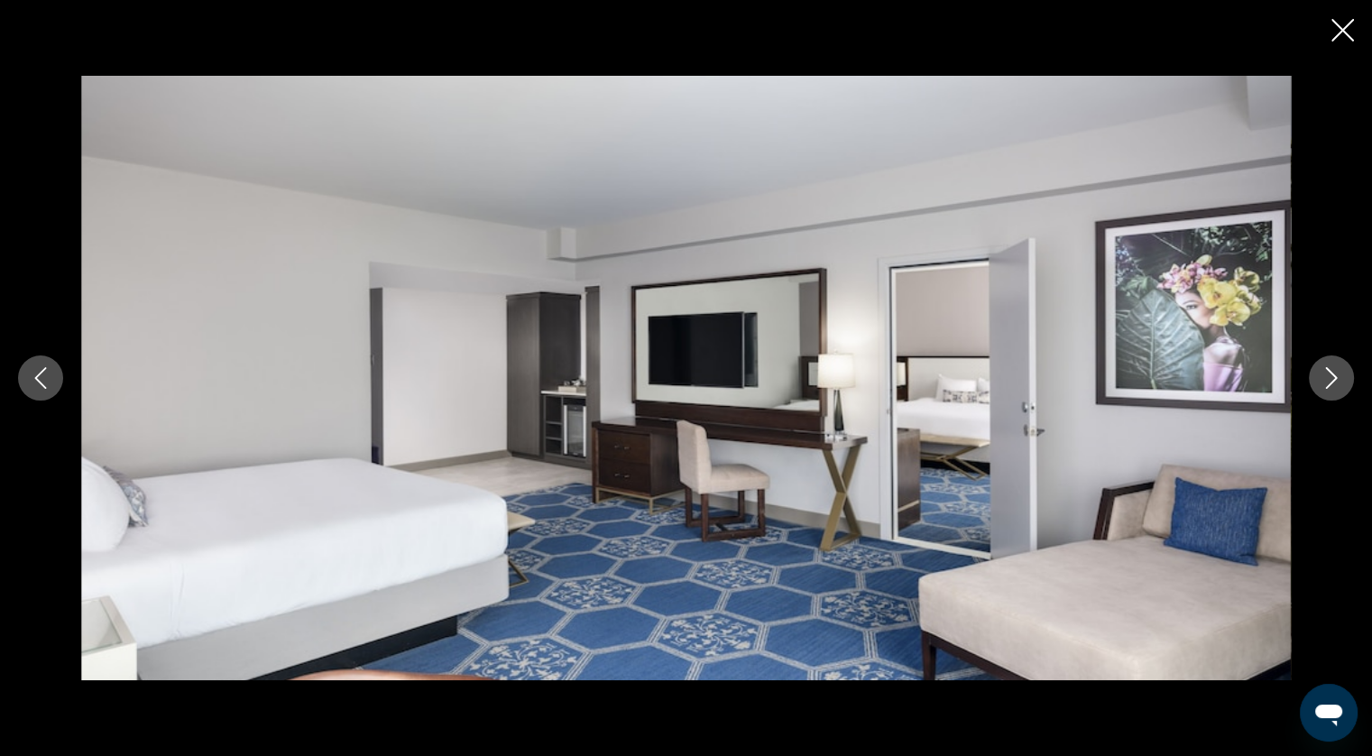
click at [1327, 380] on icon "Next image" at bounding box center [1332, 378] width 22 height 22
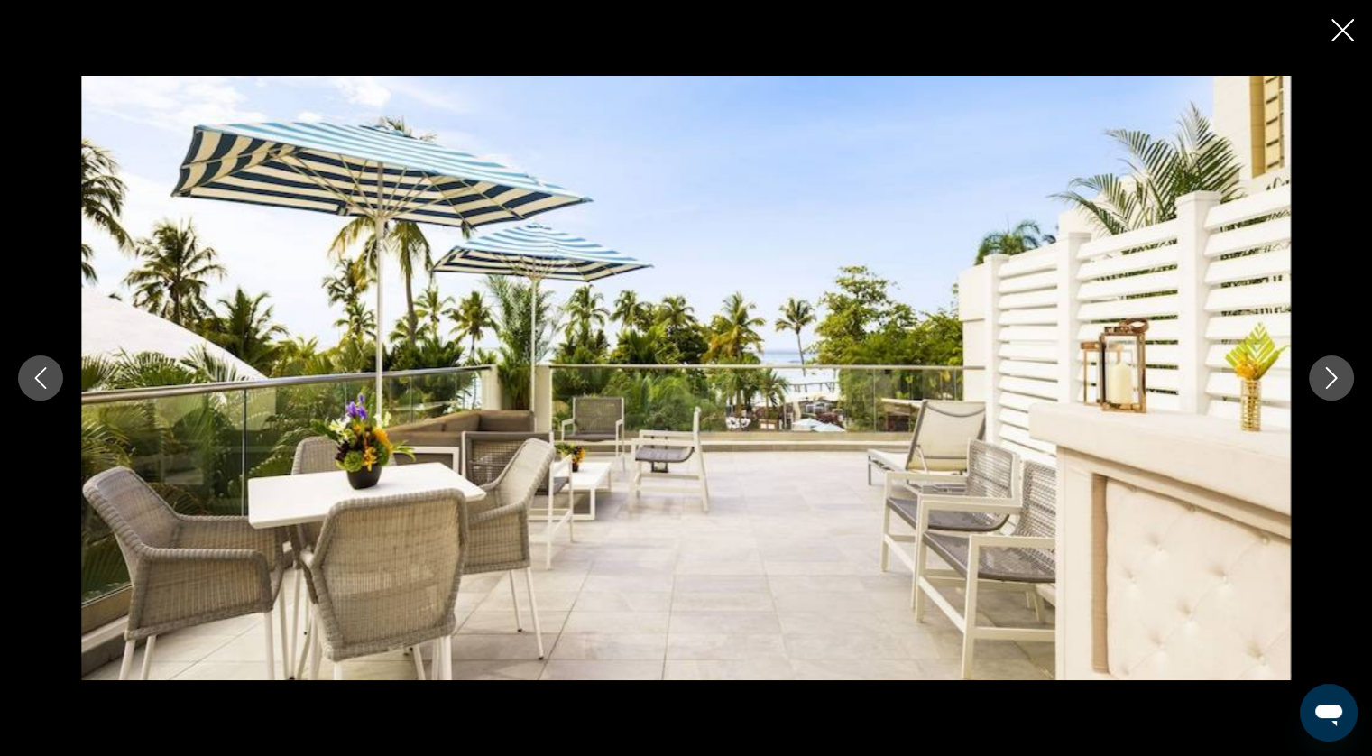
click at [1327, 380] on icon "Next image" at bounding box center [1332, 378] width 22 height 22
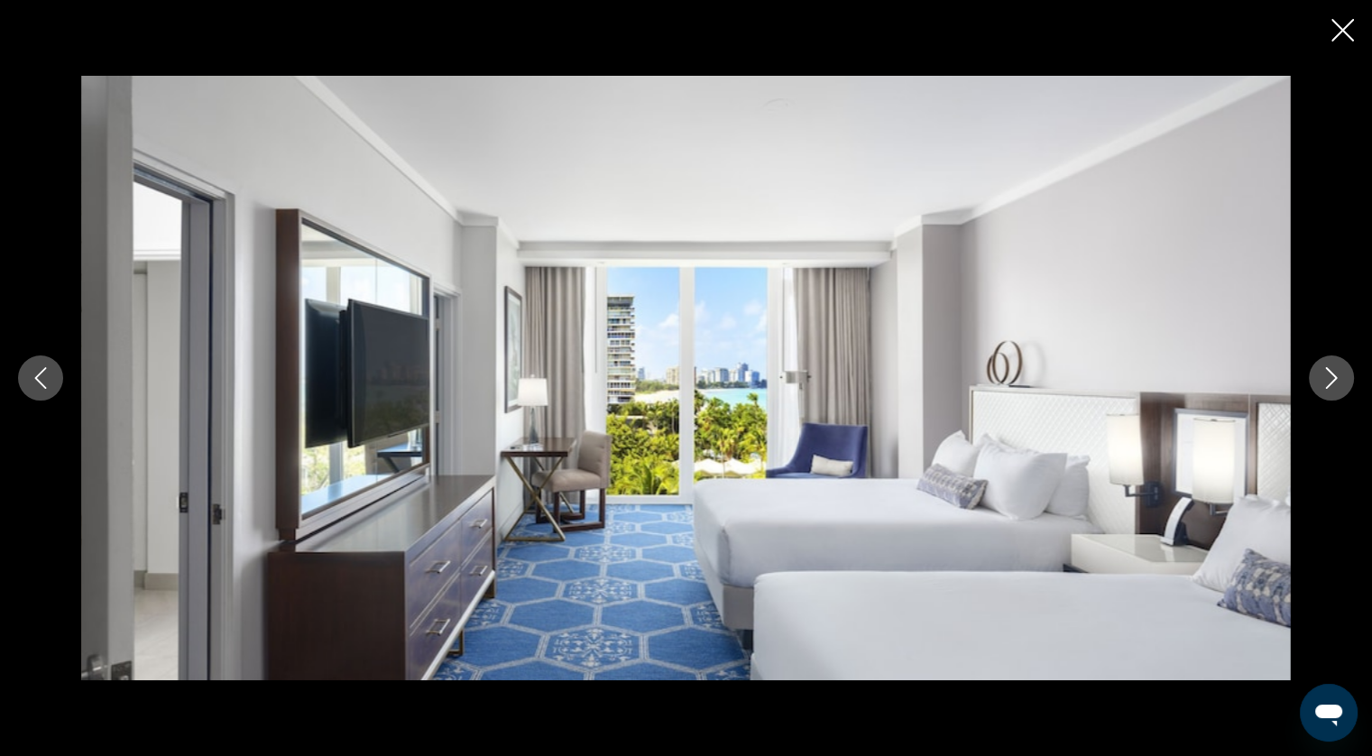
click at [1327, 380] on icon "Next image" at bounding box center [1332, 378] width 22 height 22
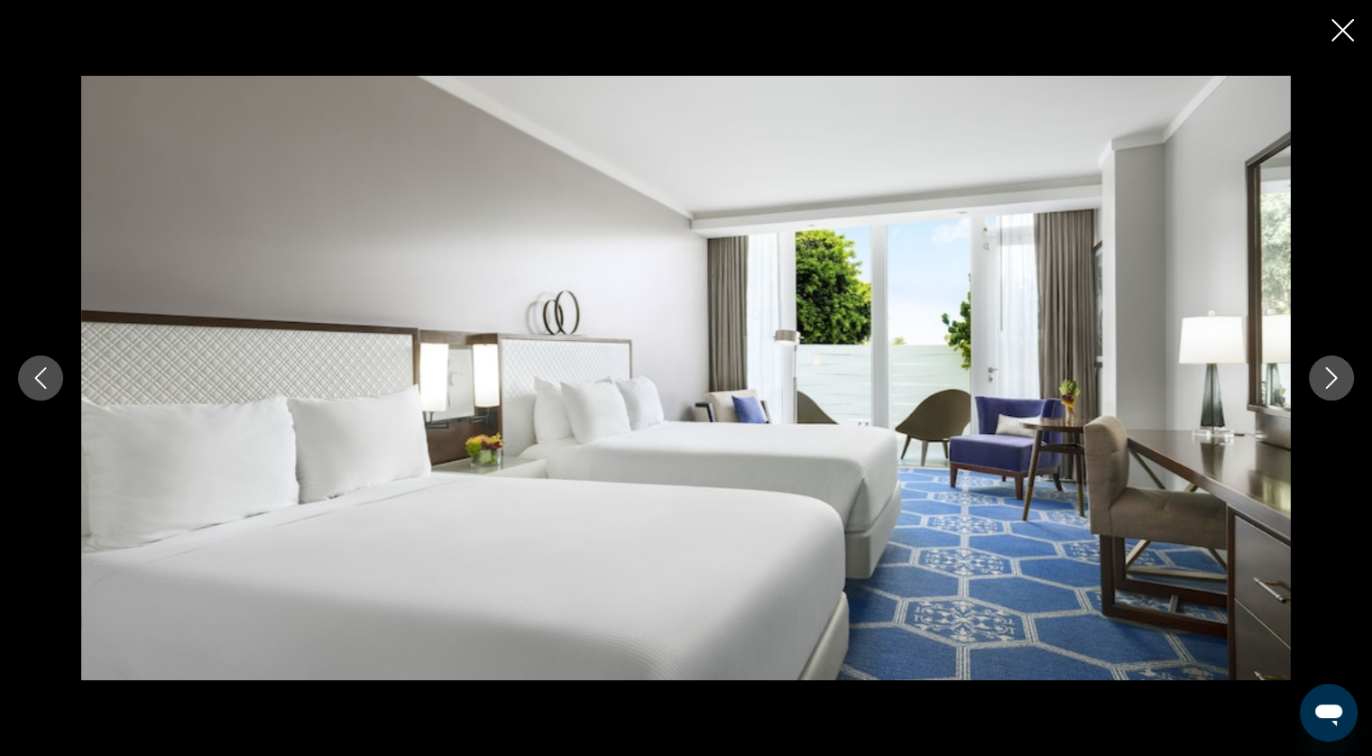
click at [1327, 380] on icon "Next image" at bounding box center [1332, 378] width 22 height 22
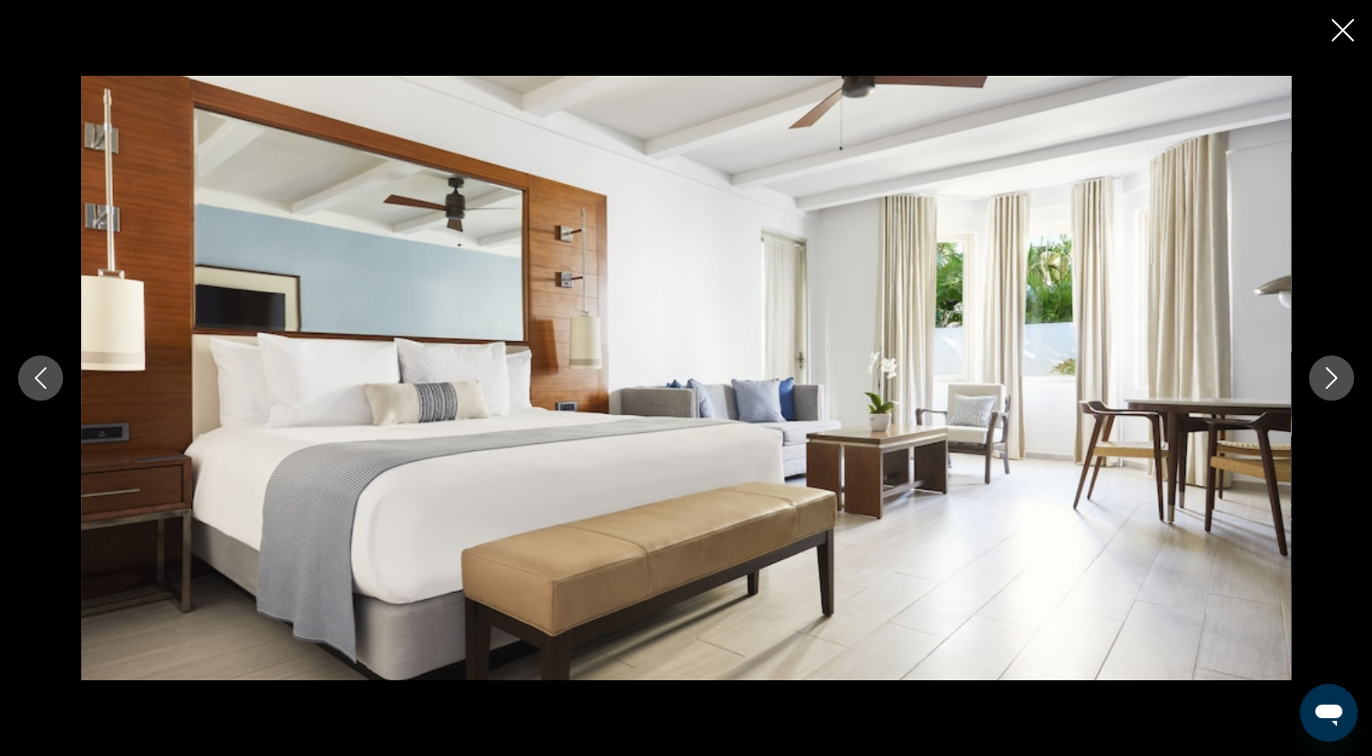
click at [1323, 383] on icon "Next image" at bounding box center [1332, 378] width 22 height 22
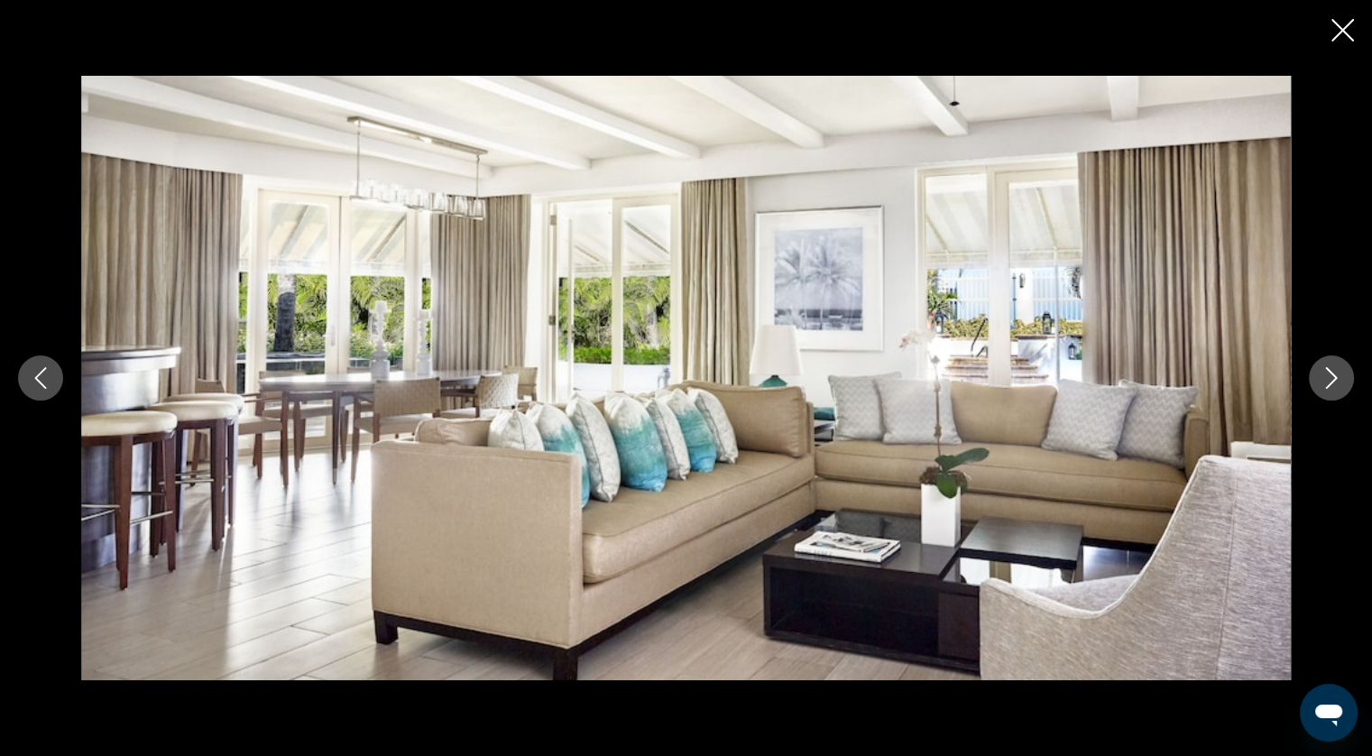
click at [1323, 383] on icon "Next image" at bounding box center [1332, 378] width 22 height 22
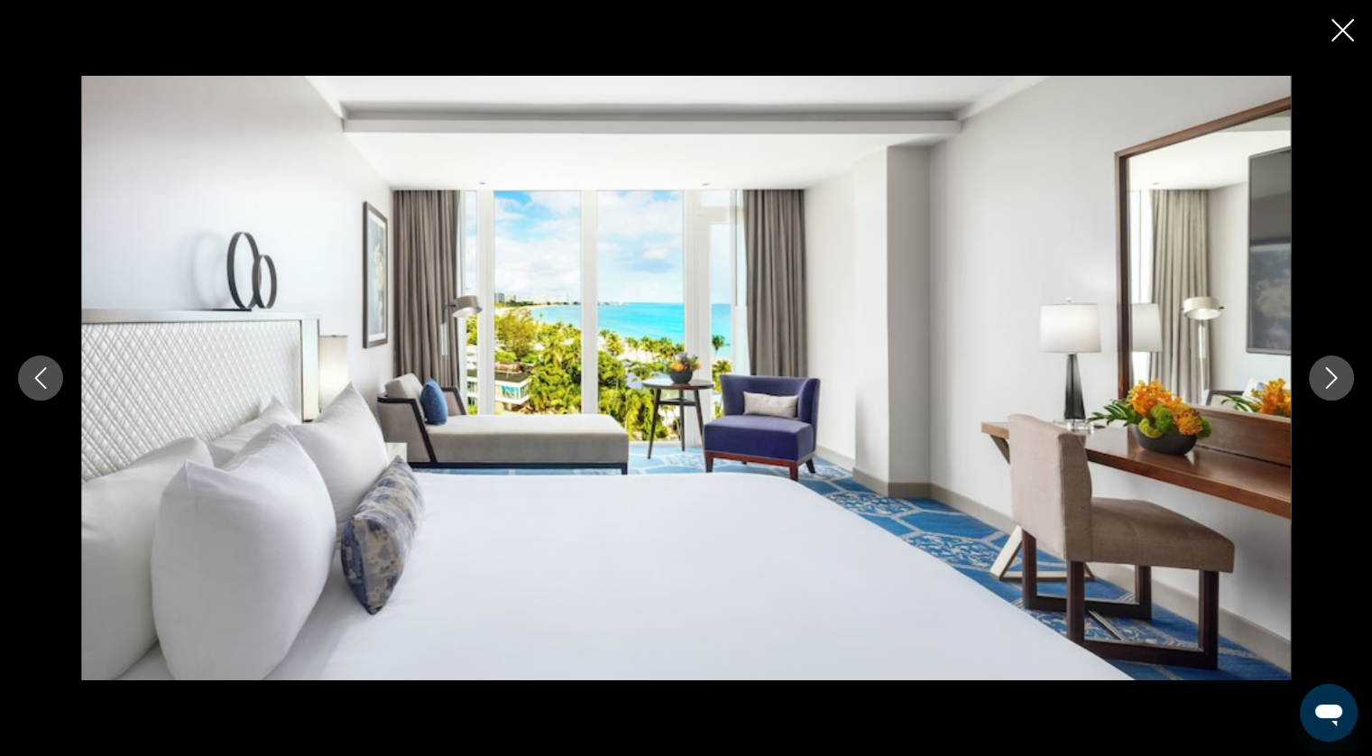
click at [1323, 383] on icon "Next image" at bounding box center [1332, 378] width 22 height 22
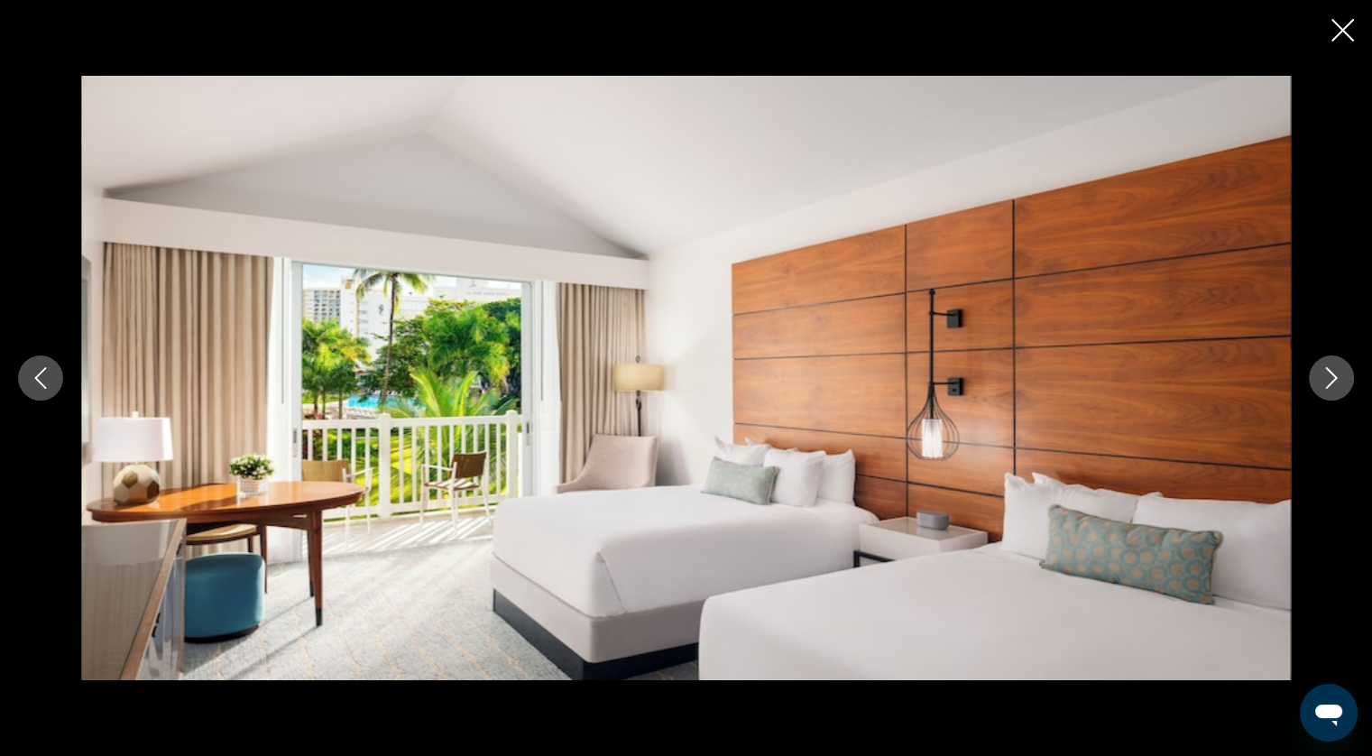
click at [1317, 382] on button "Next image" at bounding box center [1331, 377] width 45 height 45
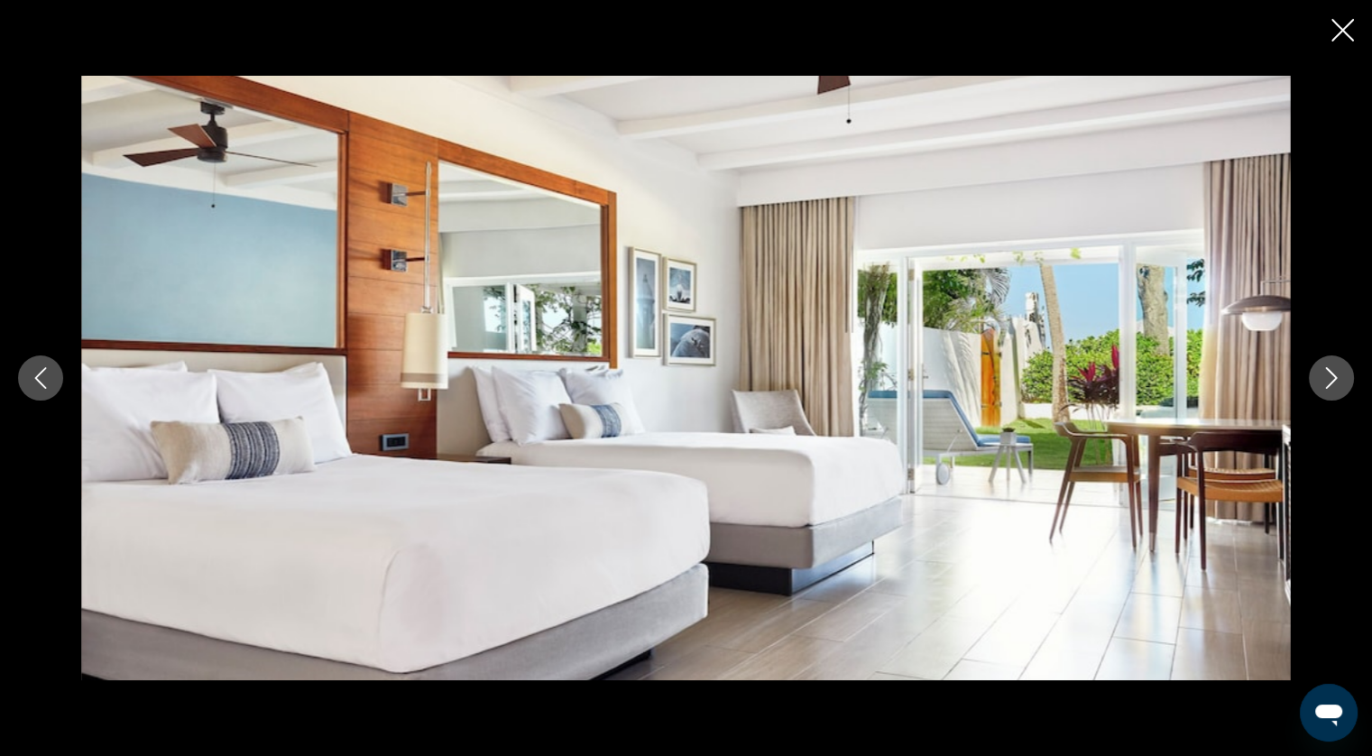
click at [1317, 382] on button "Next image" at bounding box center [1331, 377] width 45 height 45
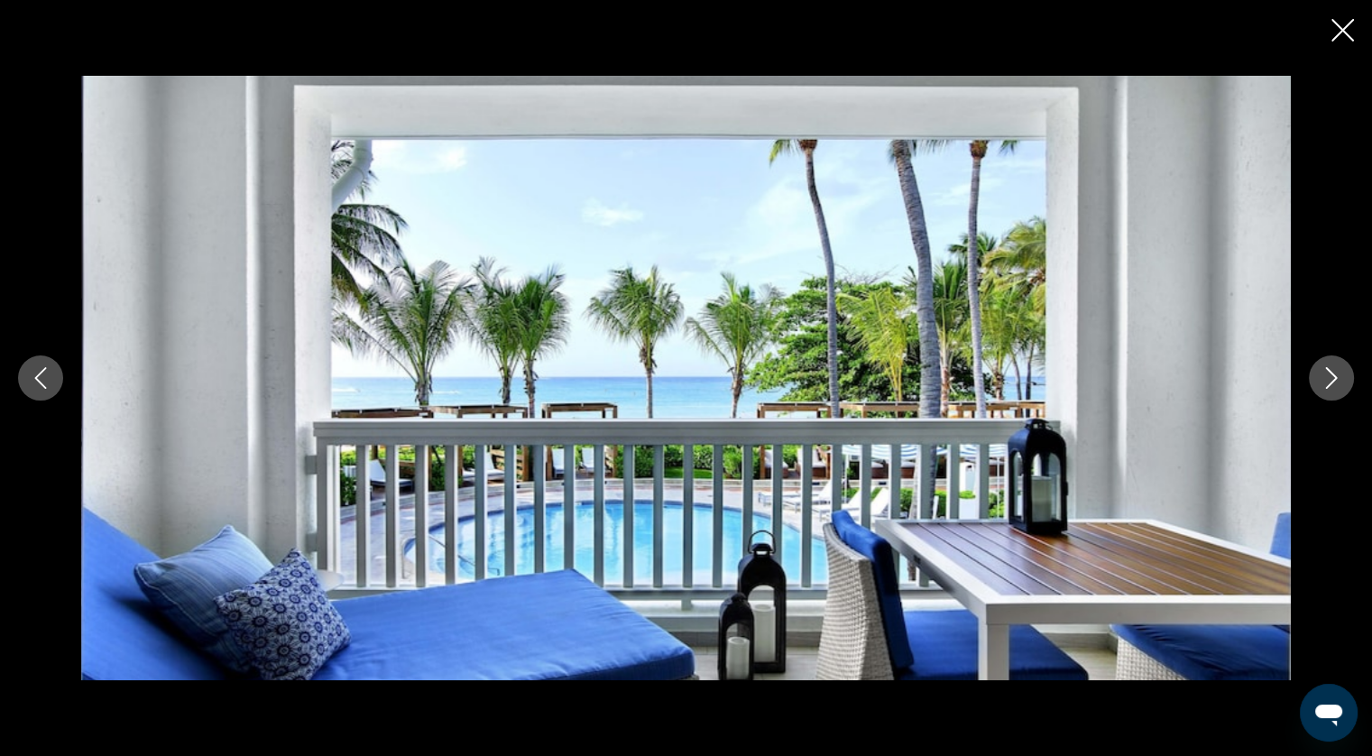
click at [1313, 382] on button "Next image" at bounding box center [1331, 377] width 45 height 45
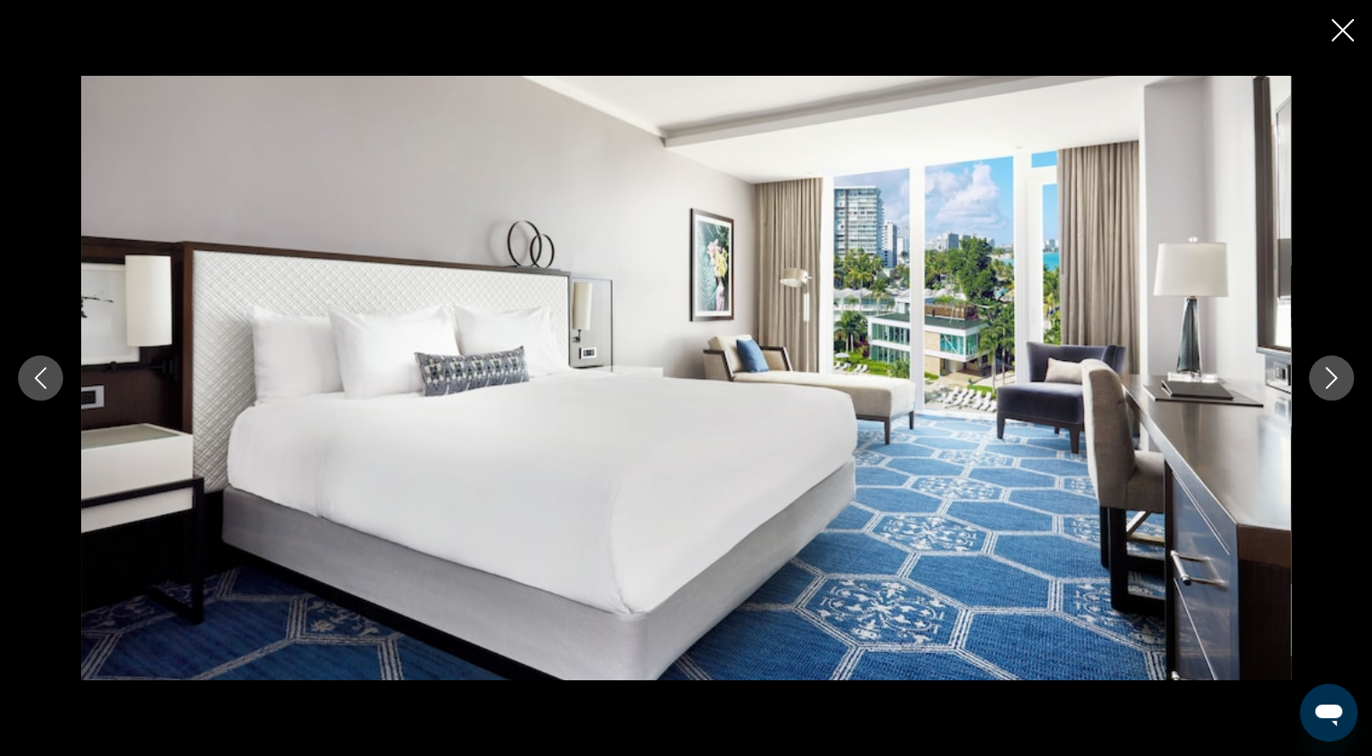
click at [1295, 382] on div "prev next" at bounding box center [686, 378] width 1372 height 604
click at [1330, 379] on icon "Next image" at bounding box center [1332, 378] width 22 height 22
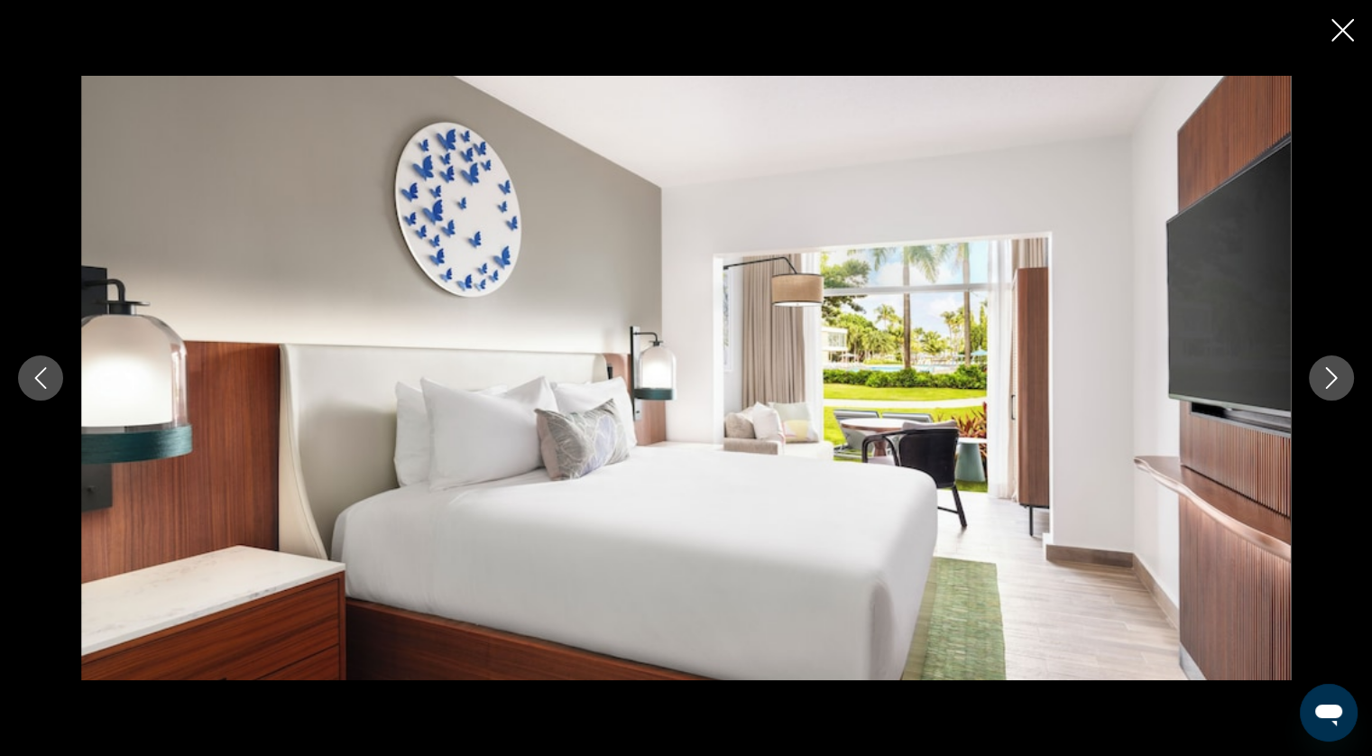
click at [1328, 379] on icon "Next image" at bounding box center [1332, 378] width 22 height 22
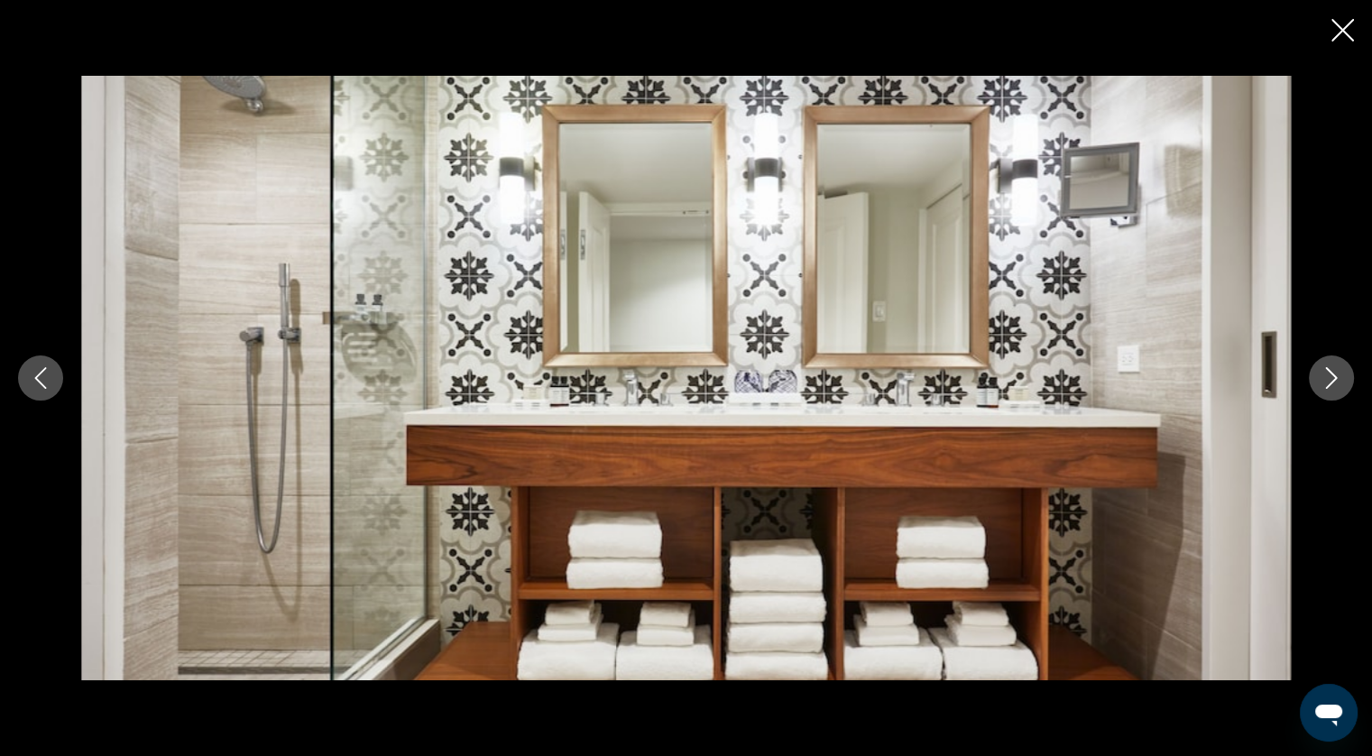
click at [1328, 379] on icon "Next image" at bounding box center [1332, 378] width 22 height 22
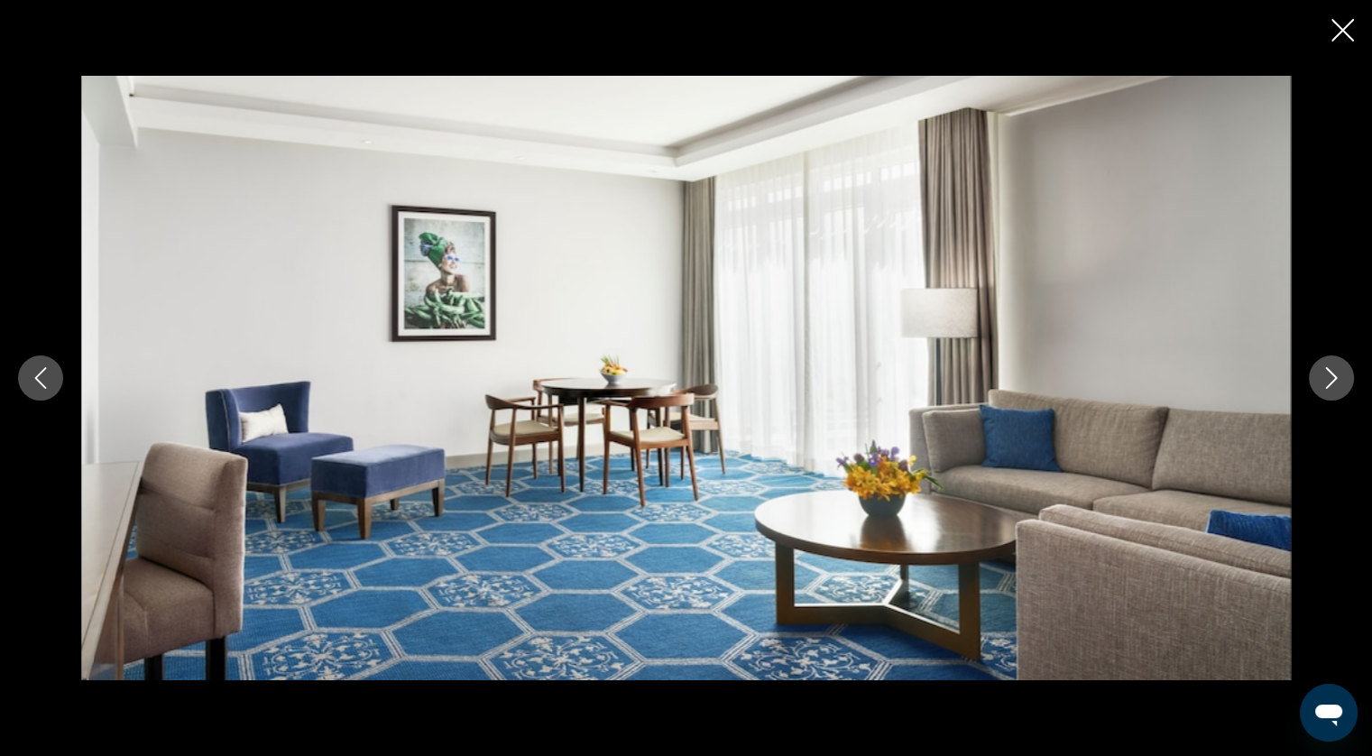
click at [1328, 379] on icon "Next image" at bounding box center [1332, 378] width 22 height 22
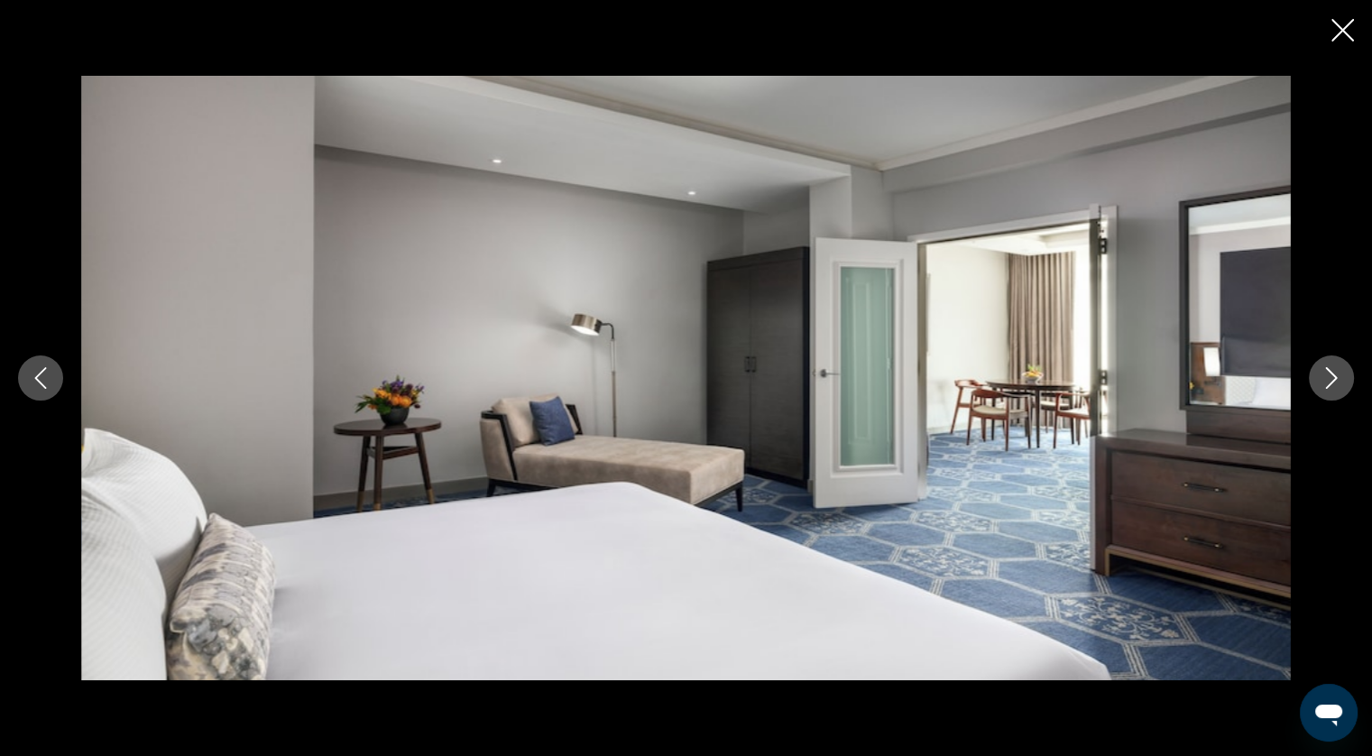
click at [1328, 379] on icon "Next image" at bounding box center [1332, 378] width 22 height 22
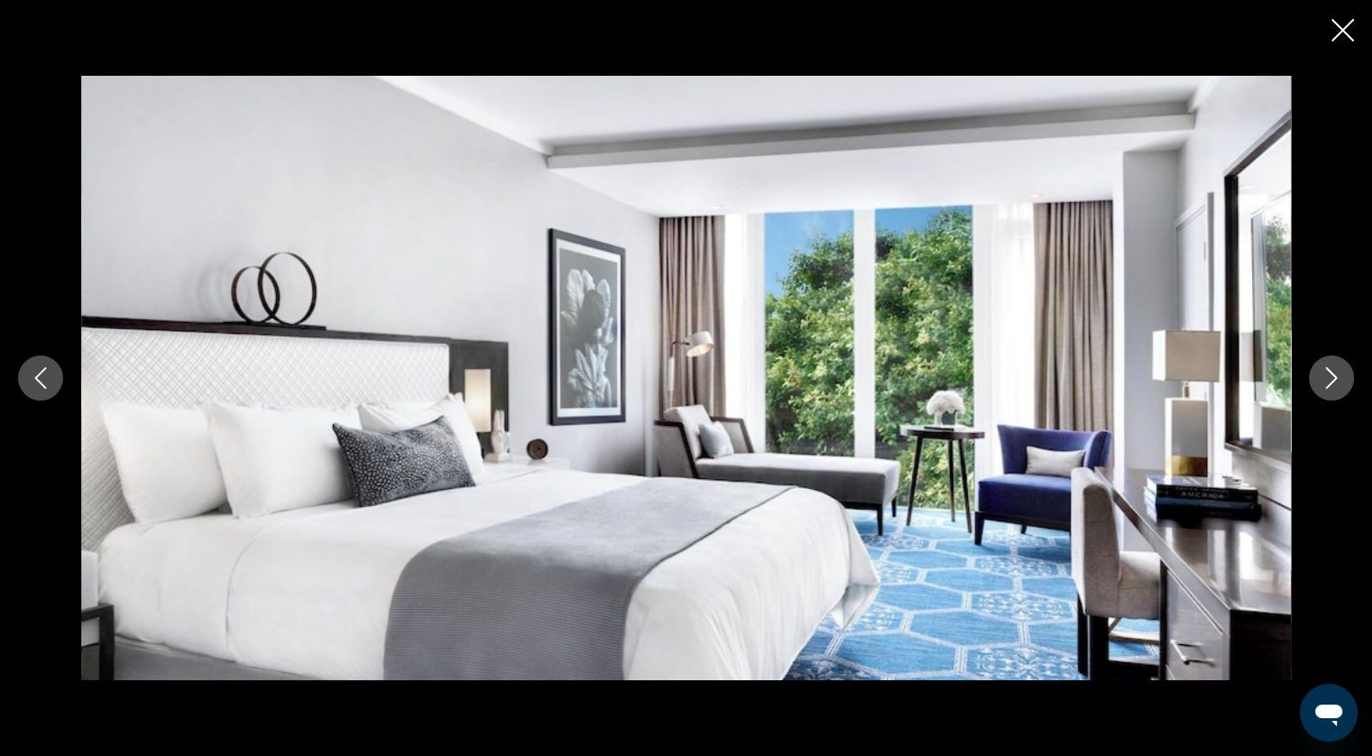
click at [1328, 379] on icon "Next image" at bounding box center [1332, 378] width 22 height 22
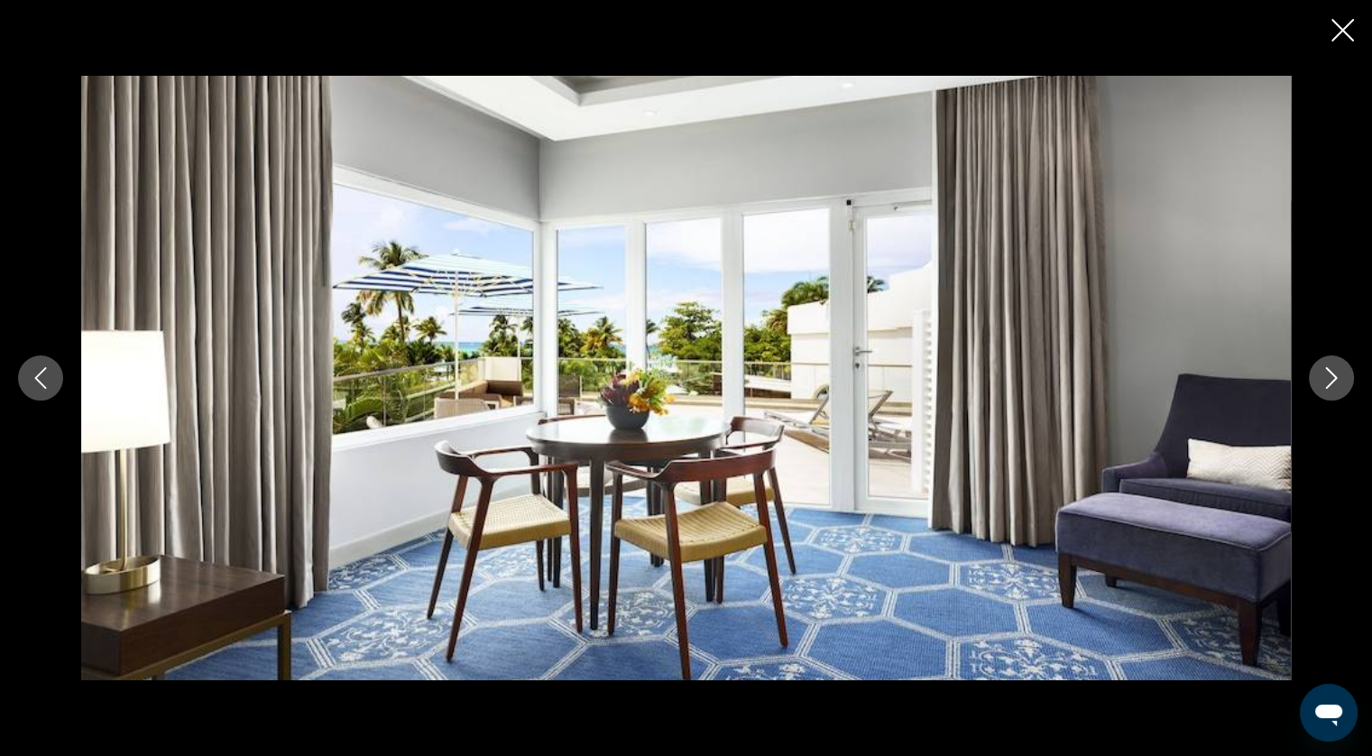
click at [1328, 379] on icon "Next image" at bounding box center [1332, 378] width 22 height 22
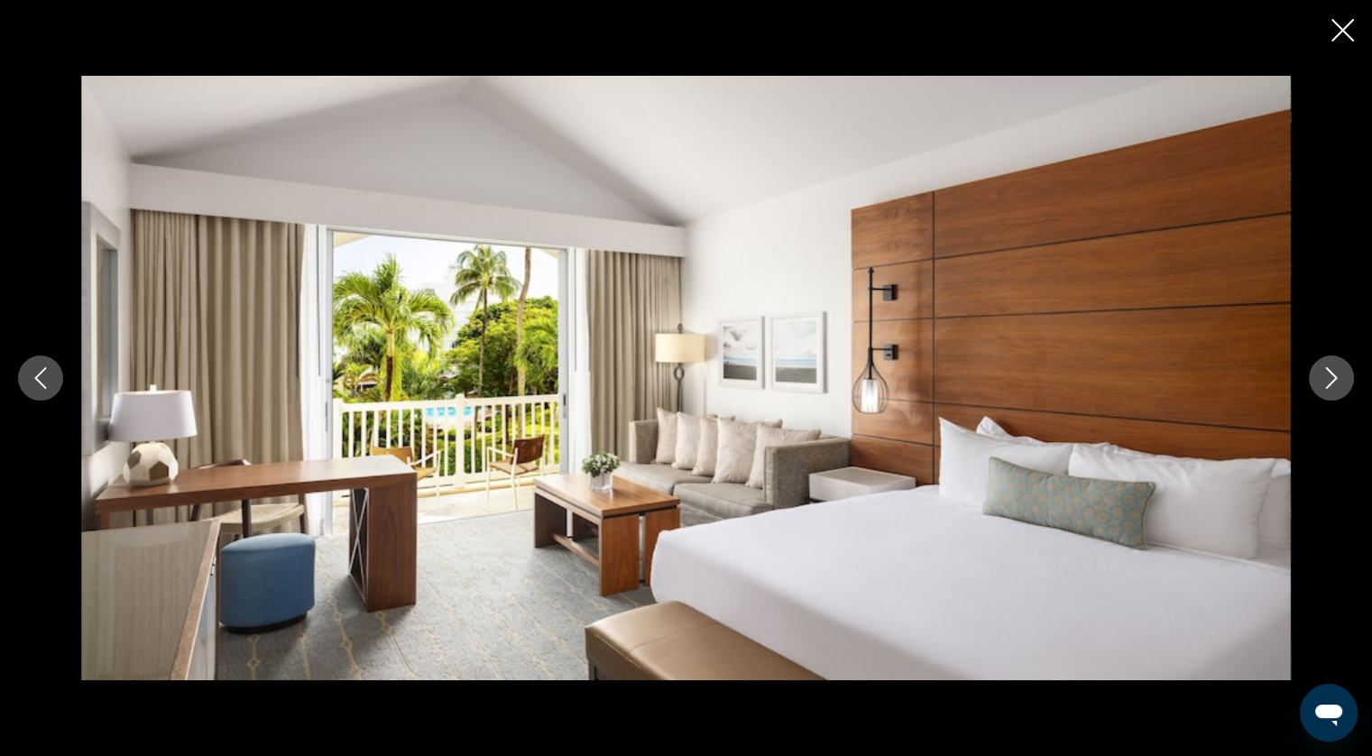
click at [1322, 358] on button "Next image" at bounding box center [1331, 377] width 45 height 45
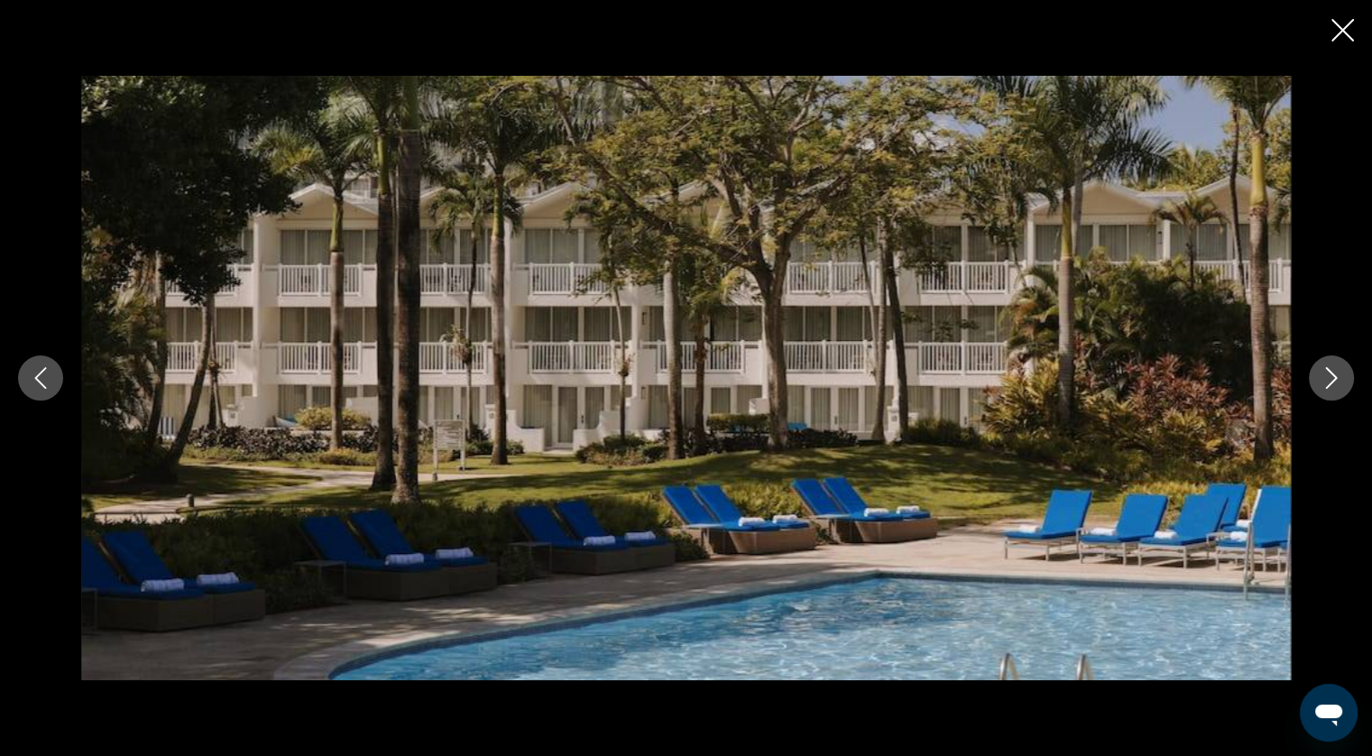
click at [1322, 358] on button "Next image" at bounding box center [1331, 377] width 45 height 45
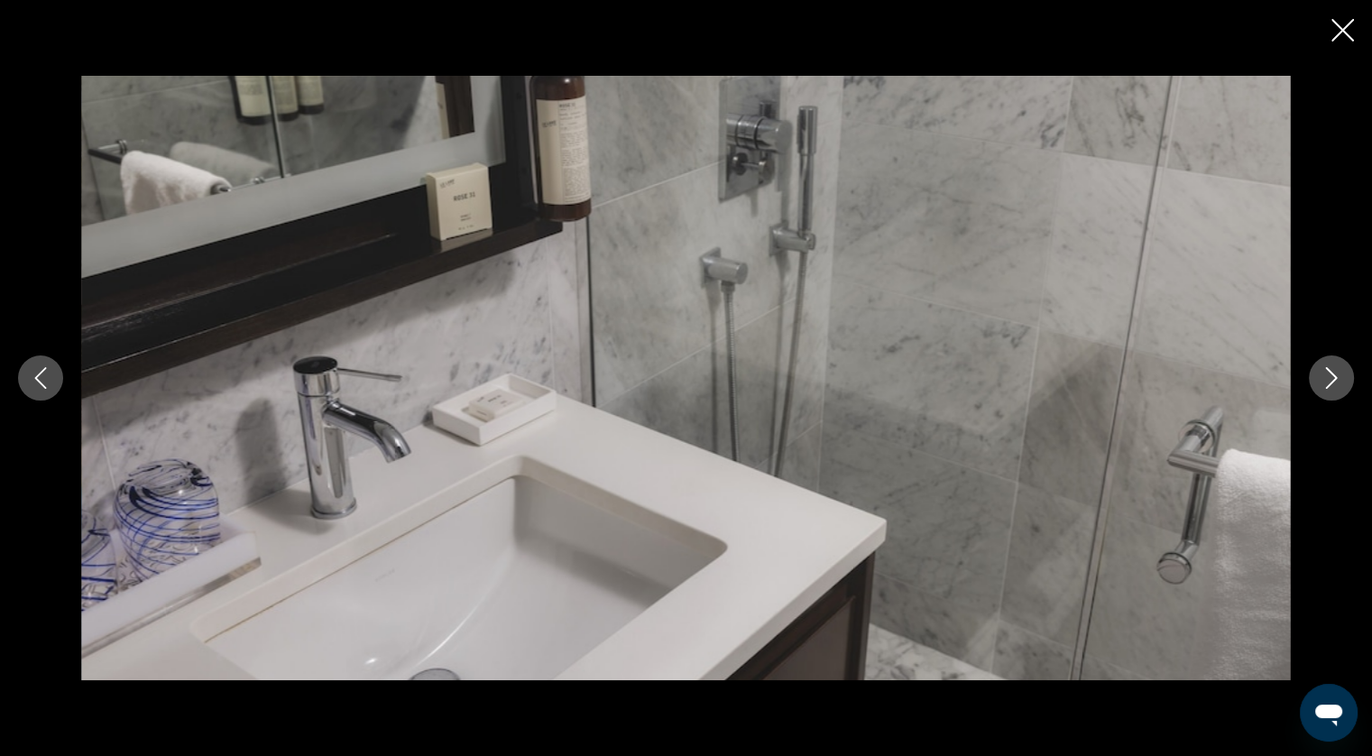
click at [1322, 358] on button "Next image" at bounding box center [1331, 377] width 45 height 45
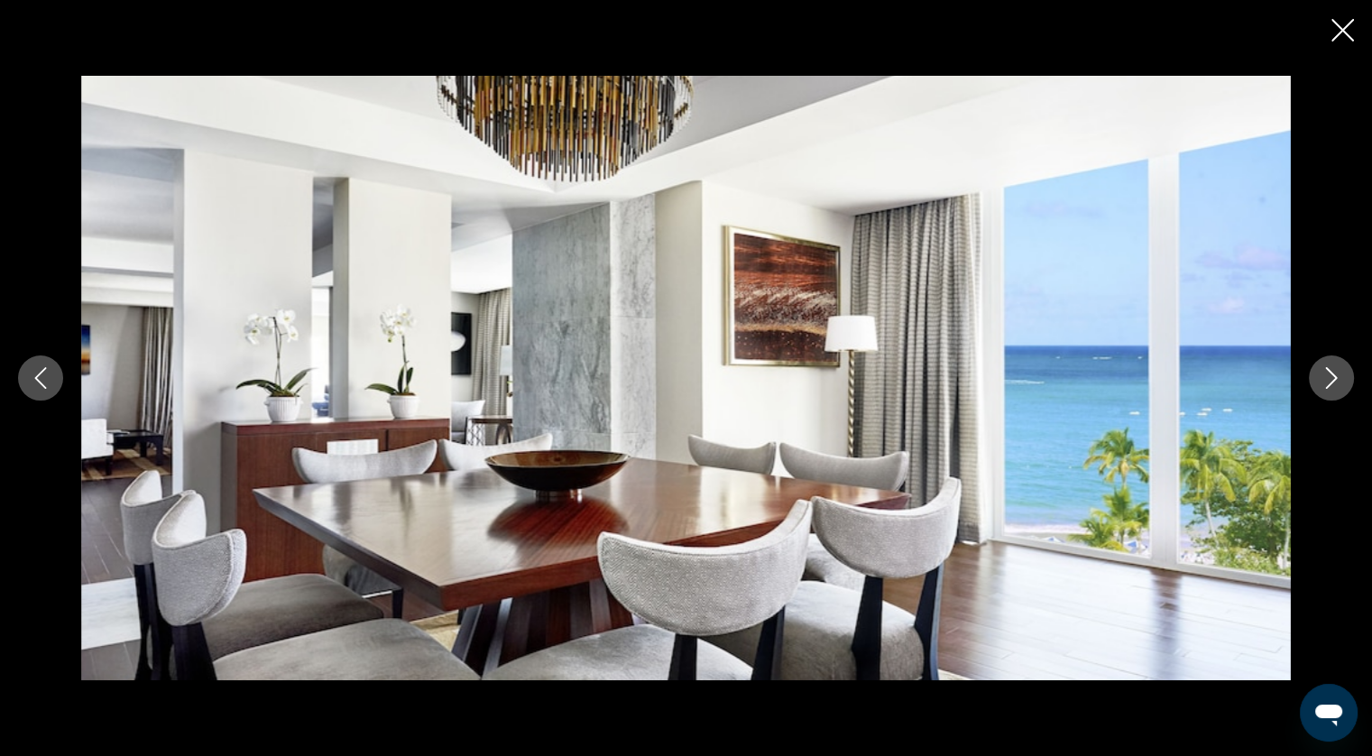
click at [1322, 358] on button "Next image" at bounding box center [1331, 377] width 45 height 45
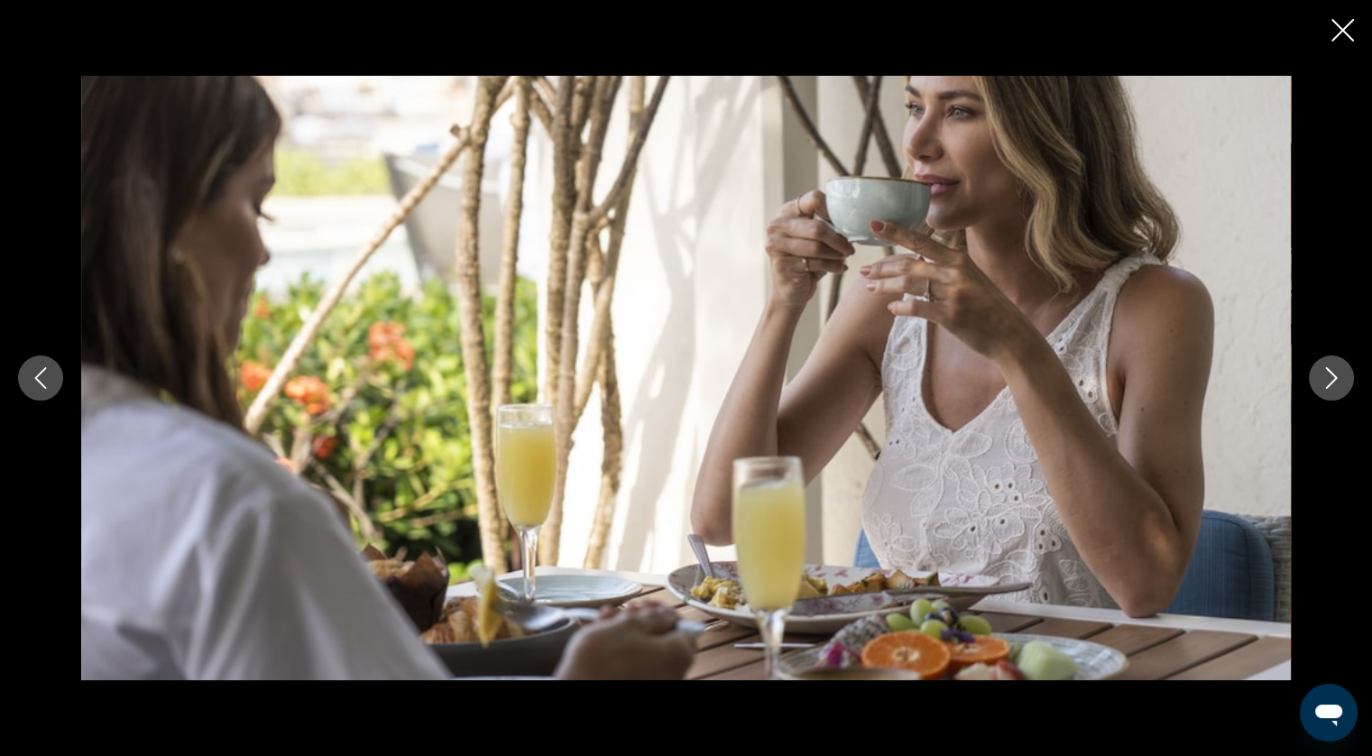
click at [1322, 358] on button "Next image" at bounding box center [1331, 377] width 45 height 45
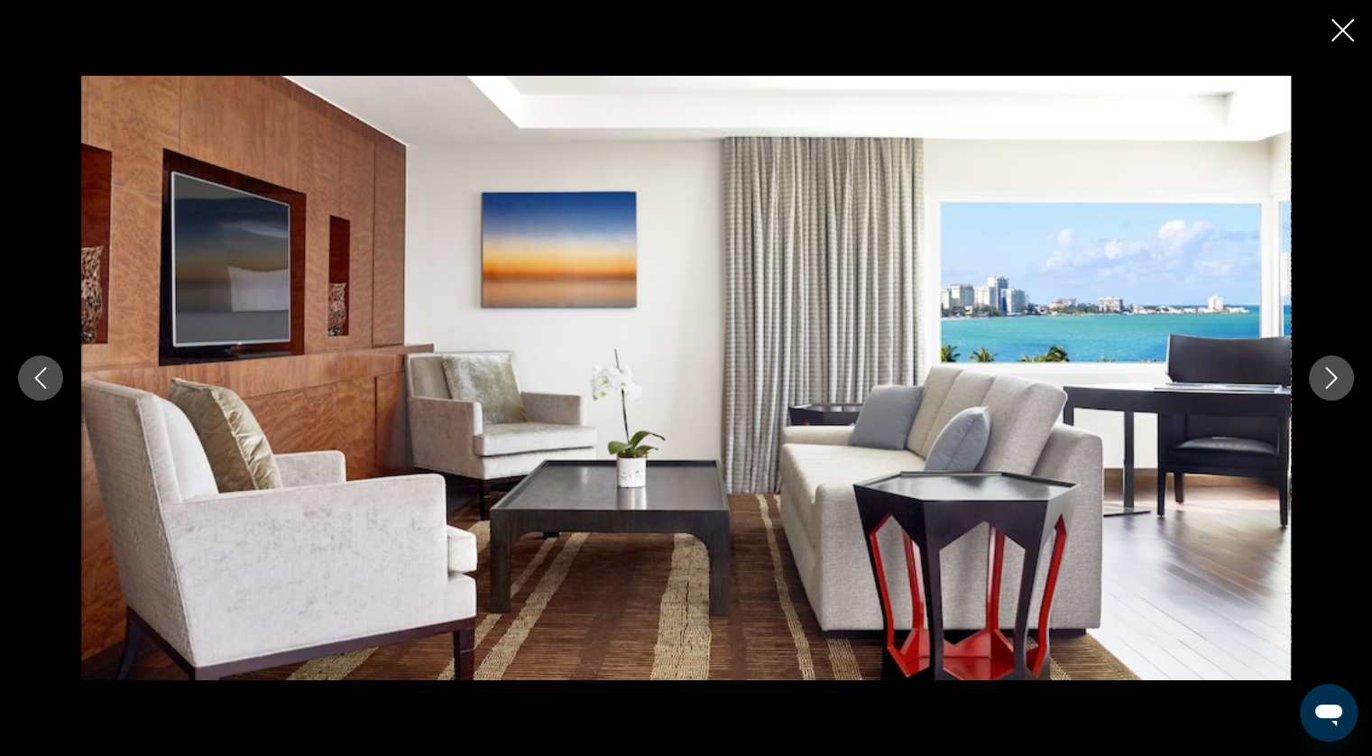
click at [1322, 358] on button "Next image" at bounding box center [1331, 377] width 45 height 45
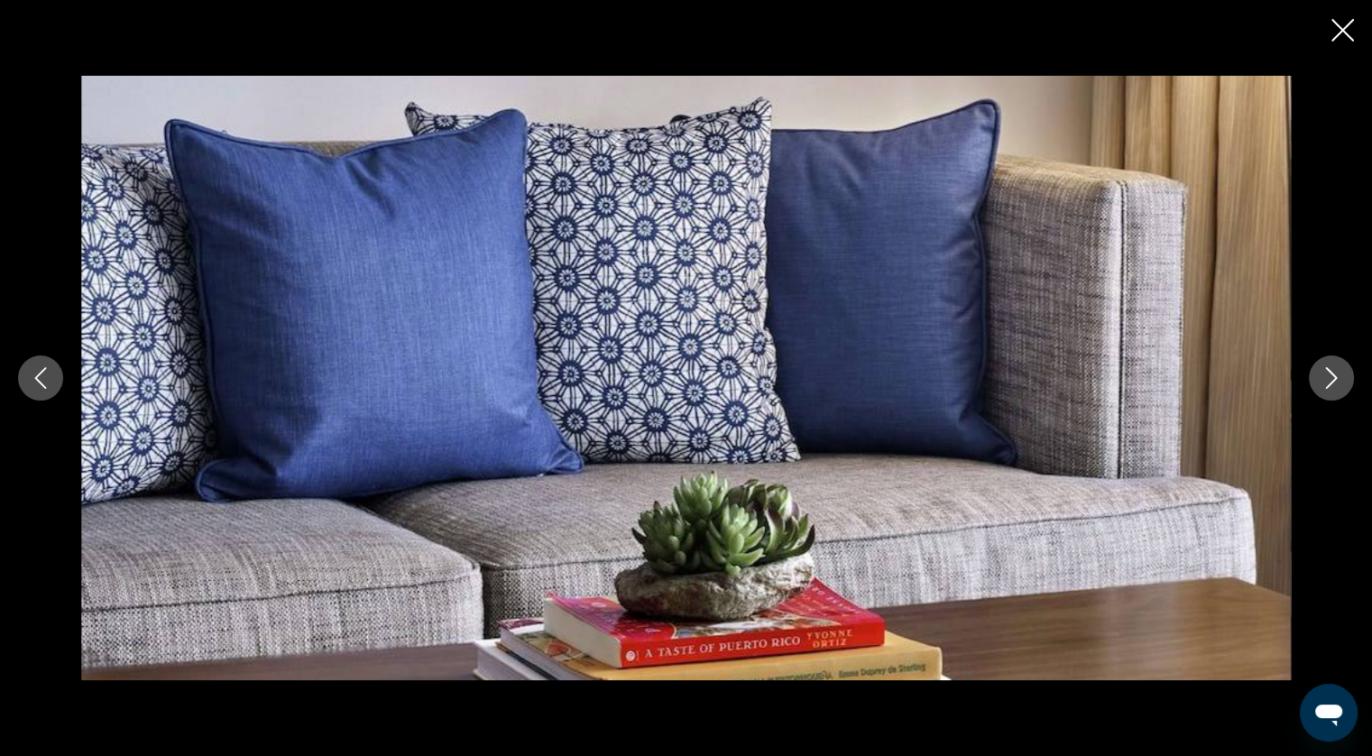
click at [1322, 358] on button "Next image" at bounding box center [1331, 377] width 45 height 45
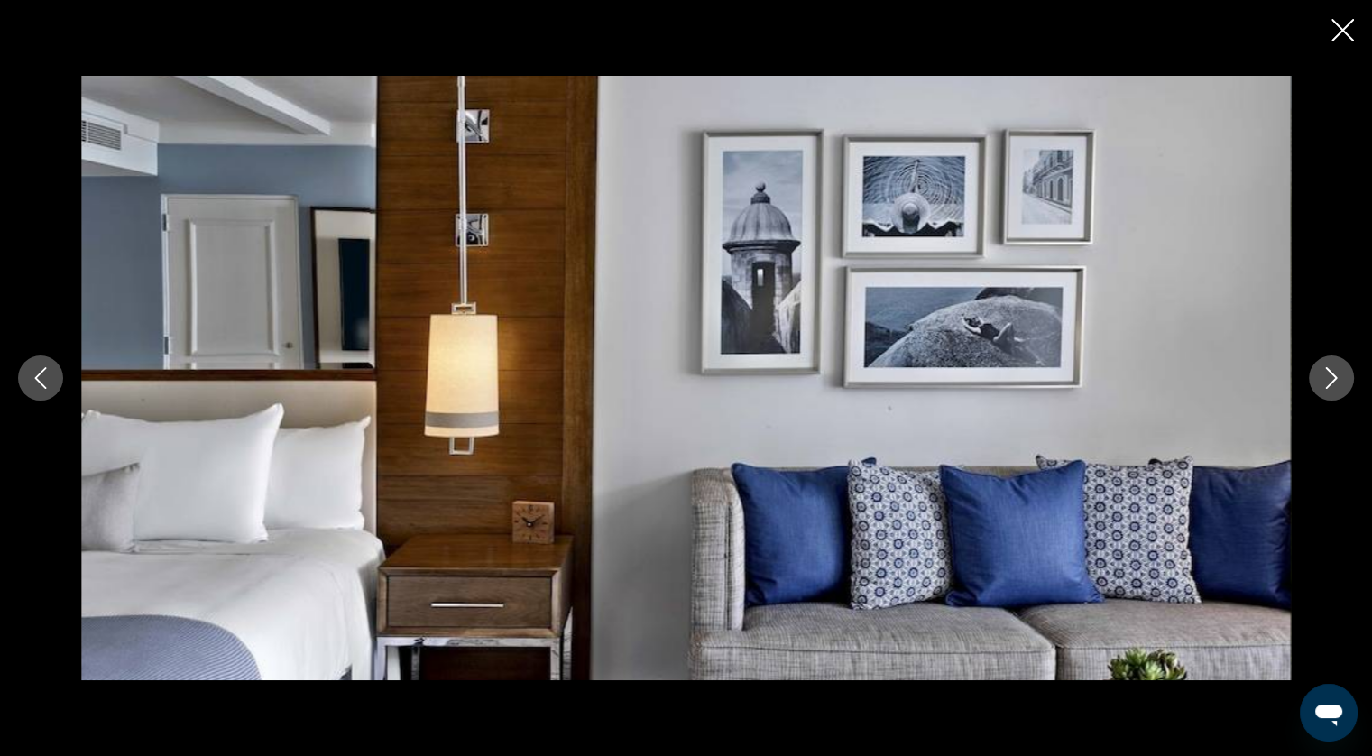
click at [1322, 358] on button "Next image" at bounding box center [1331, 377] width 45 height 45
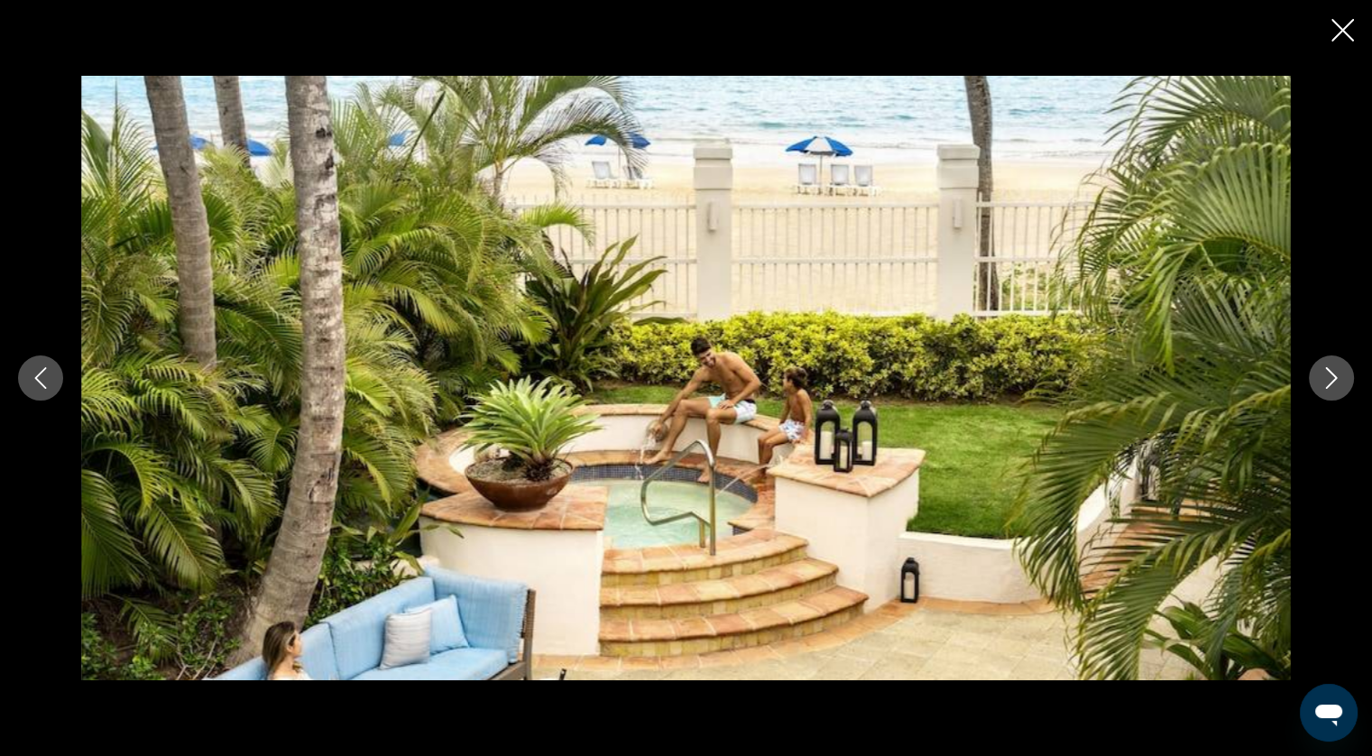
click at [1322, 358] on button "Next image" at bounding box center [1331, 377] width 45 height 45
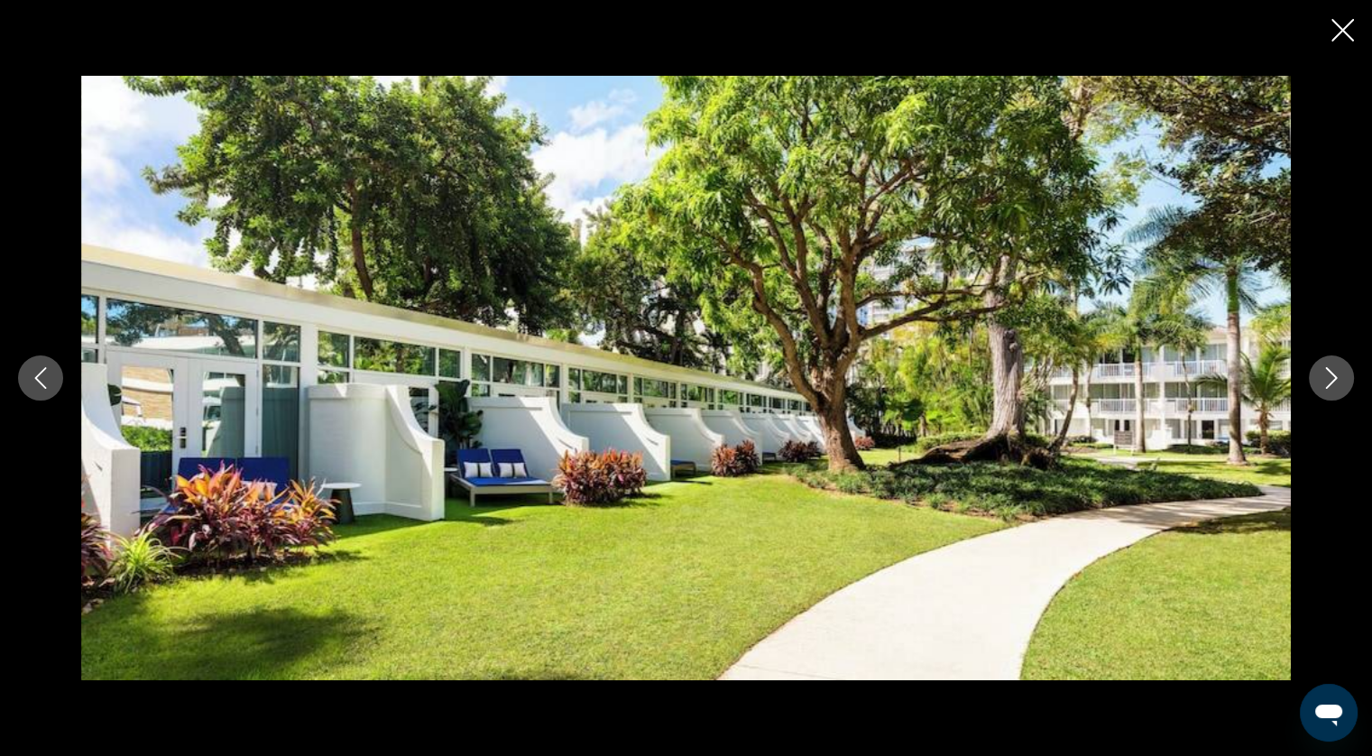
click at [1322, 358] on button "Next image" at bounding box center [1331, 377] width 45 height 45
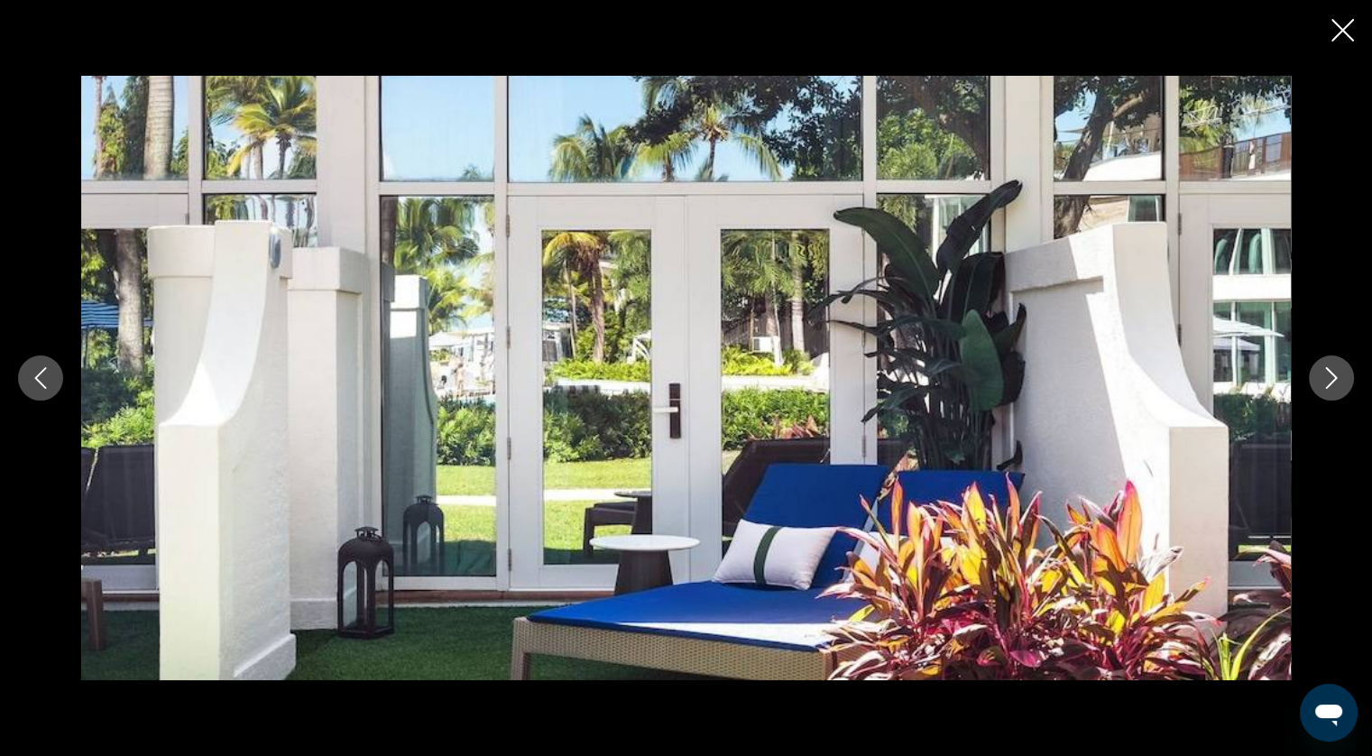
click at [1322, 364] on button "Next image" at bounding box center [1331, 377] width 45 height 45
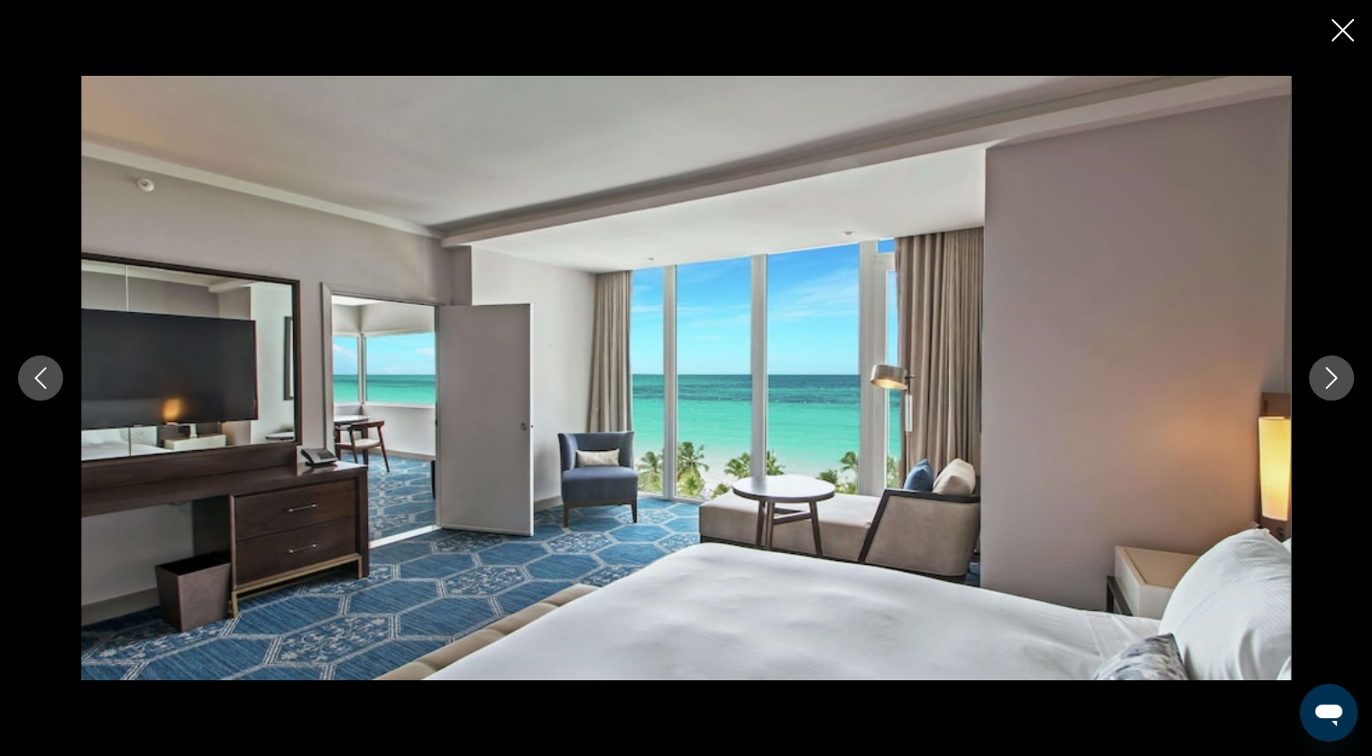
click at [1322, 364] on button "Next image" at bounding box center [1331, 377] width 45 height 45
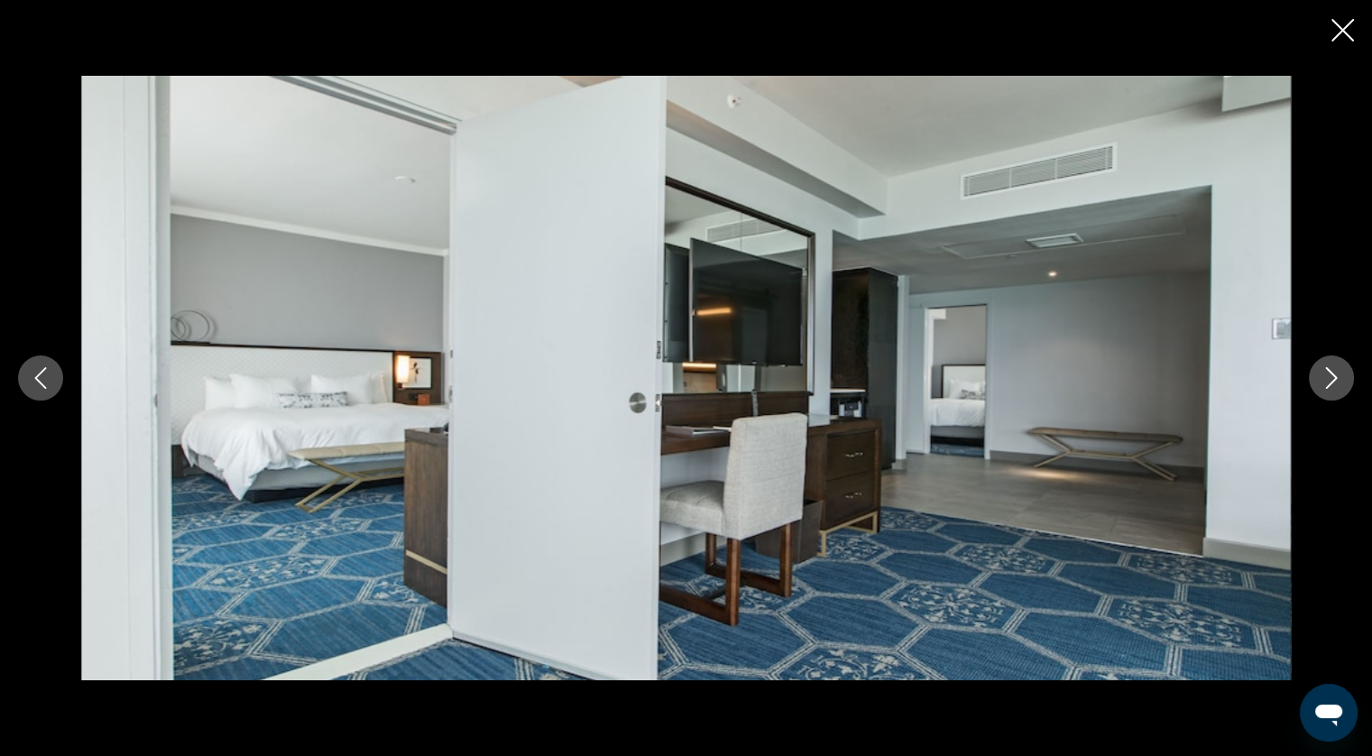
click at [1322, 364] on button "Next image" at bounding box center [1331, 377] width 45 height 45
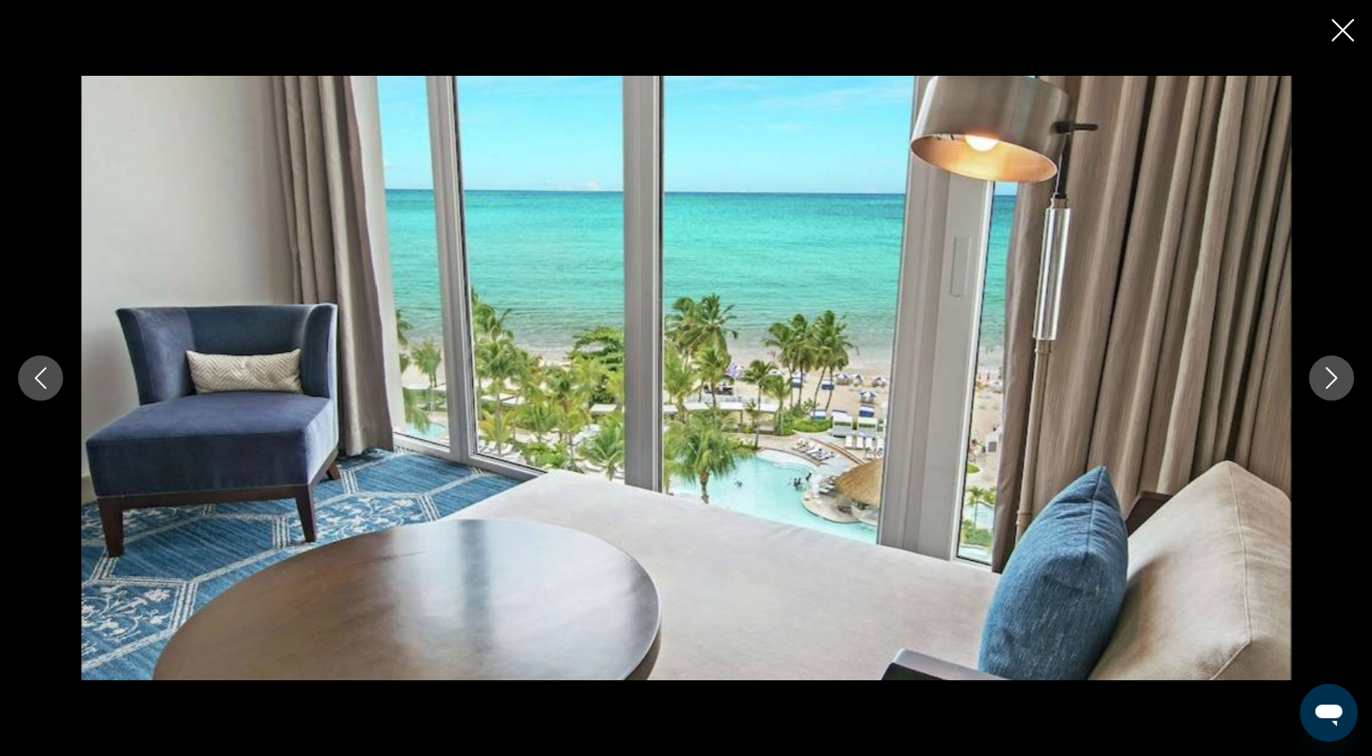
click at [1322, 364] on button "Next image" at bounding box center [1331, 377] width 45 height 45
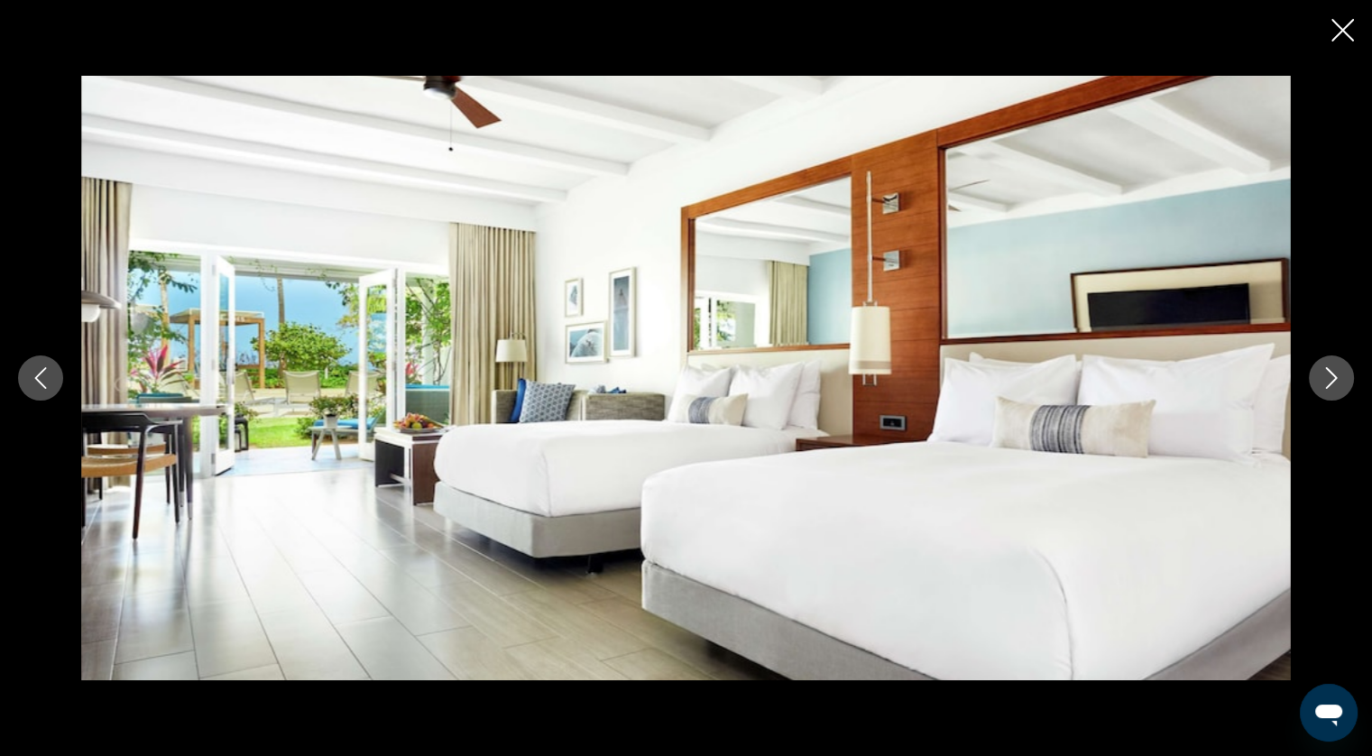
click at [1322, 364] on button "Next image" at bounding box center [1331, 377] width 45 height 45
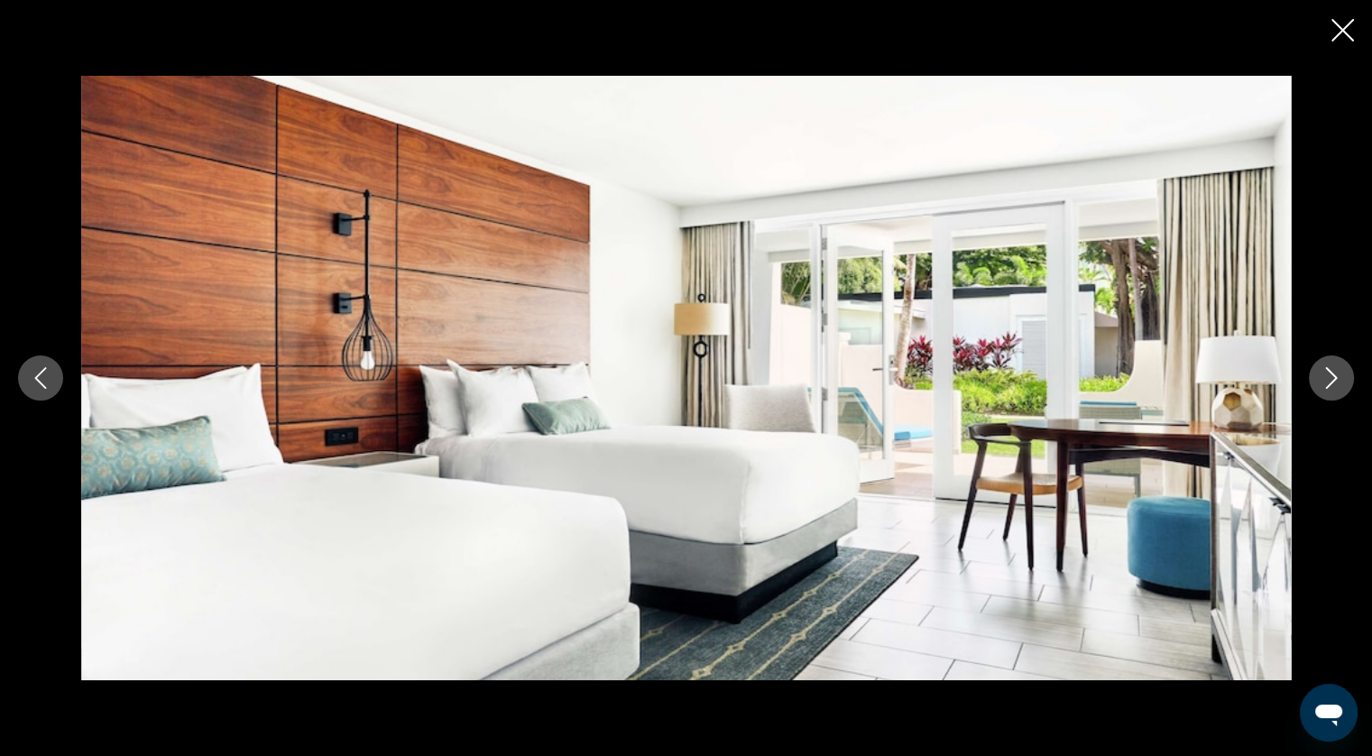
click at [1322, 364] on button "Next image" at bounding box center [1331, 377] width 45 height 45
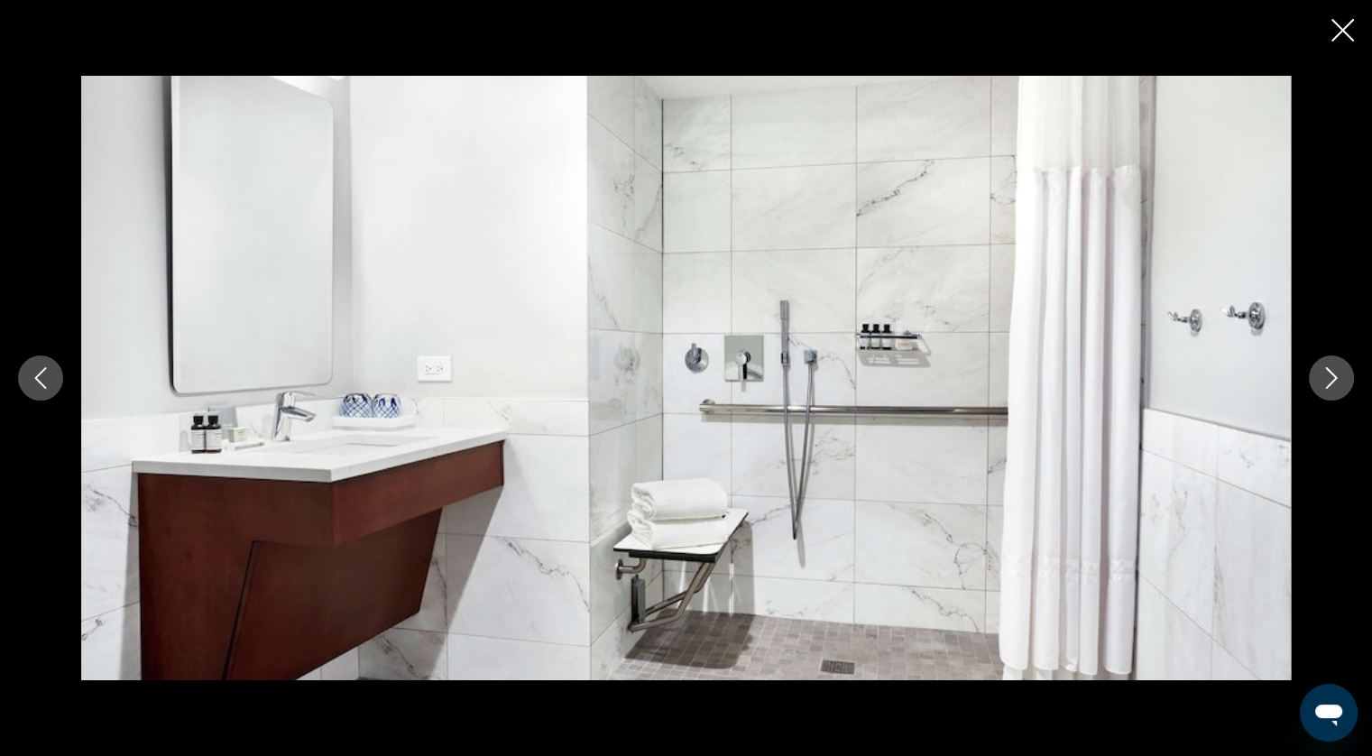
click at [1322, 364] on button "Next image" at bounding box center [1331, 377] width 45 height 45
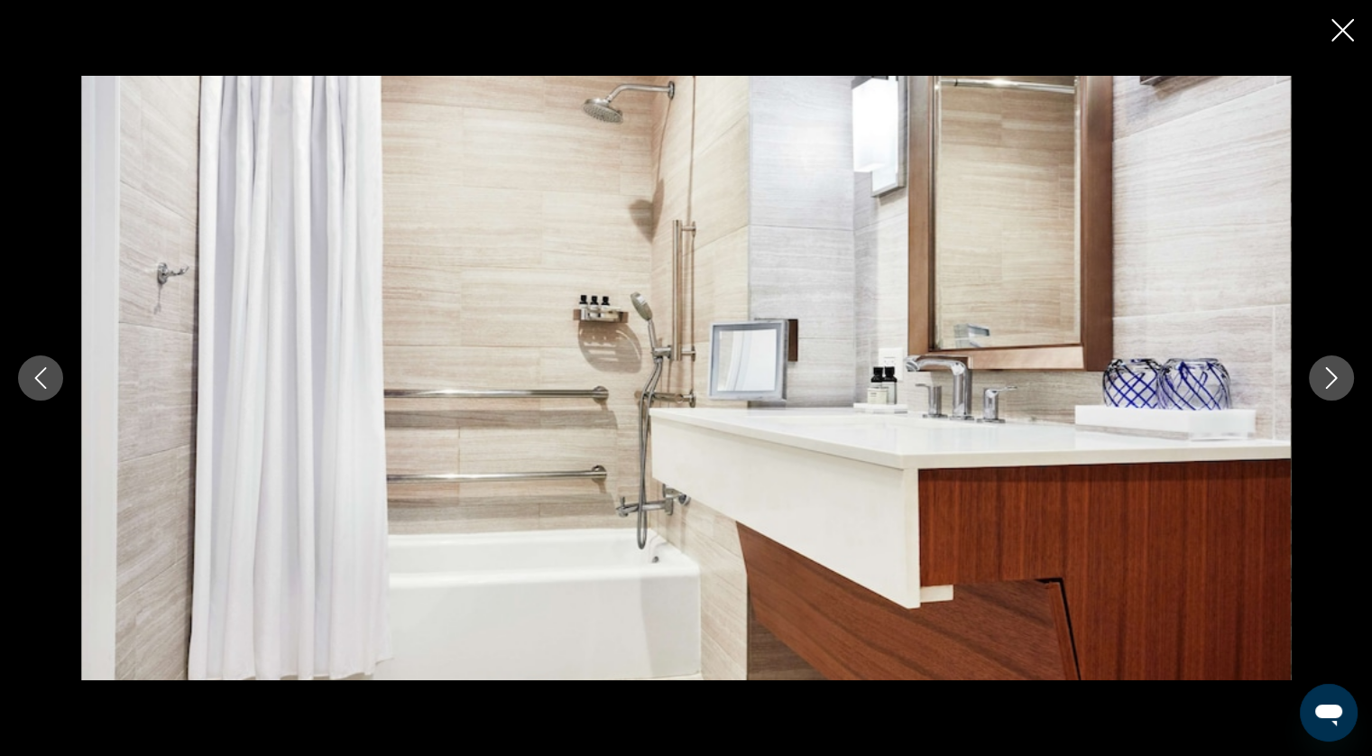
click at [1322, 364] on button "Next image" at bounding box center [1331, 377] width 45 height 45
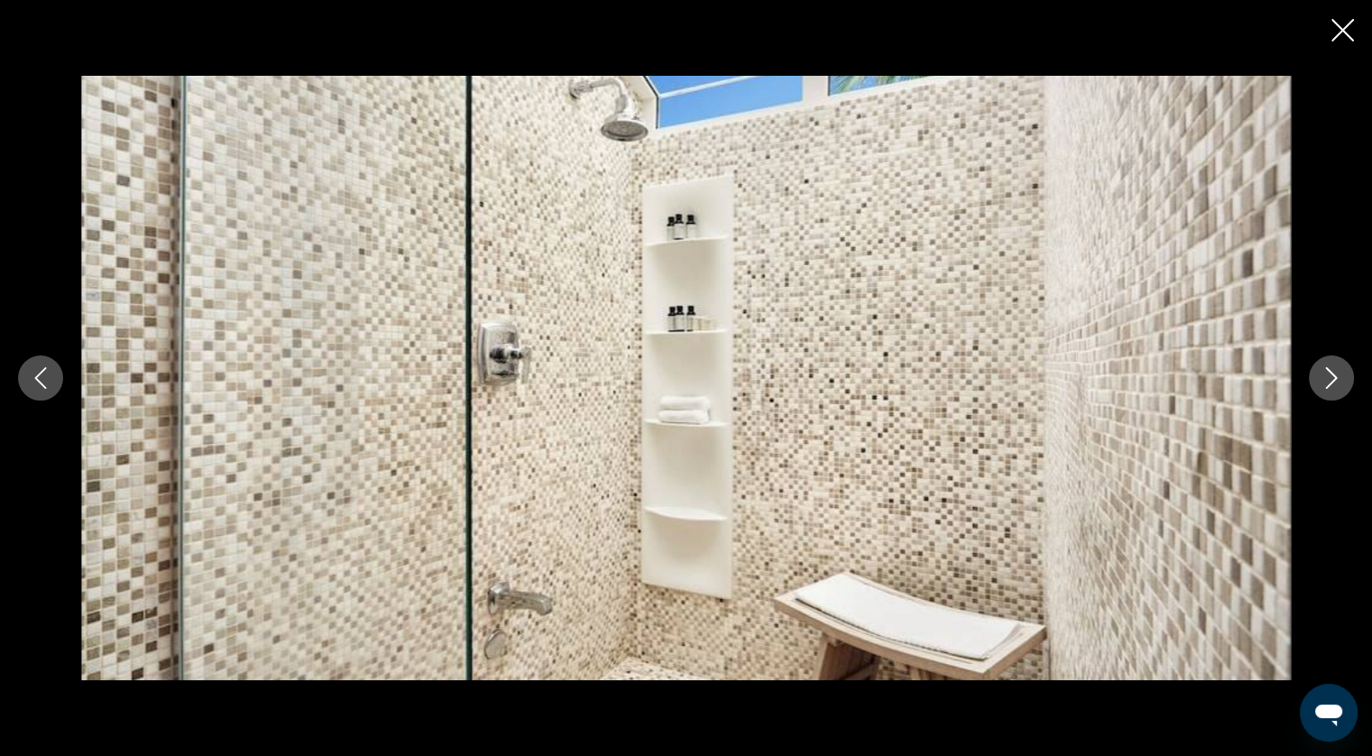
click at [1322, 364] on button "Next image" at bounding box center [1331, 377] width 45 height 45
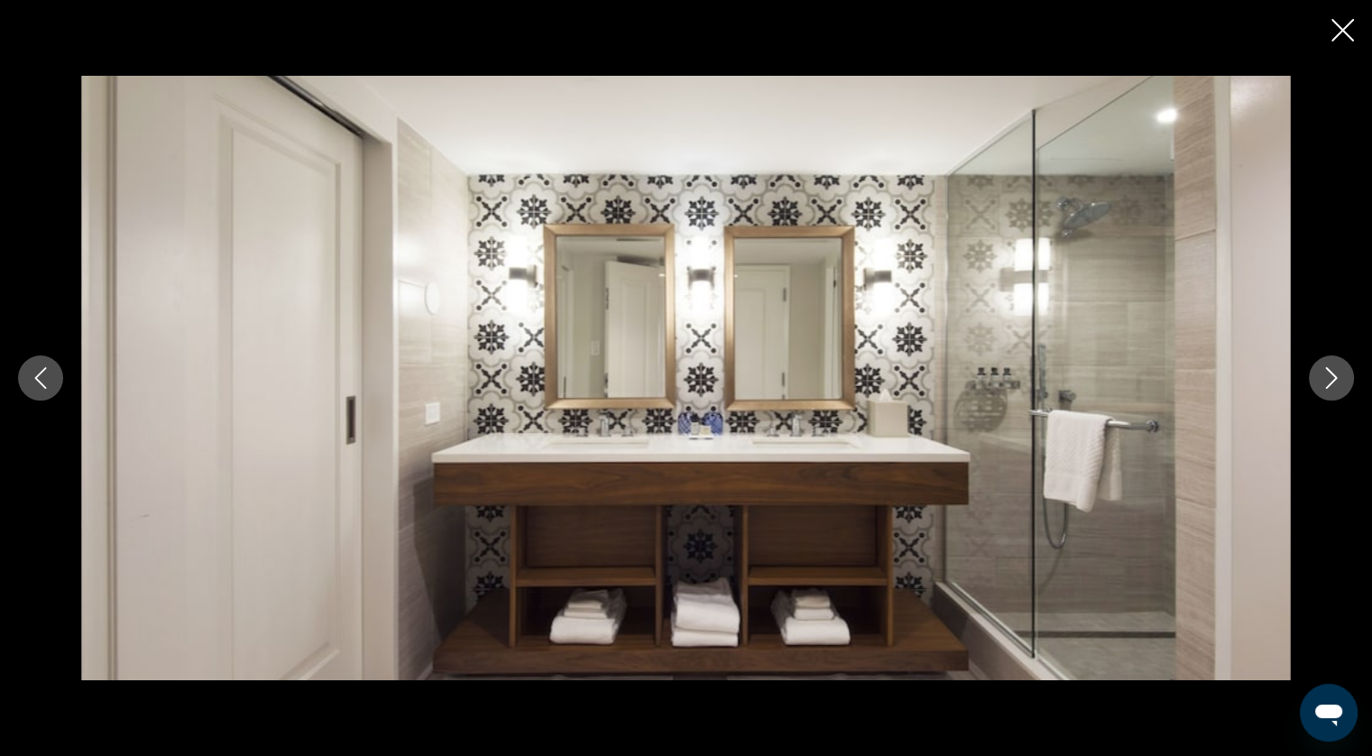
click at [1322, 364] on button "Next image" at bounding box center [1331, 377] width 45 height 45
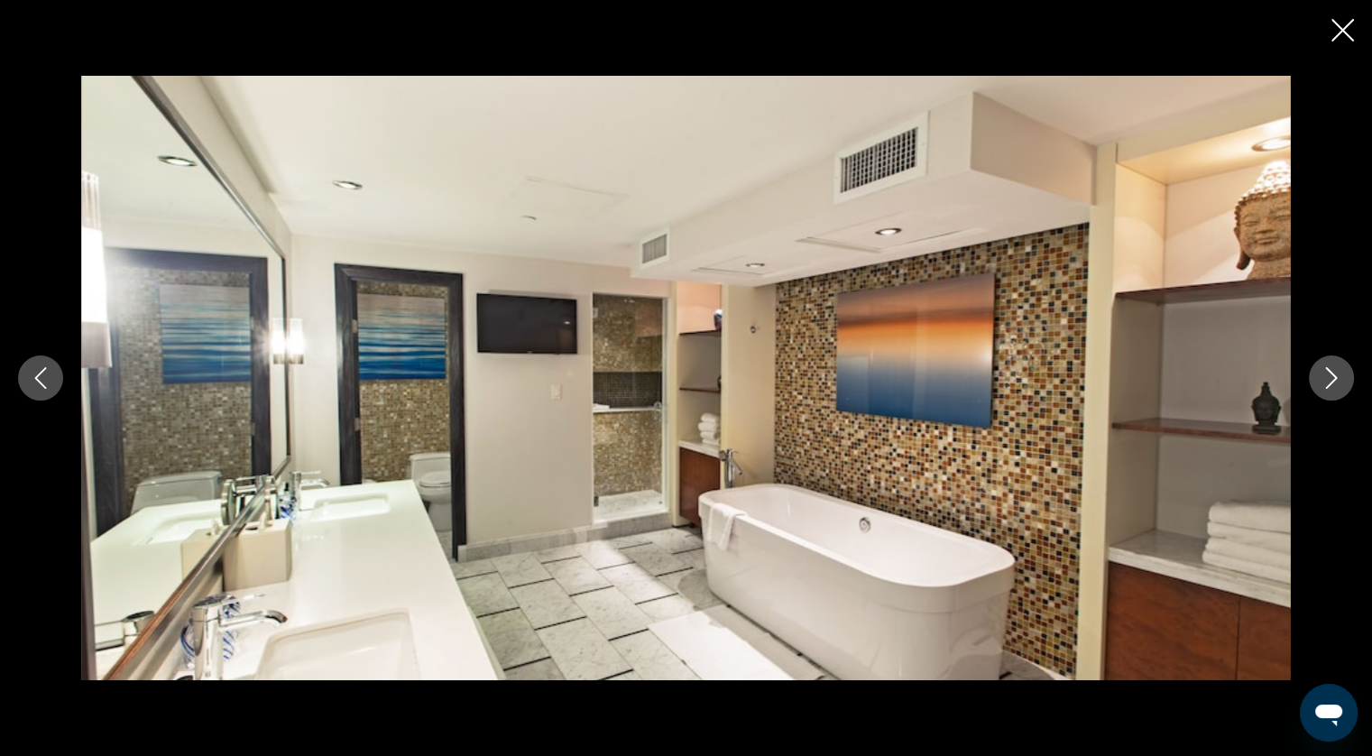
click at [1322, 364] on button "Next image" at bounding box center [1331, 377] width 45 height 45
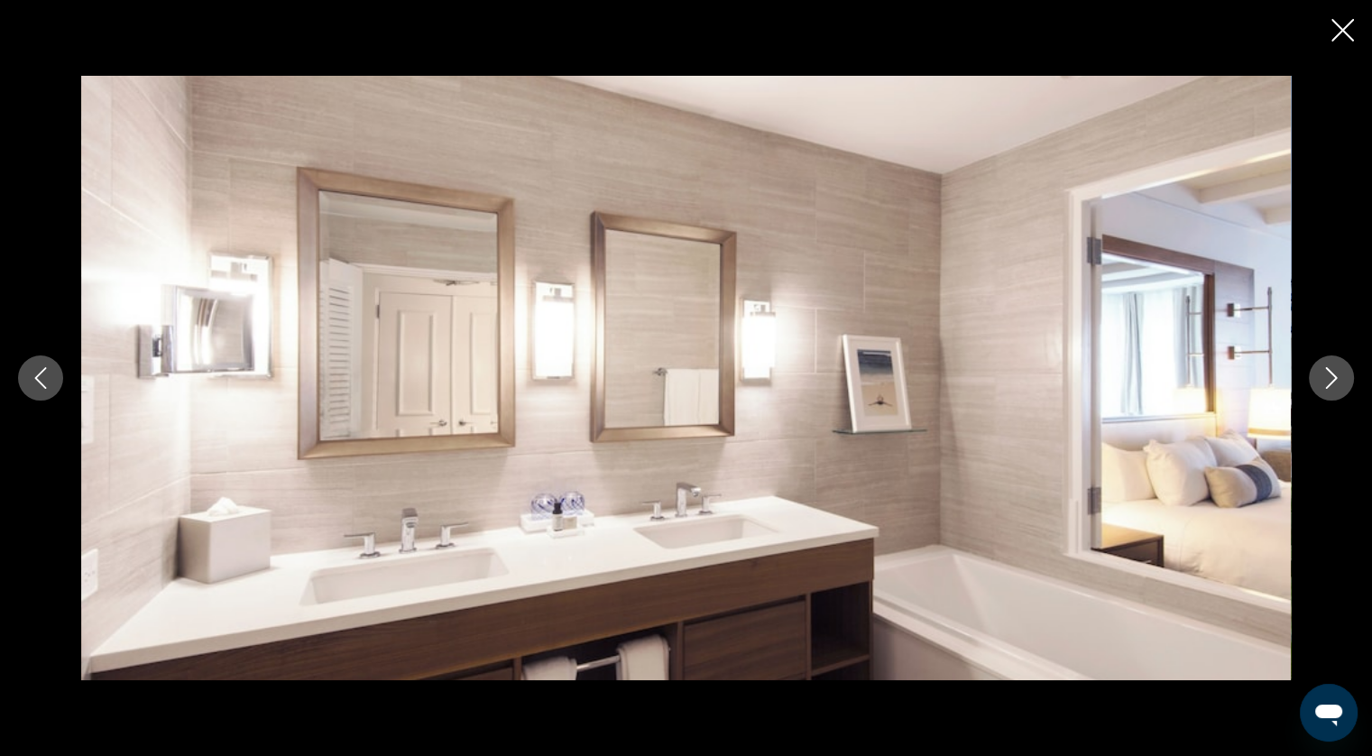
click at [1322, 364] on button "Next image" at bounding box center [1331, 377] width 45 height 45
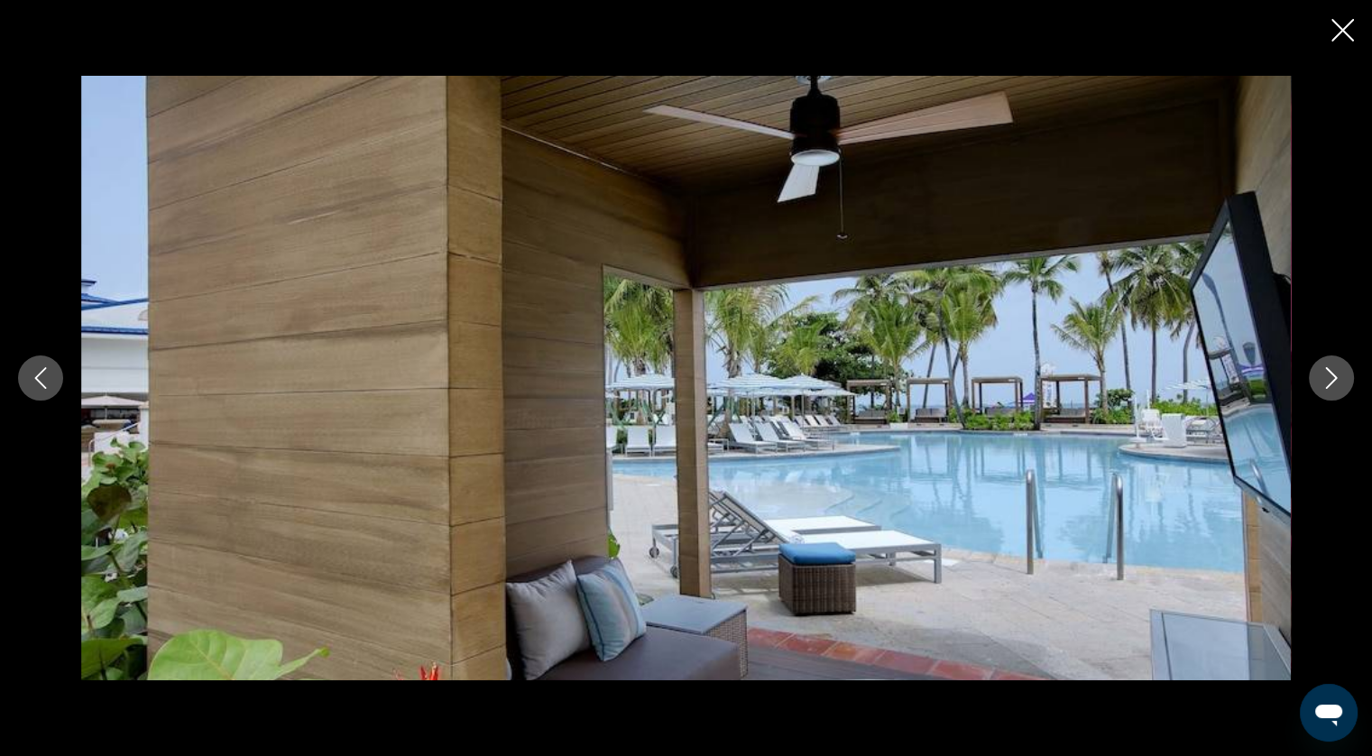
click at [1322, 364] on button "Next image" at bounding box center [1331, 377] width 45 height 45
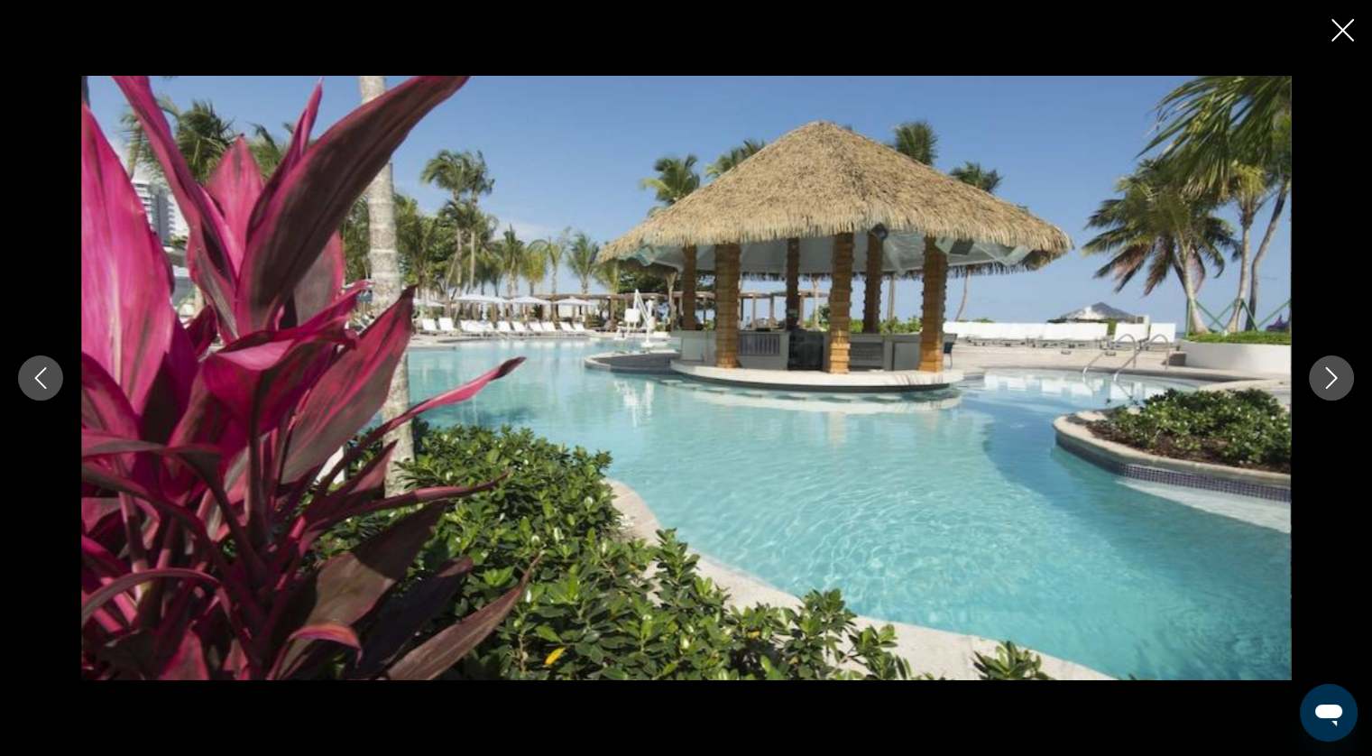
click at [1322, 364] on button "Next image" at bounding box center [1331, 377] width 45 height 45
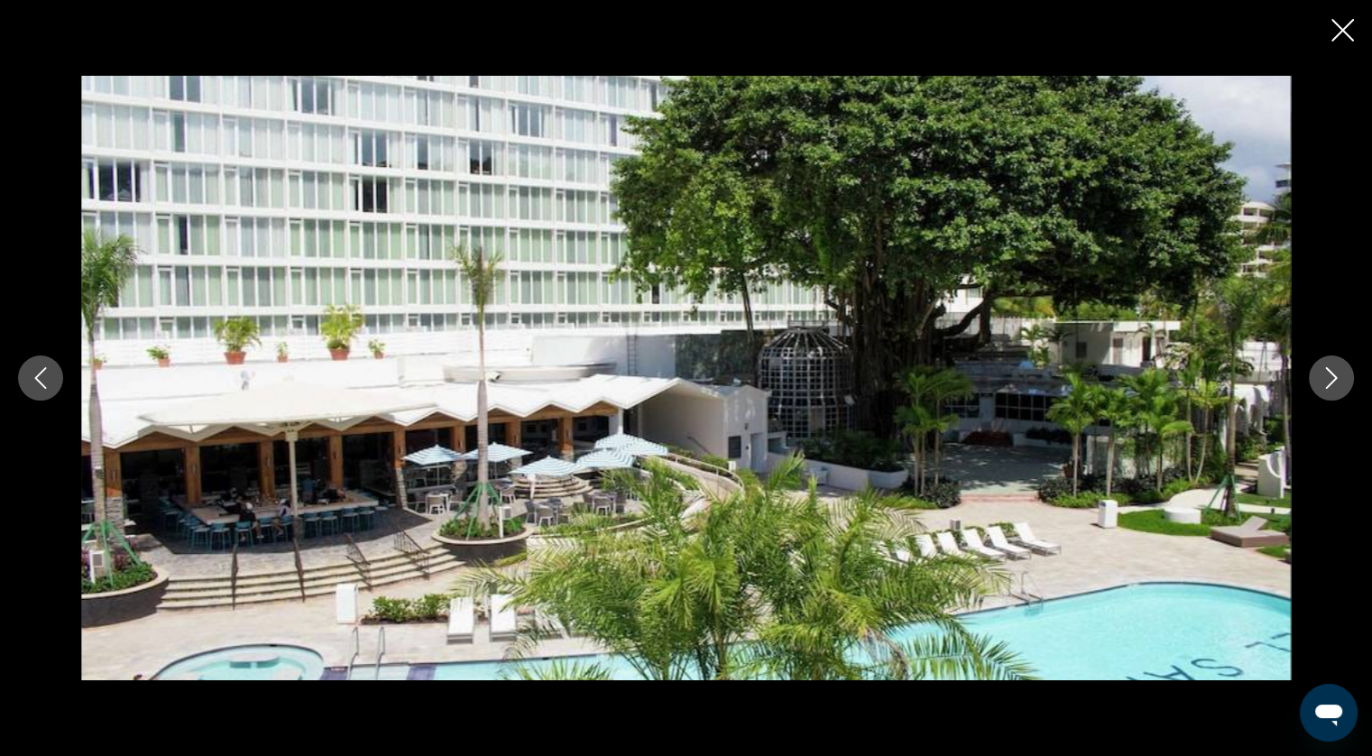
click at [1322, 364] on button "Next image" at bounding box center [1331, 377] width 45 height 45
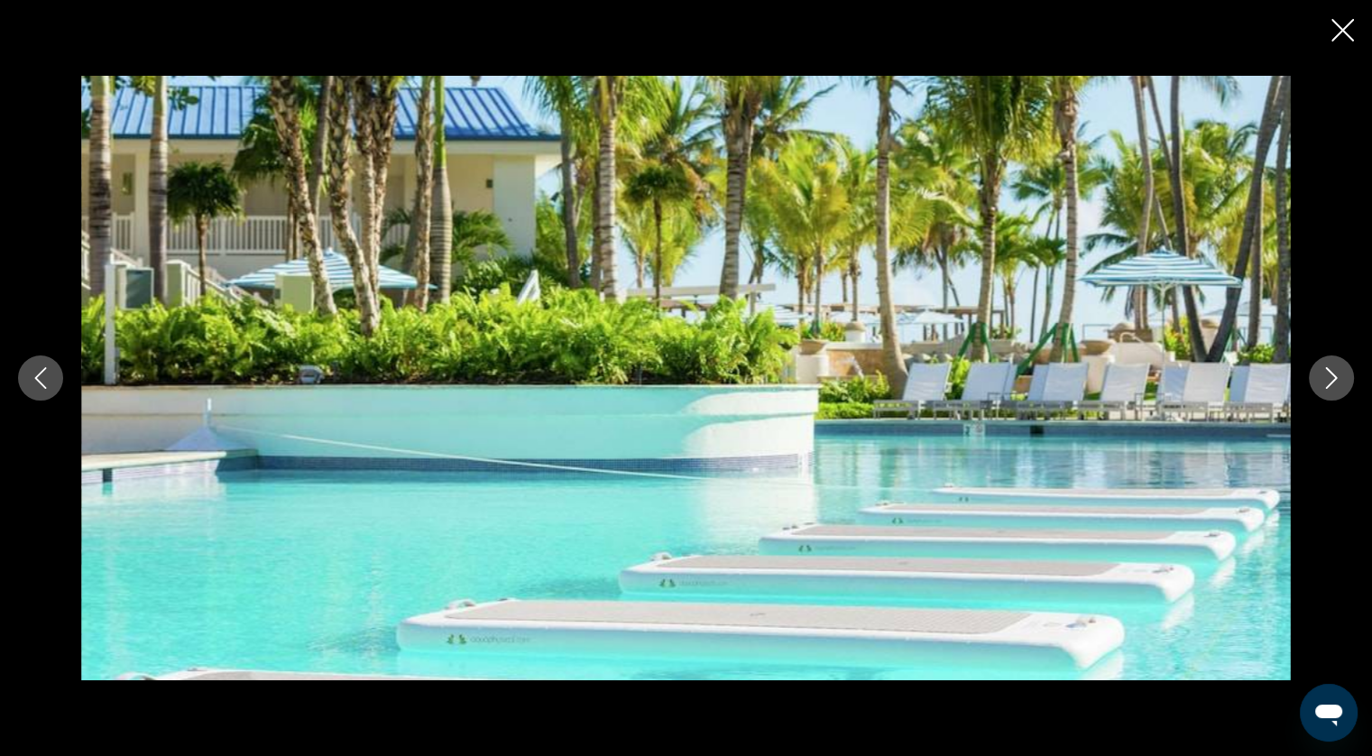
click at [1322, 364] on button "Next image" at bounding box center [1331, 377] width 45 height 45
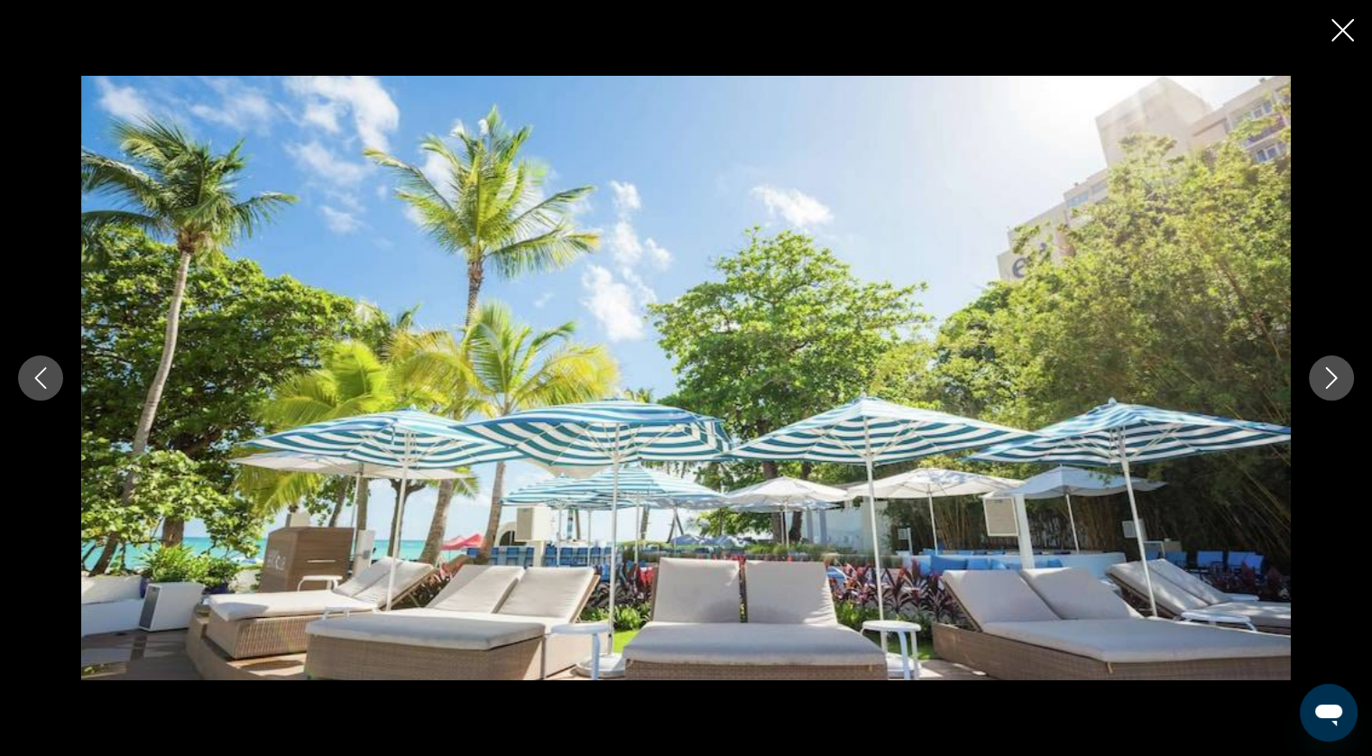
click at [1322, 364] on button "Next image" at bounding box center [1331, 377] width 45 height 45
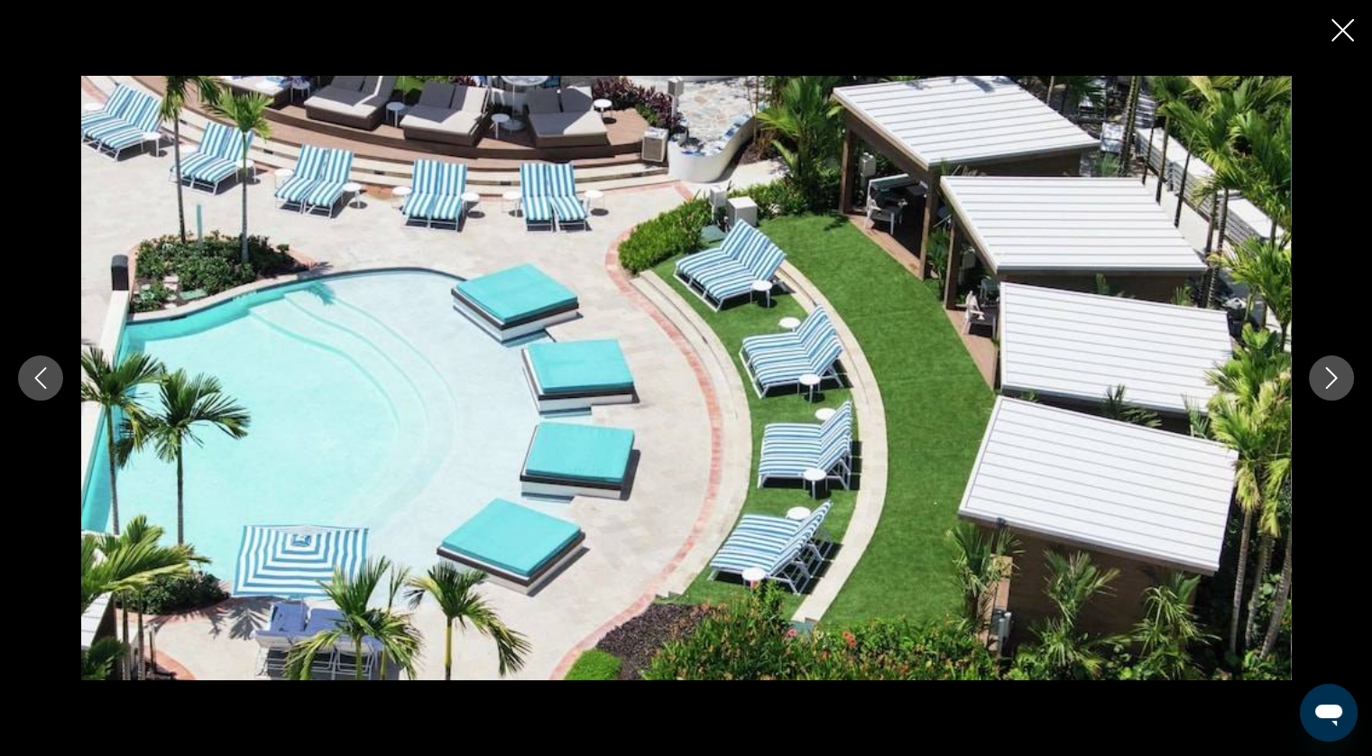
click at [1322, 364] on button "Next image" at bounding box center [1331, 377] width 45 height 45
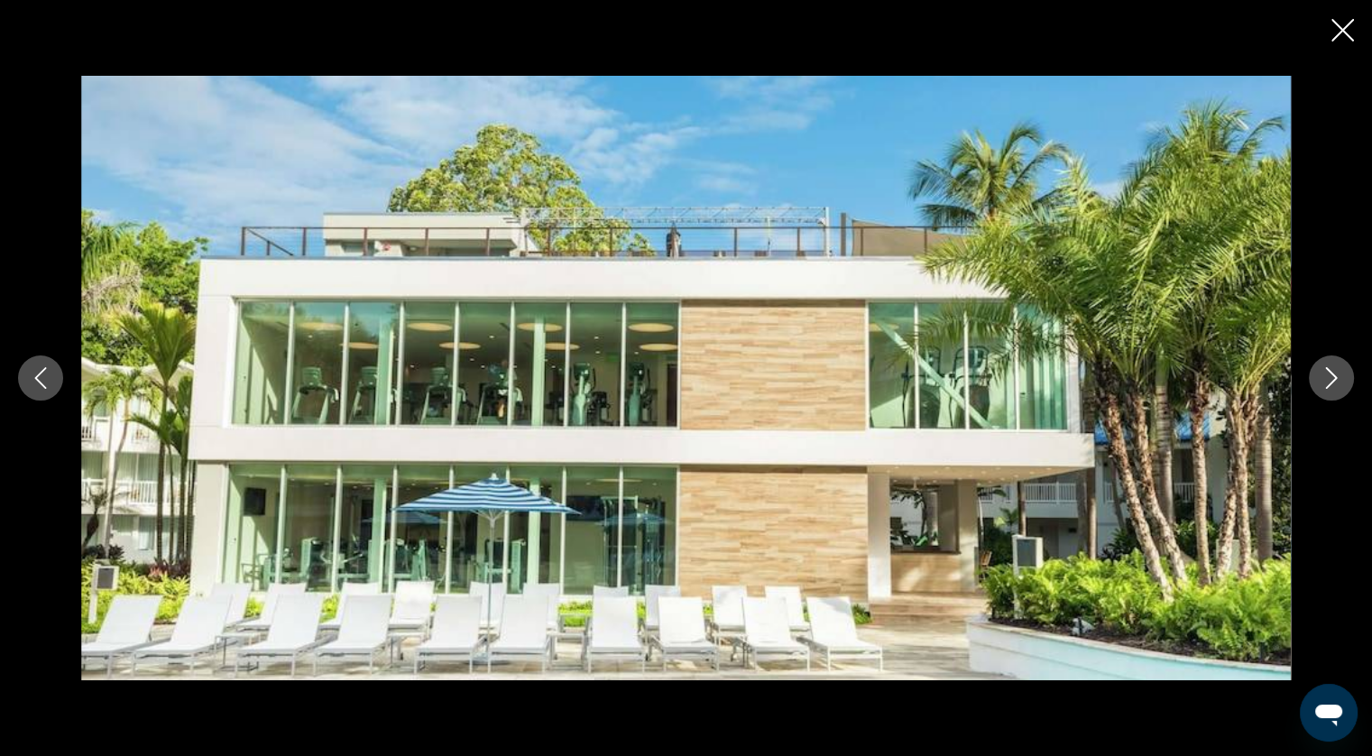
click at [1322, 364] on button "Next image" at bounding box center [1331, 377] width 45 height 45
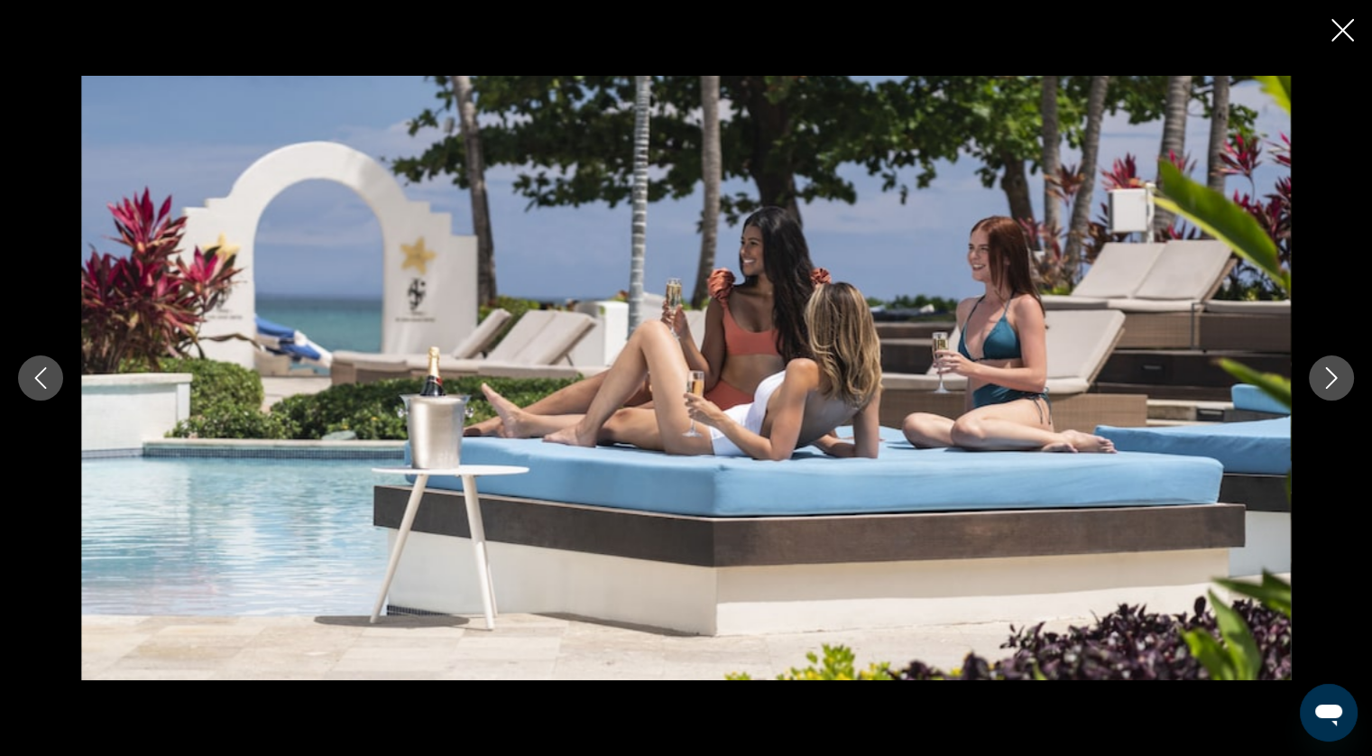
click at [1322, 364] on button "Next image" at bounding box center [1331, 377] width 45 height 45
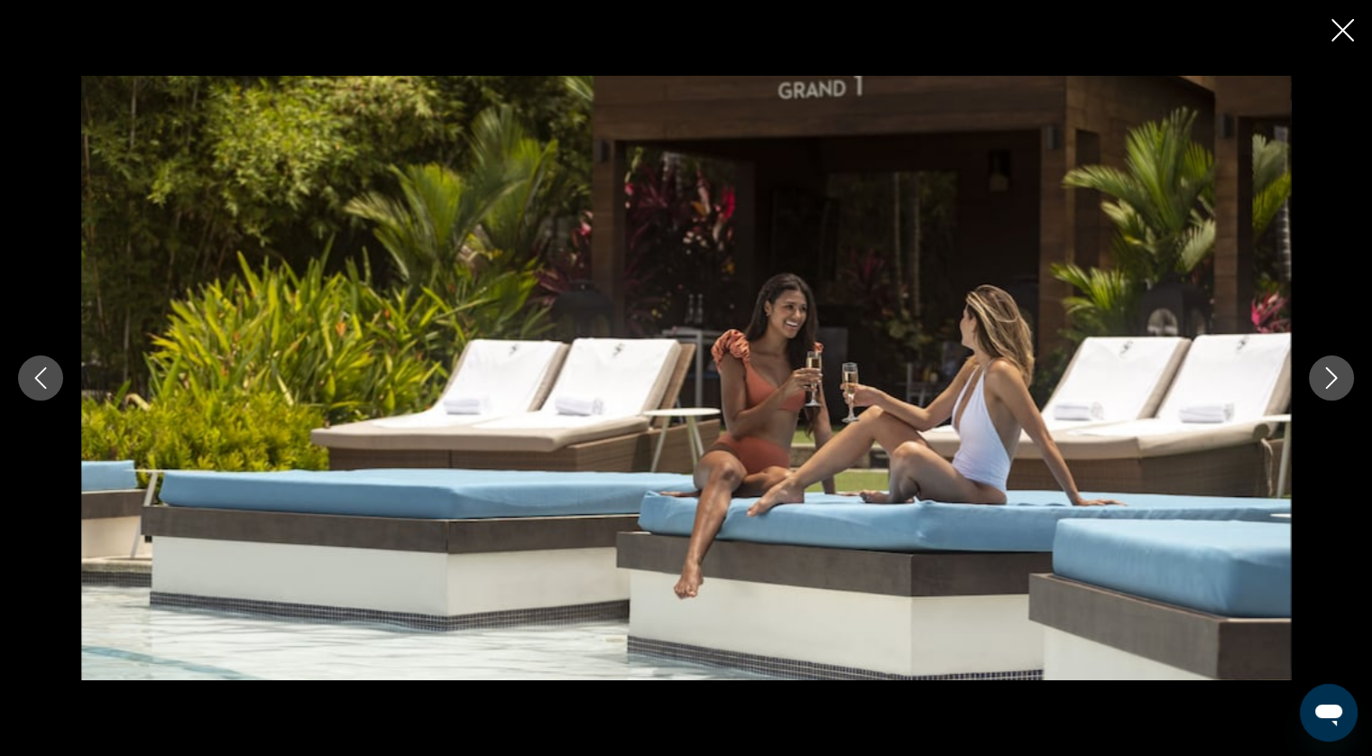
click at [1322, 364] on button "Next image" at bounding box center [1331, 377] width 45 height 45
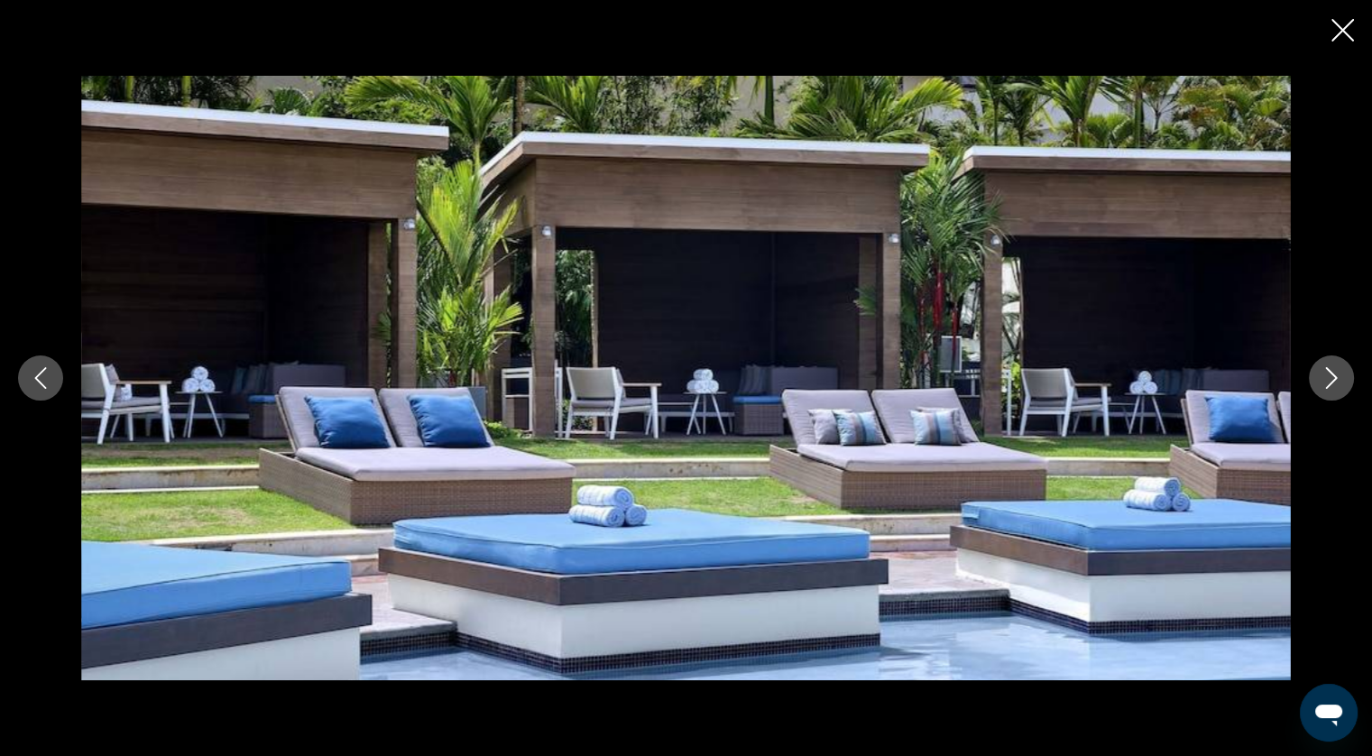
click at [1322, 364] on button "Next image" at bounding box center [1331, 377] width 45 height 45
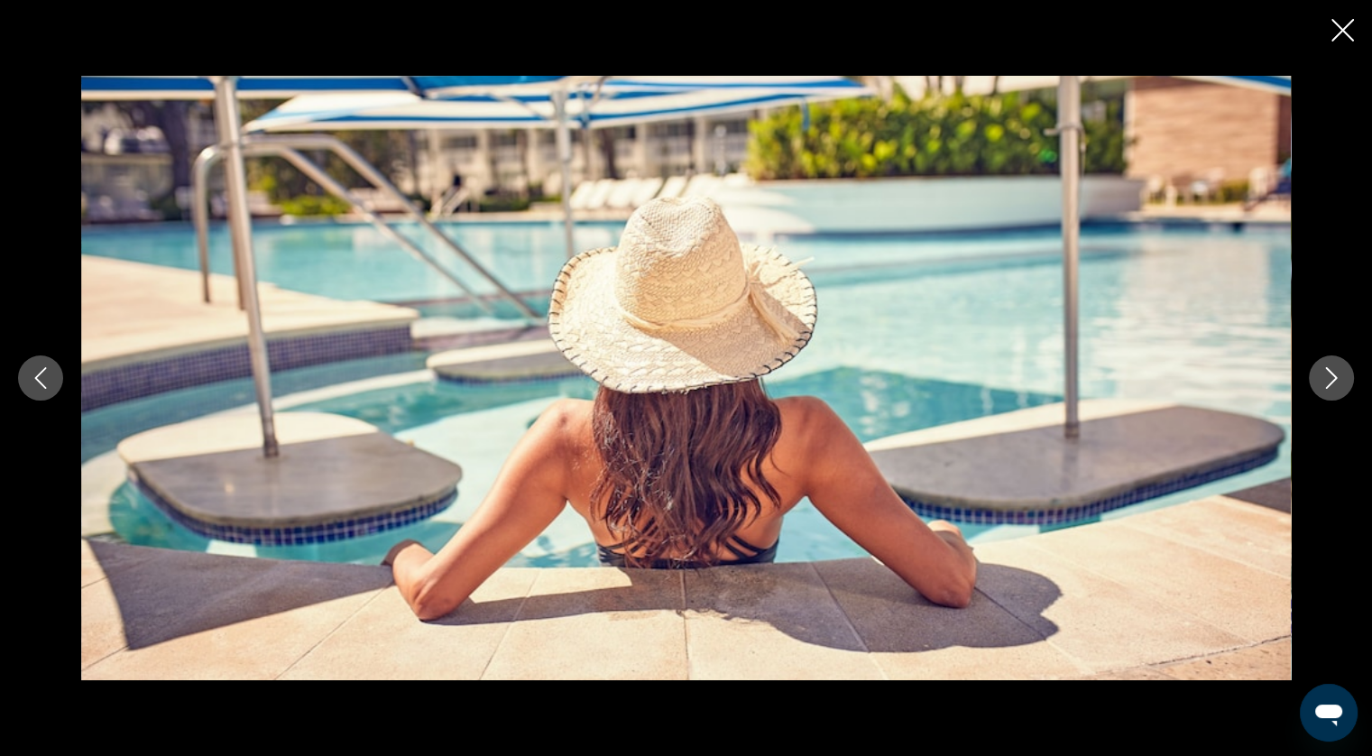
click at [1335, 32] on icon "Close slideshow" at bounding box center [1342, 30] width 23 height 23
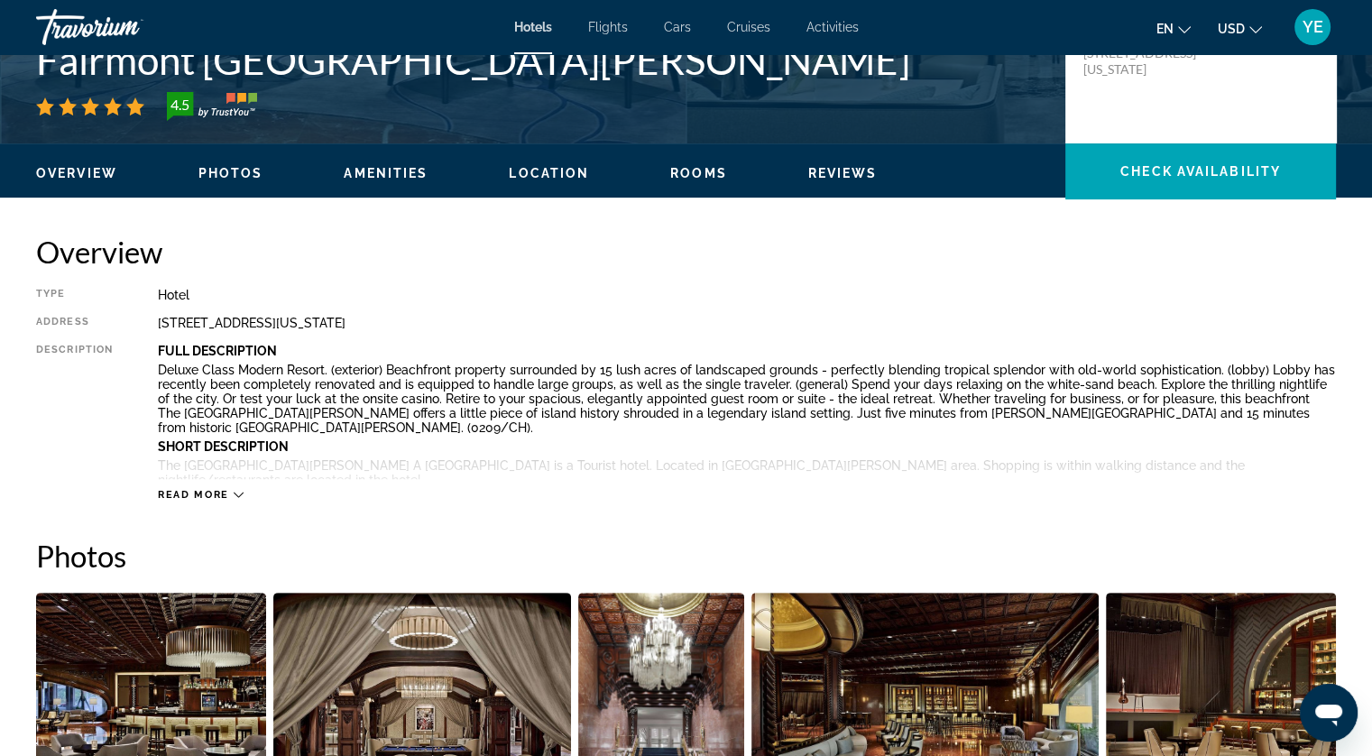
scroll to position [451, 0]
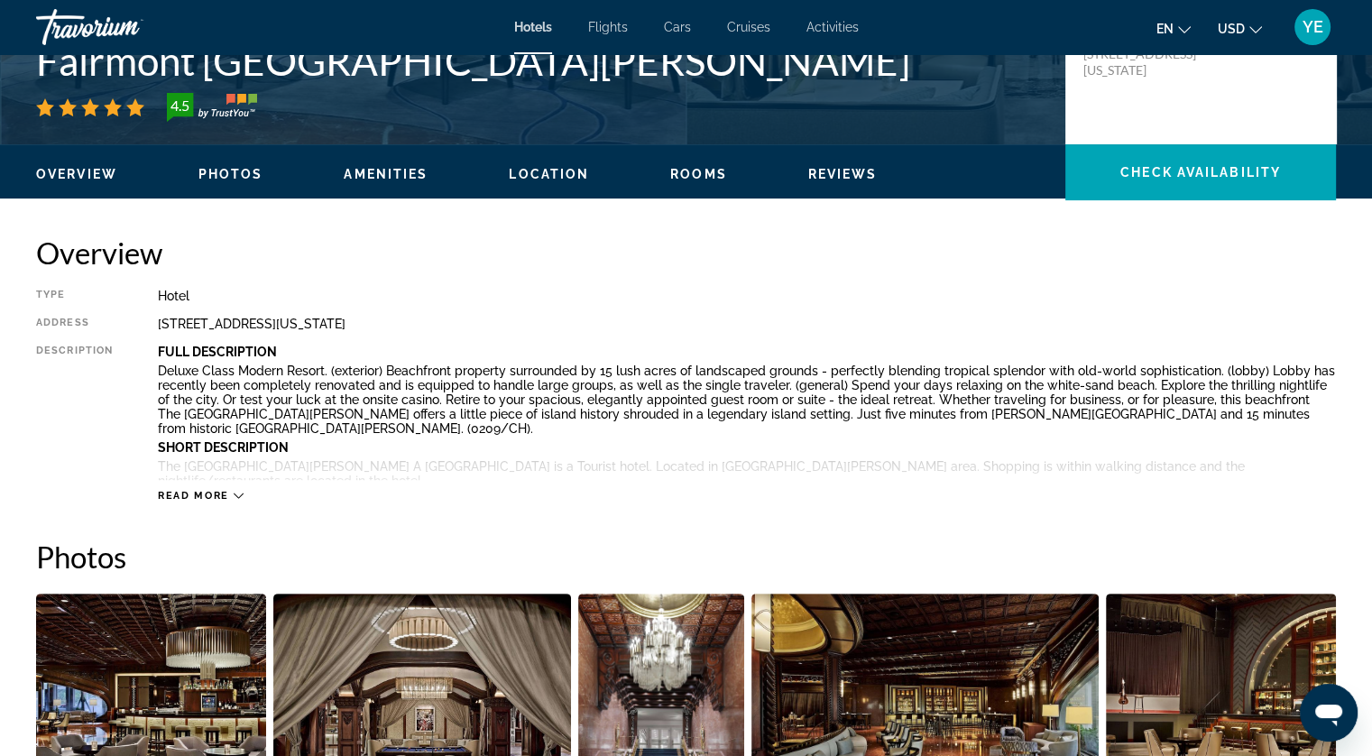
click at [238, 489] on button "Read more" at bounding box center [201, 496] width 86 height 14
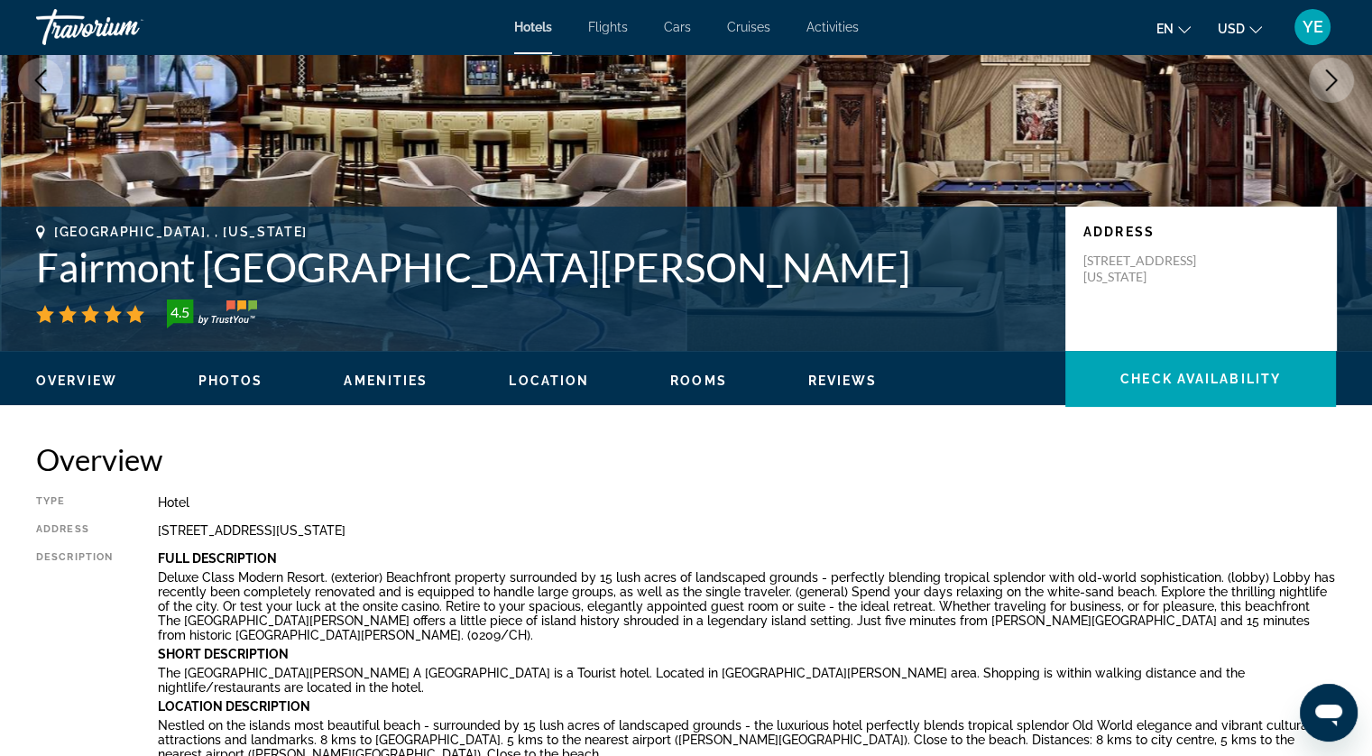
scroll to position [0, 0]
